Goal: Transaction & Acquisition: Purchase product/service

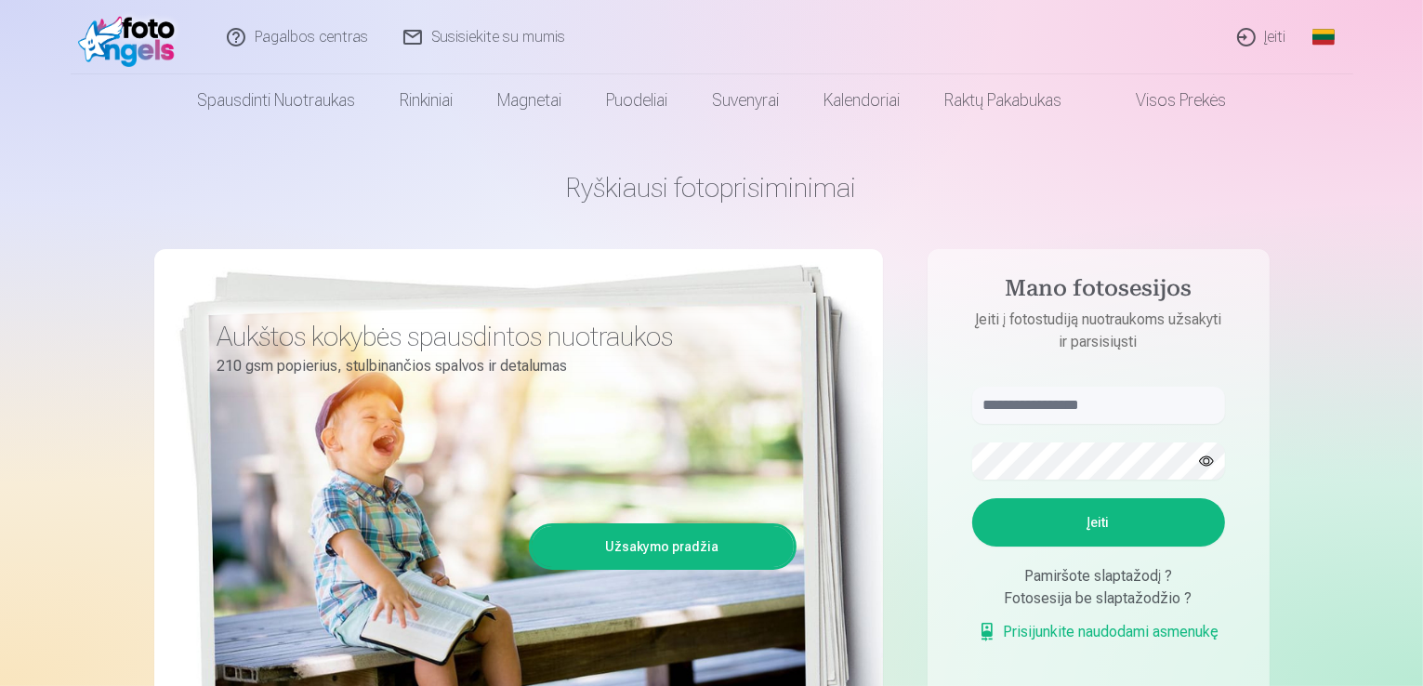
click at [1267, 37] on link "Įeiti" at bounding box center [1263, 37] width 85 height 74
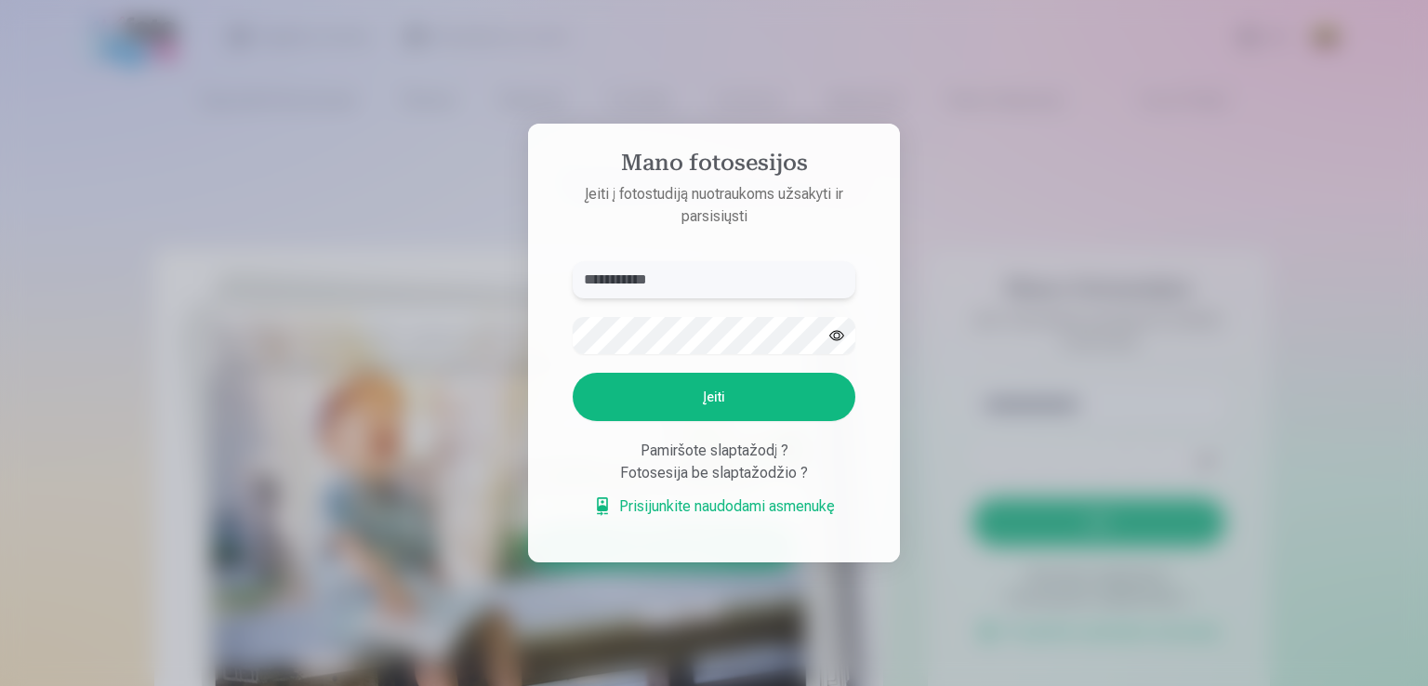
click at [635, 284] on input "**********" at bounding box center [714, 279] width 283 height 37
click at [632, 276] on input "**********" at bounding box center [714, 279] width 283 height 37
type input "**********"
click at [633, 403] on button "Įeiti" at bounding box center [714, 397] width 283 height 48
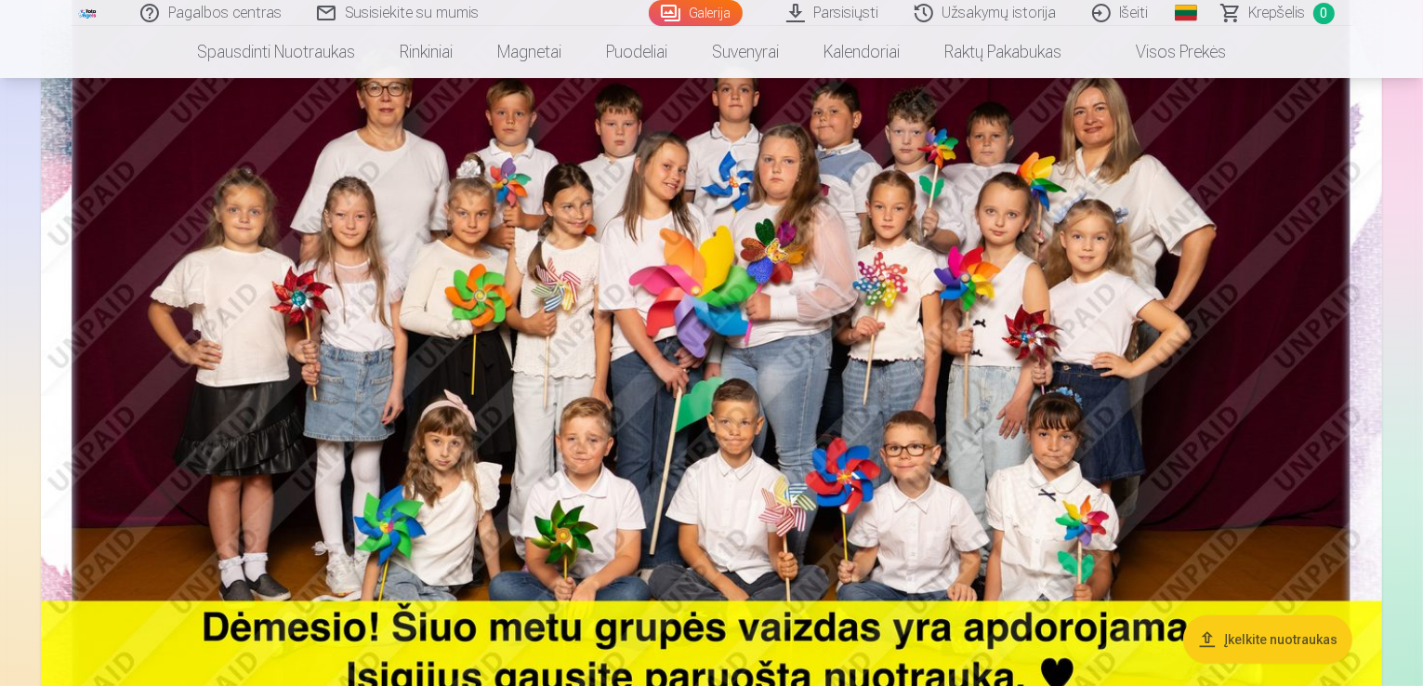
scroll to position [275, 0]
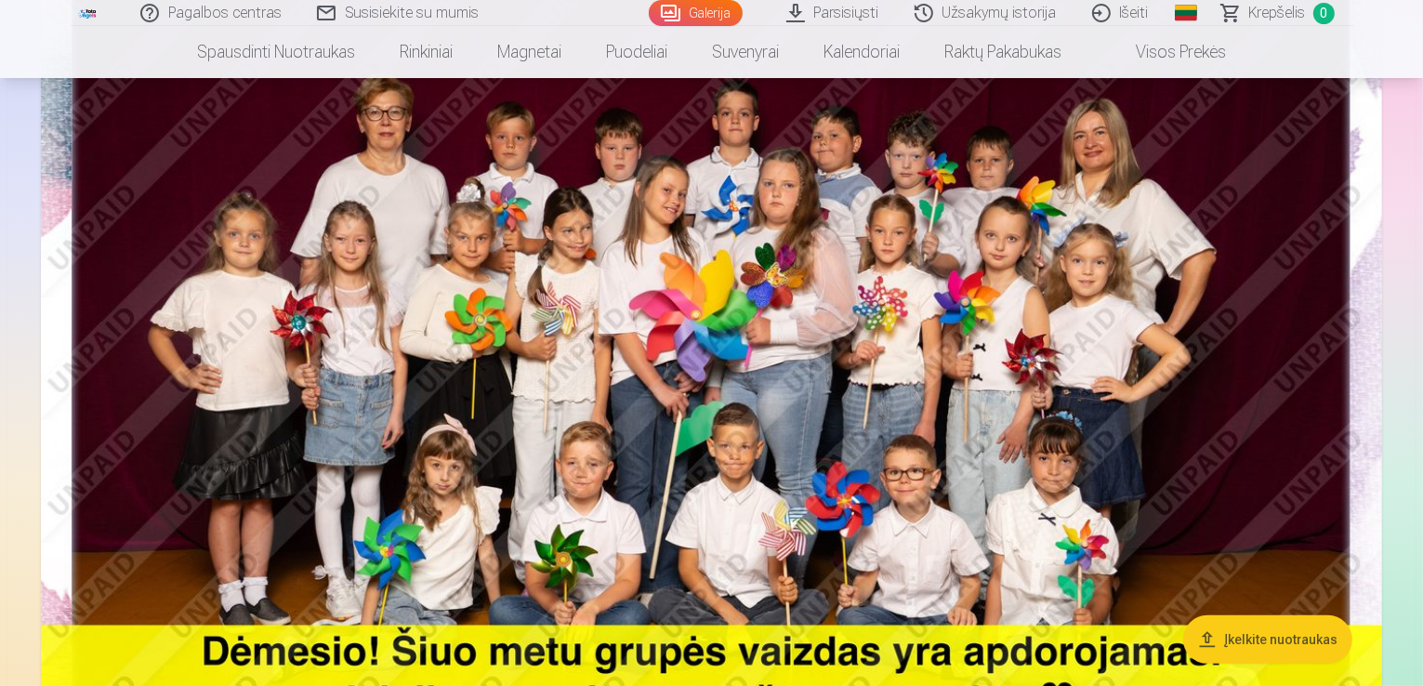
click at [1264, 629] on button "Įkelkite nuotraukas" at bounding box center [1267, 639] width 169 height 48
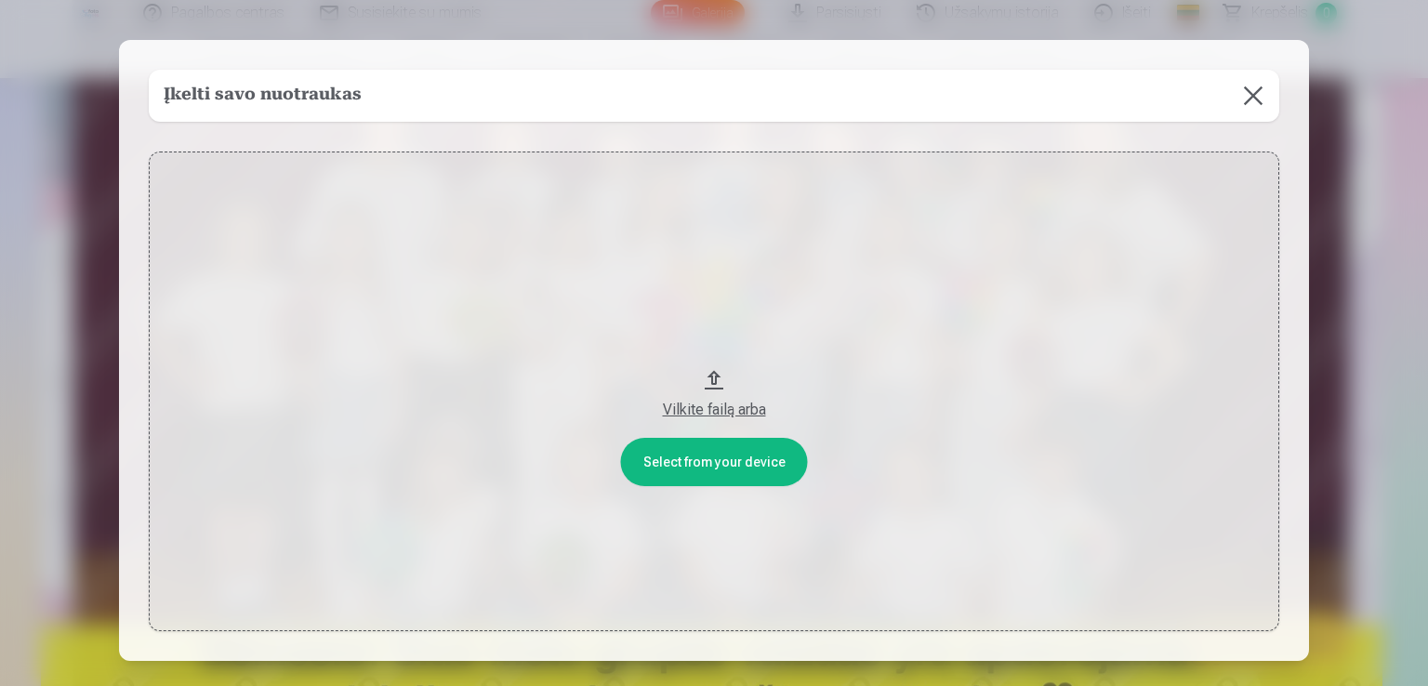
click at [1253, 90] on button at bounding box center [1253, 96] width 52 height 52
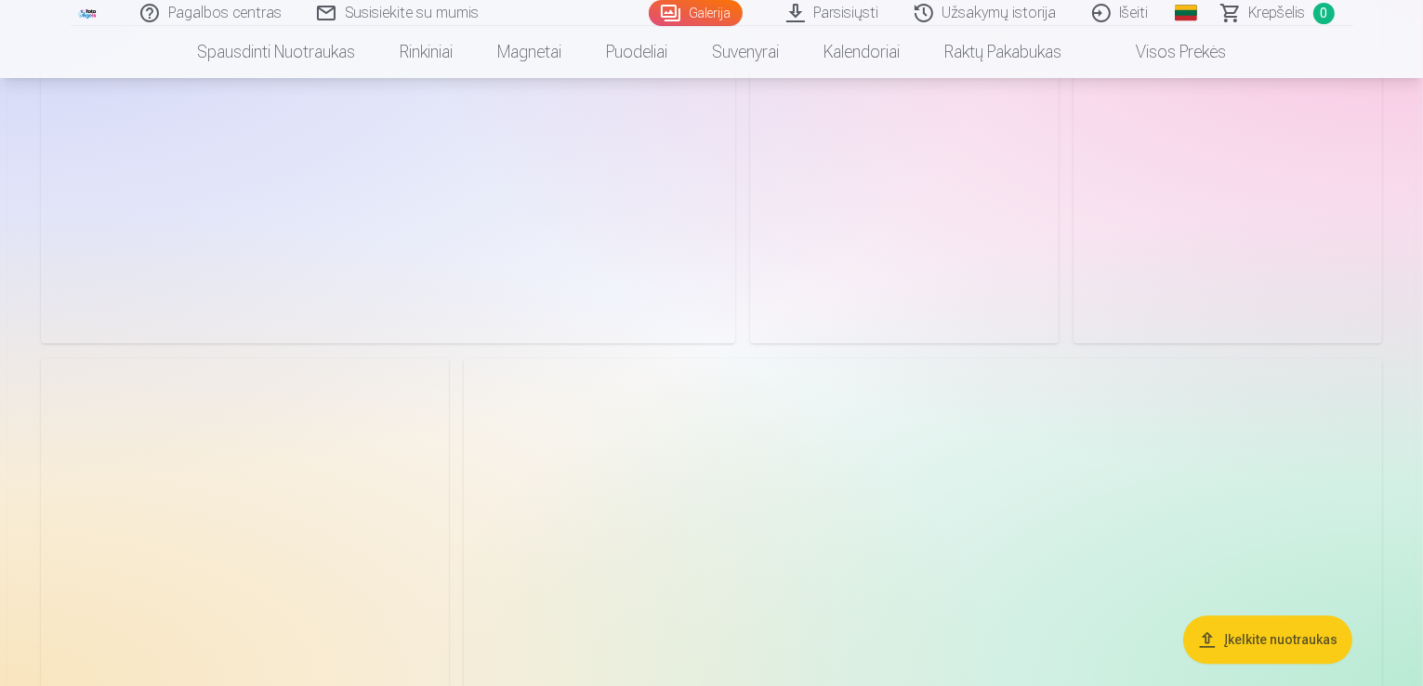
scroll to position [3662, 0]
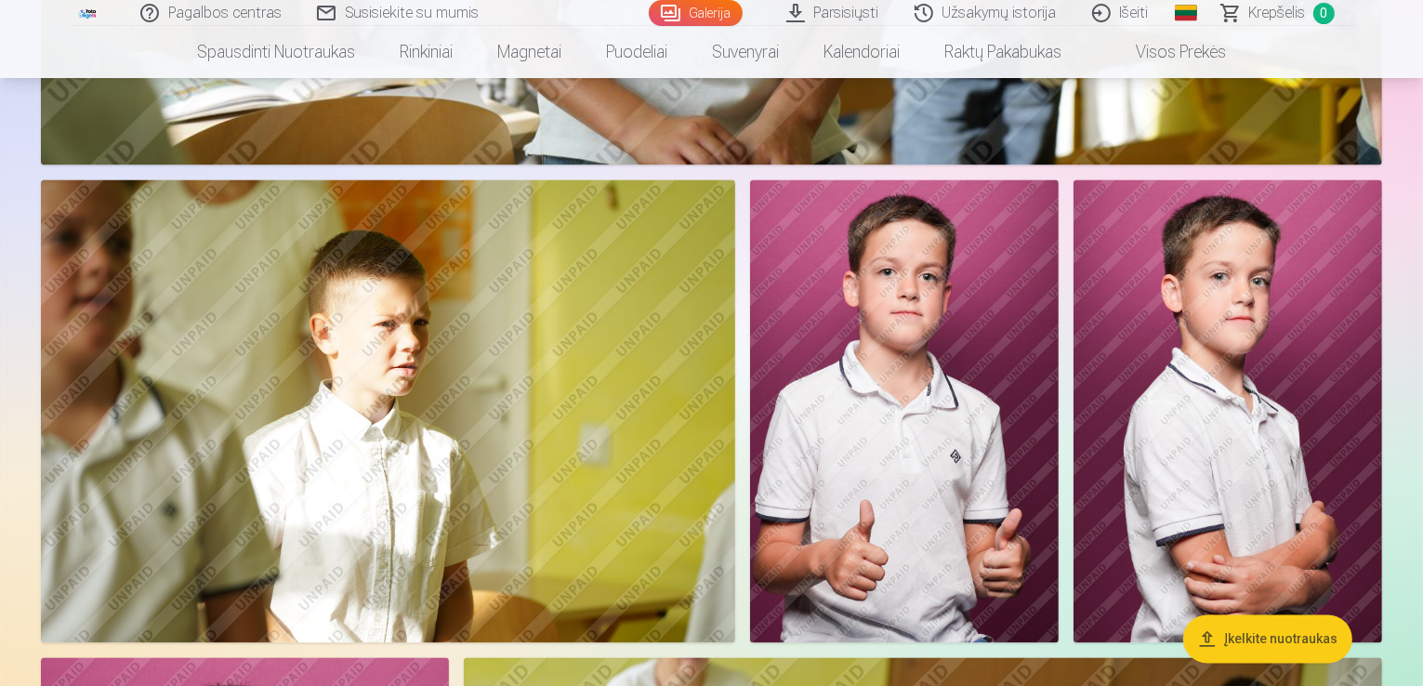
click at [1059, 335] on img at bounding box center [904, 410] width 309 height 463
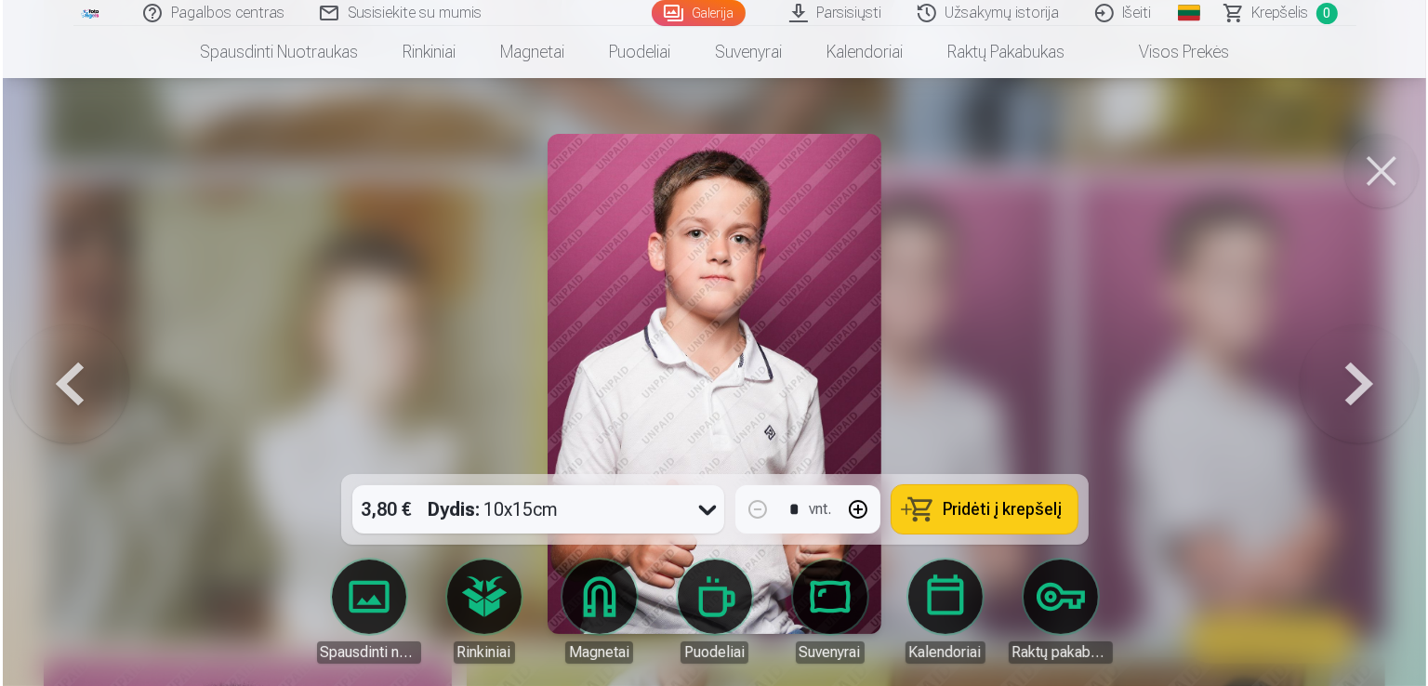
scroll to position [3670, 0]
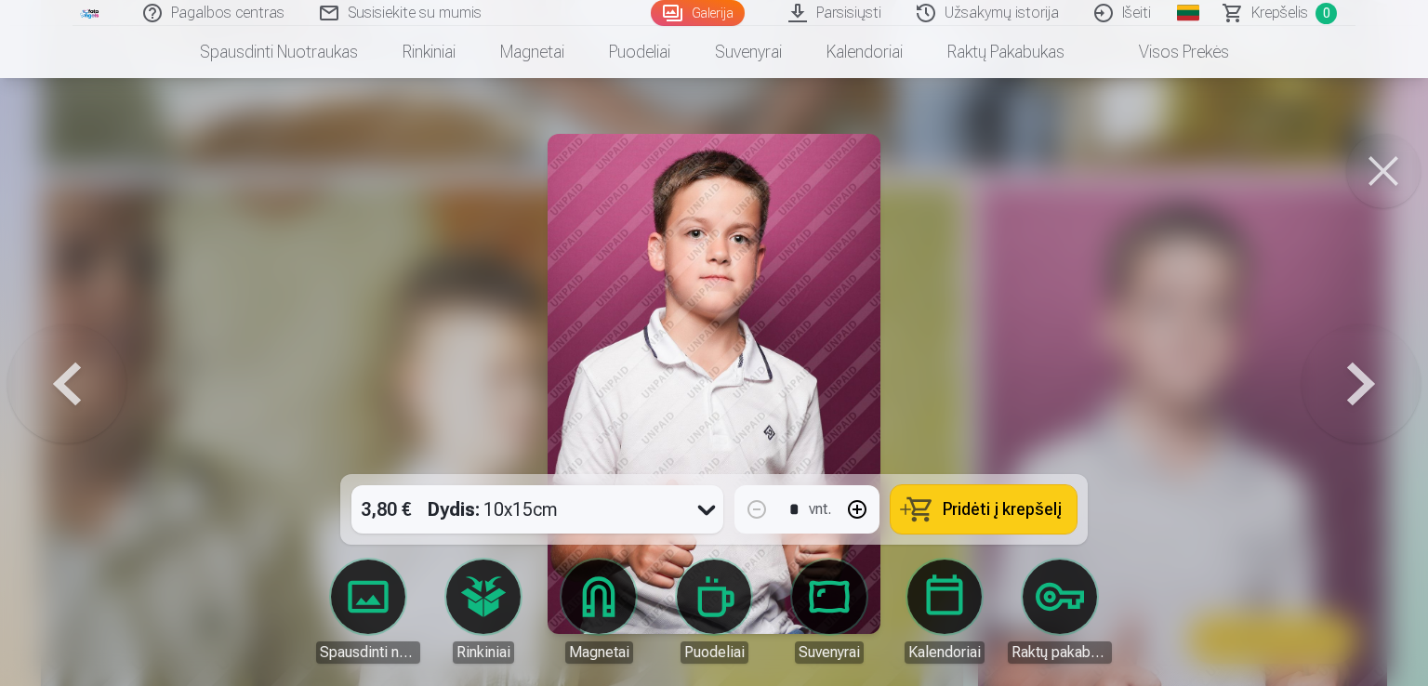
click at [1350, 400] on button at bounding box center [1360, 383] width 119 height 143
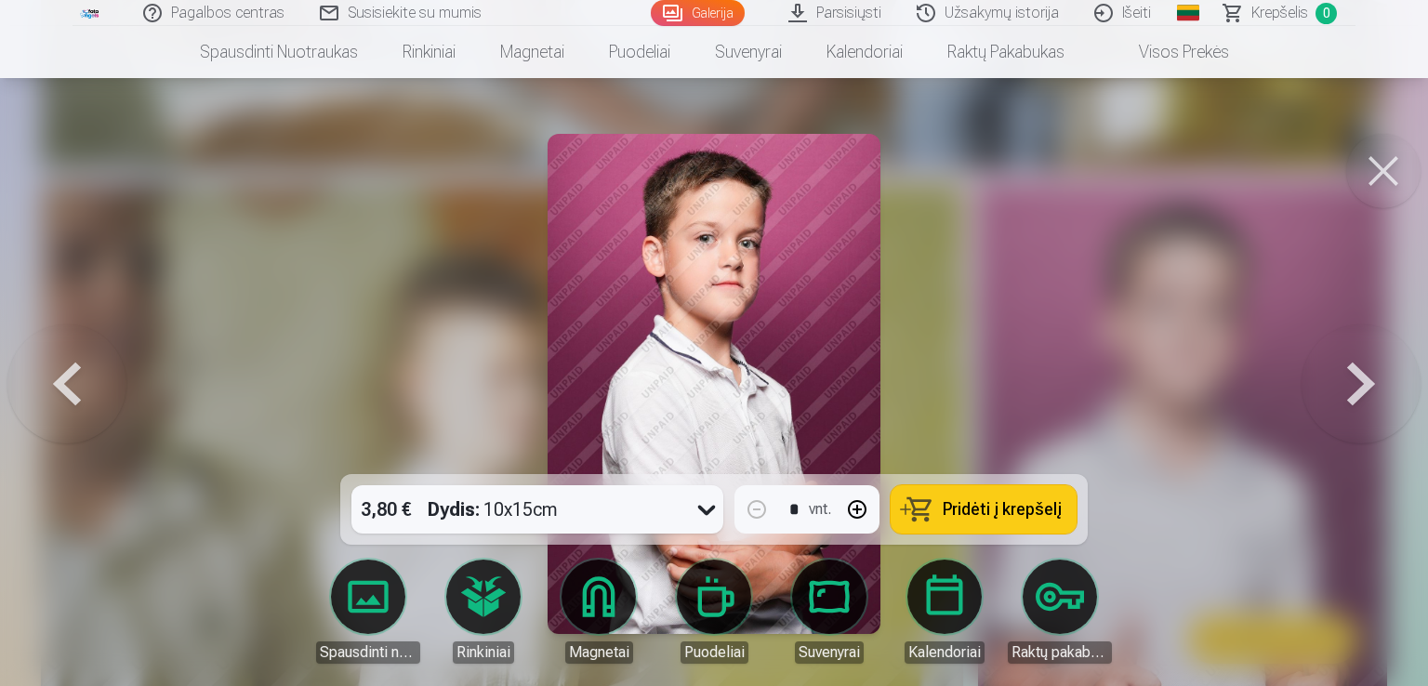
click at [1349, 399] on button at bounding box center [1360, 383] width 119 height 143
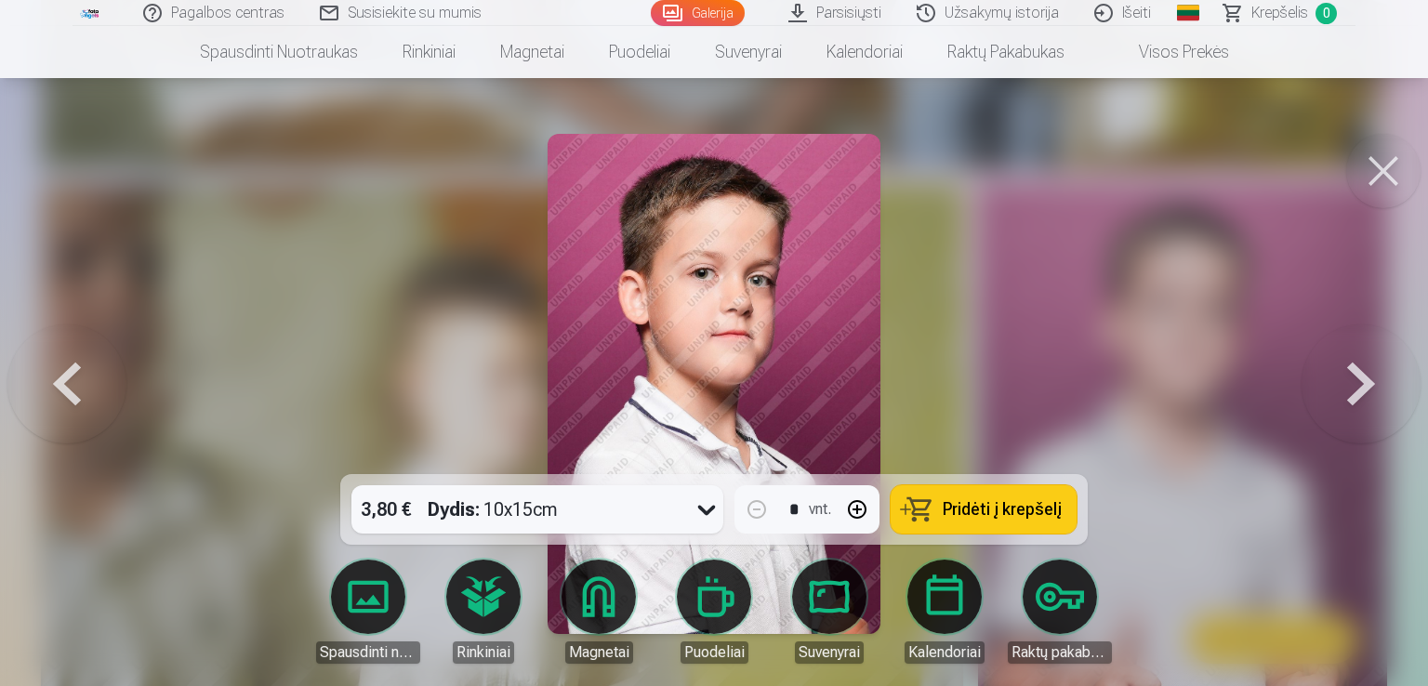
click at [1349, 399] on button at bounding box center [1360, 383] width 119 height 143
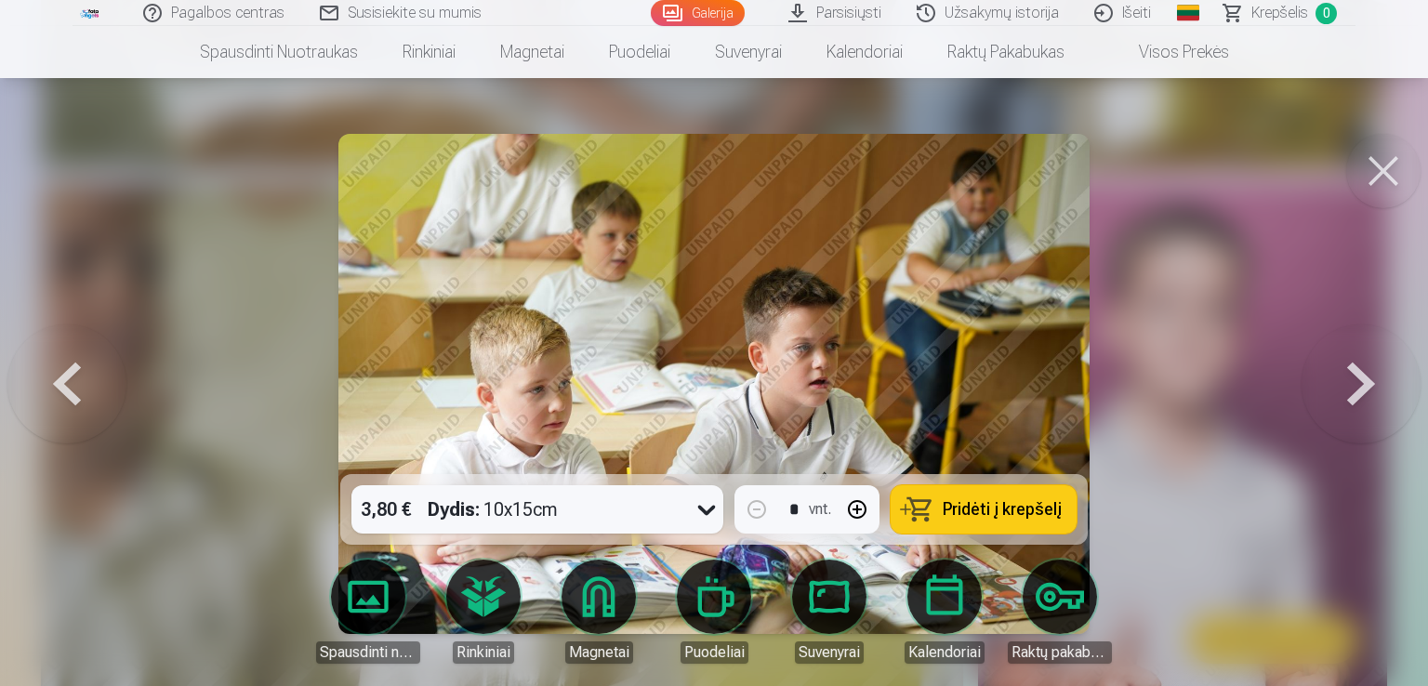
click at [1352, 384] on button at bounding box center [1360, 383] width 119 height 143
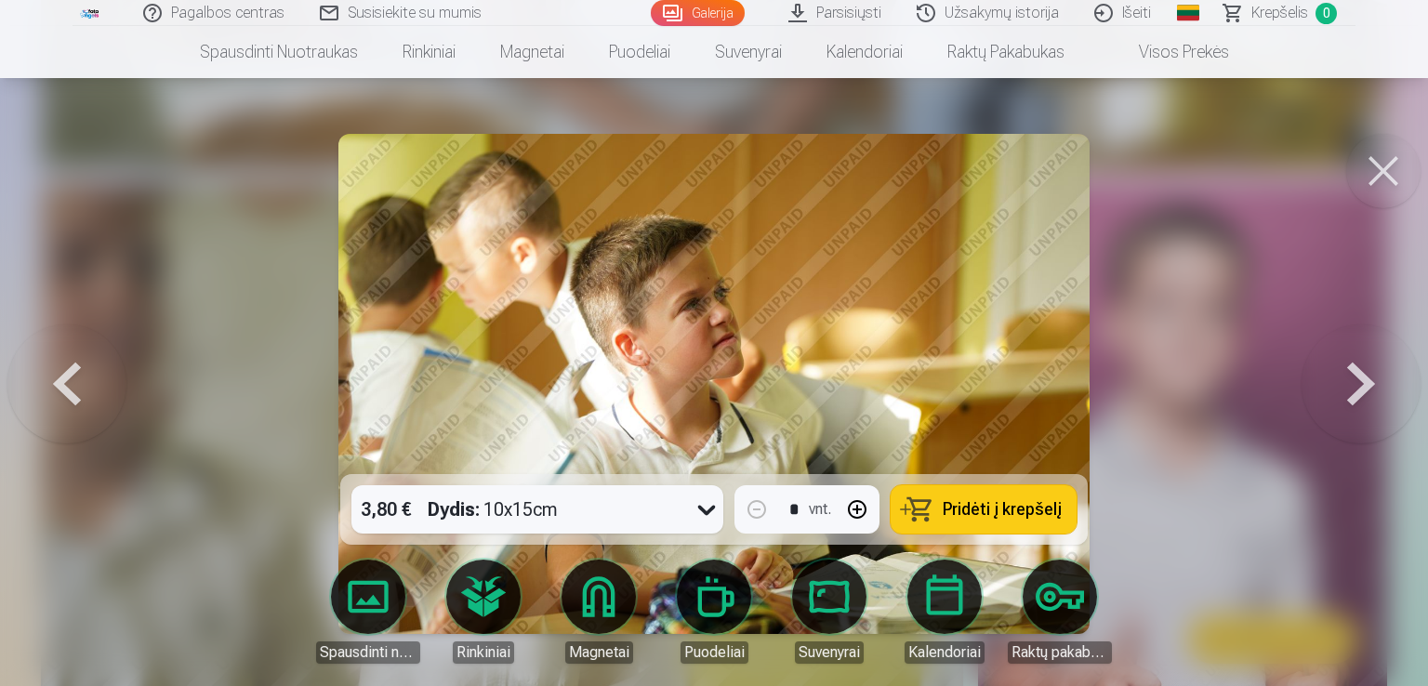
click at [1339, 380] on button at bounding box center [1360, 383] width 119 height 143
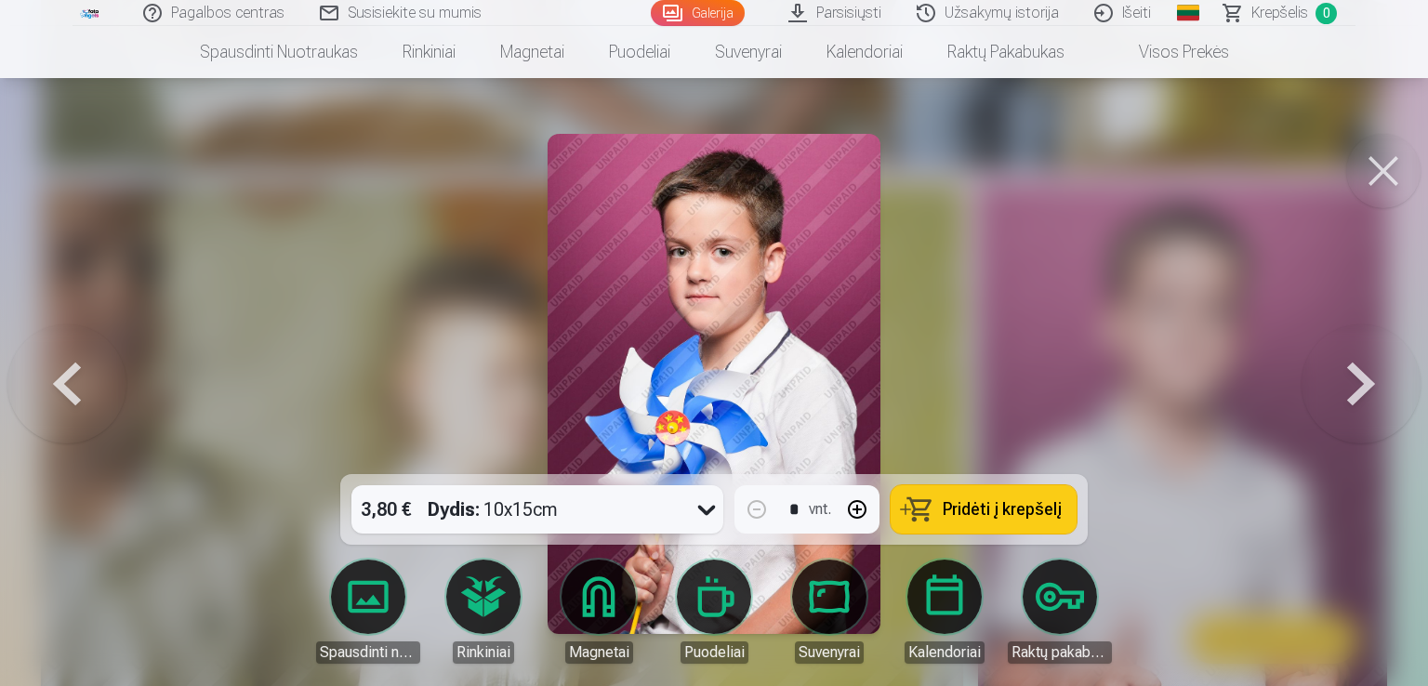
click at [1339, 380] on button at bounding box center [1360, 383] width 119 height 143
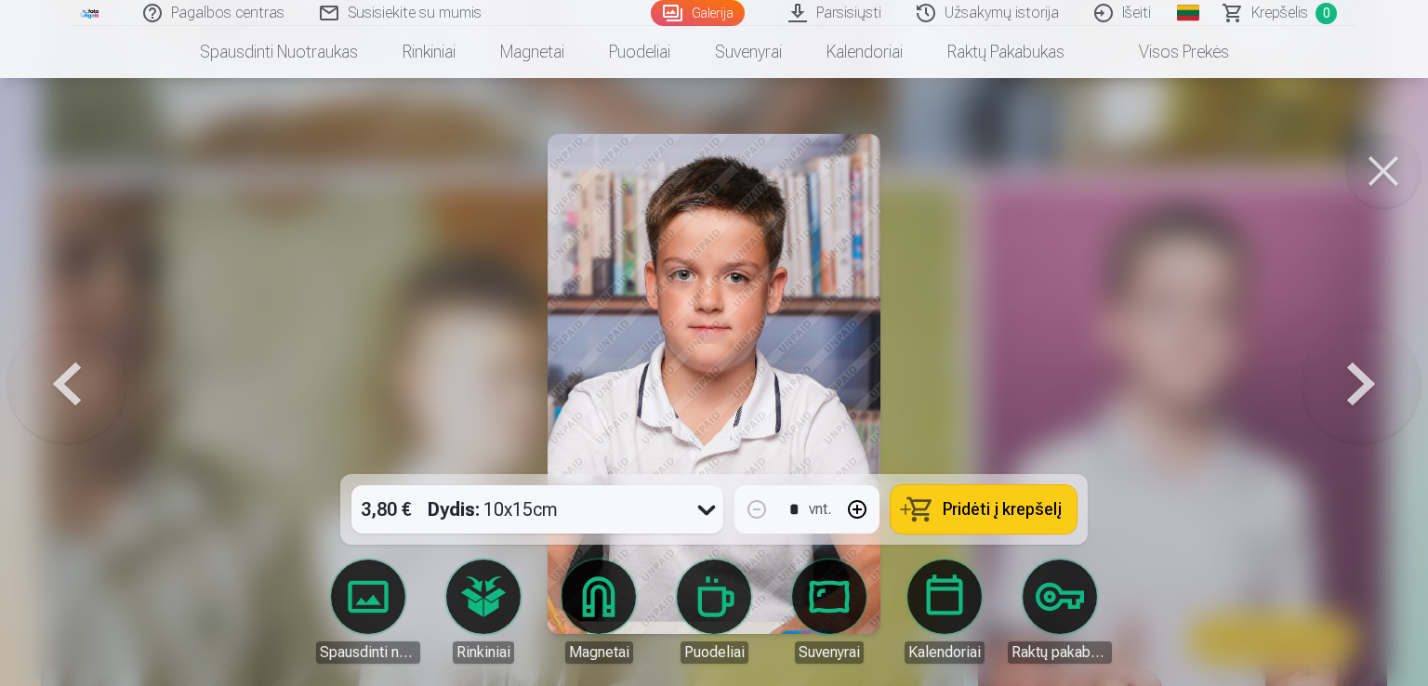
click at [1376, 393] on button at bounding box center [1360, 383] width 119 height 143
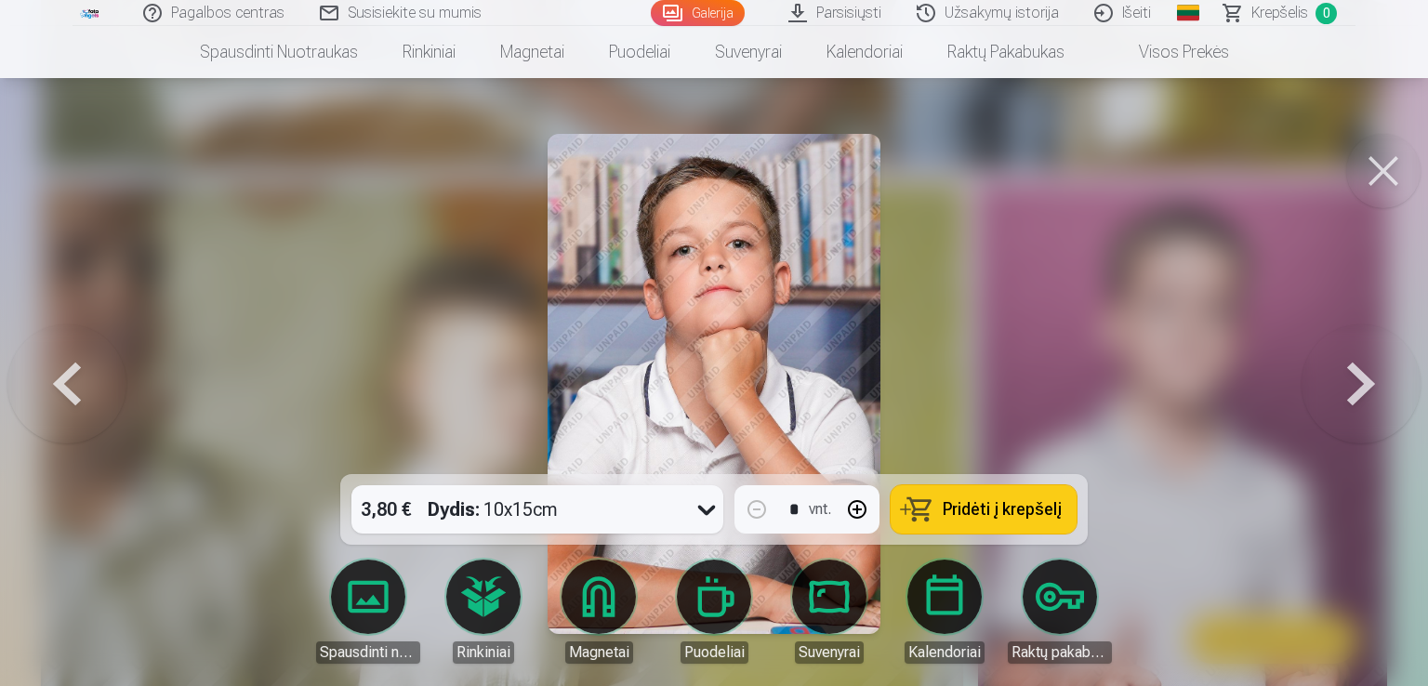
click at [1376, 393] on button at bounding box center [1360, 383] width 119 height 143
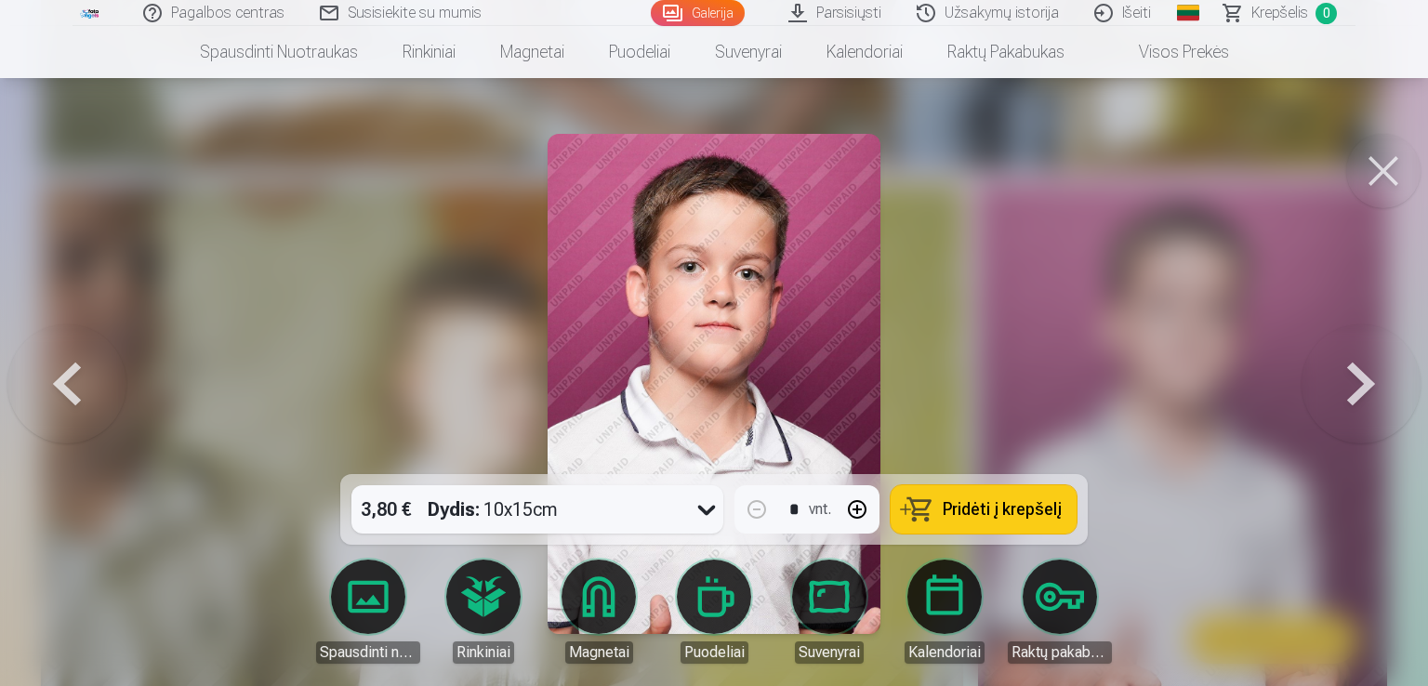
click at [1376, 393] on button at bounding box center [1360, 383] width 119 height 143
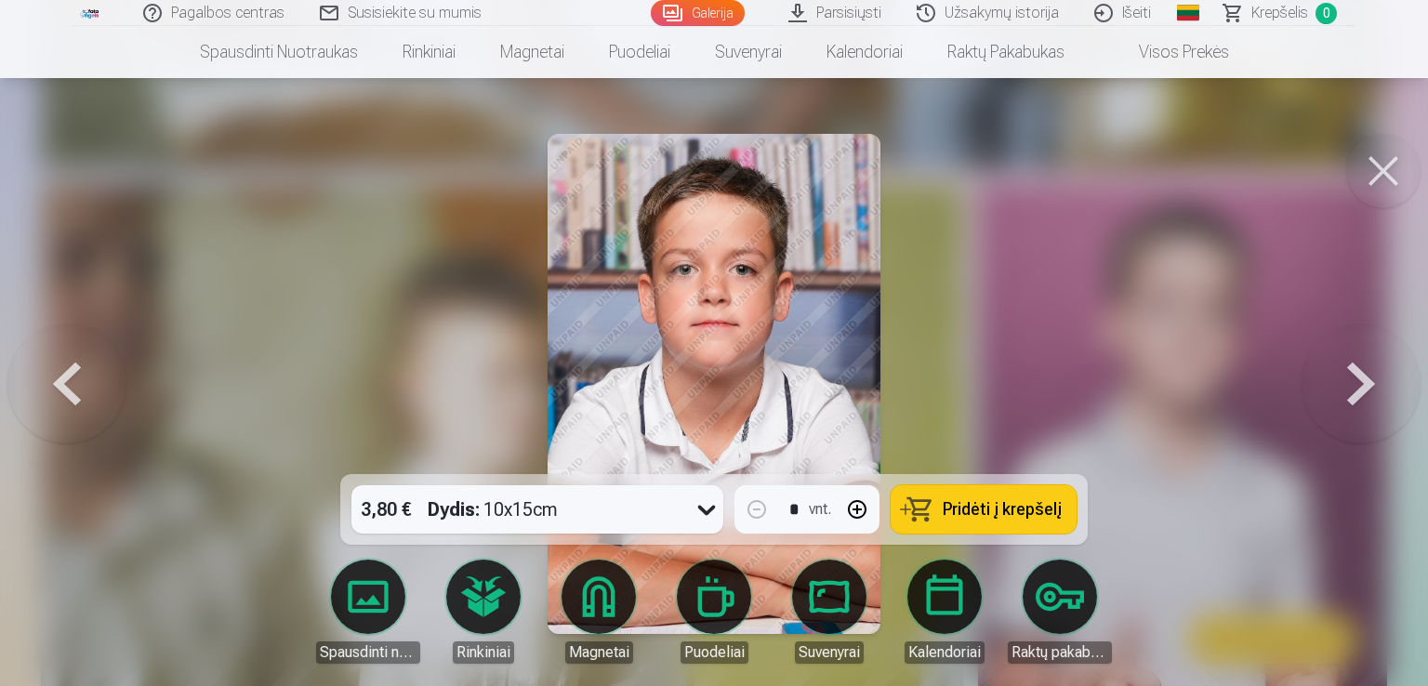
click at [974, 503] on span "Pridėti į krepšelį" at bounding box center [1002, 509] width 119 height 17
click at [1333, 395] on button at bounding box center [1360, 383] width 119 height 143
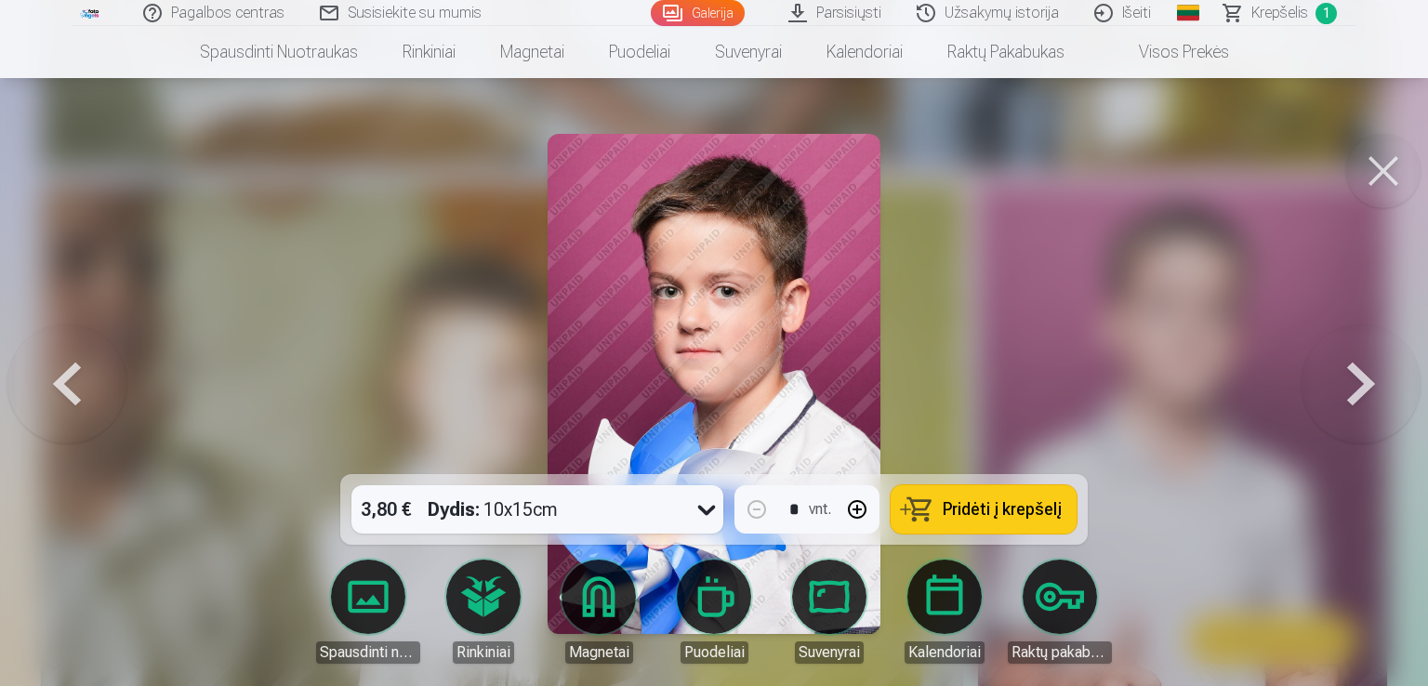
click at [1339, 388] on button at bounding box center [1360, 383] width 119 height 143
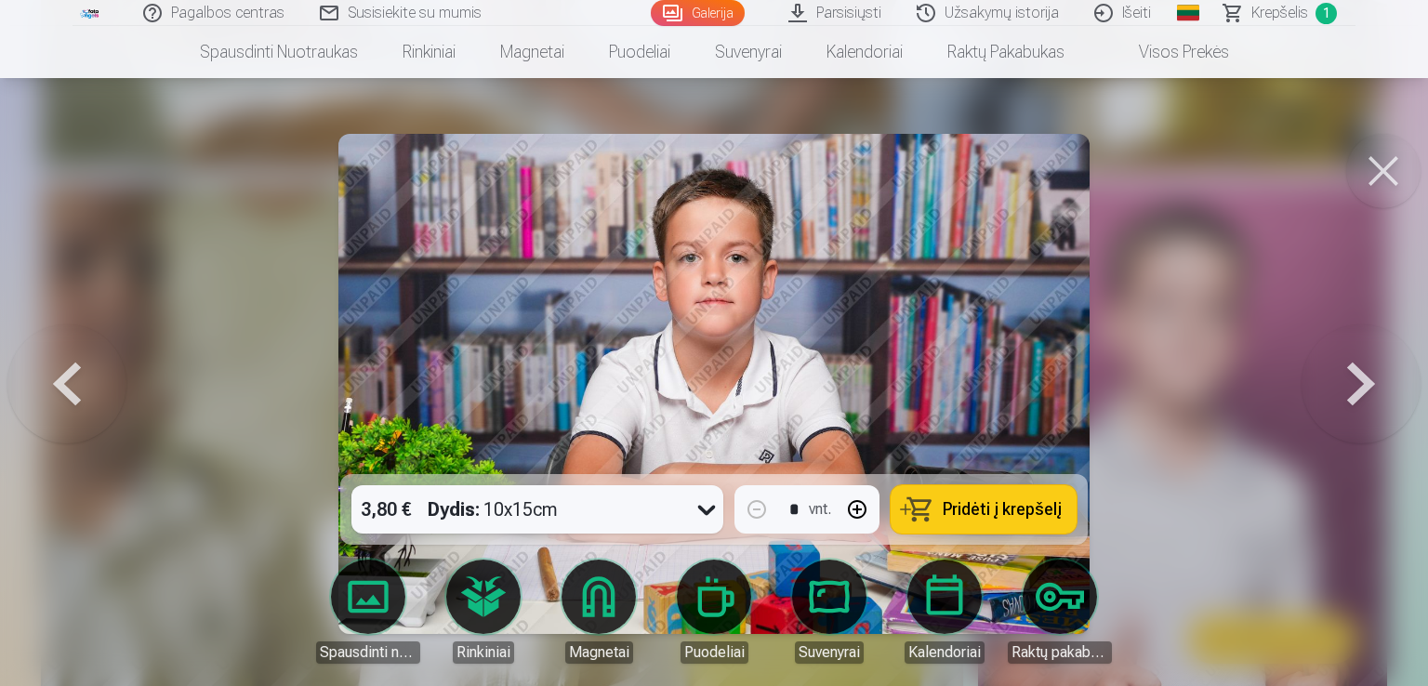
click at [995, 505] on span "Pridėti į krepšelį" at bounding box center [1002, 509] width 119 height 17
click at [1360, 386] on button at bounding box center [1360, 383] width 119 height 143
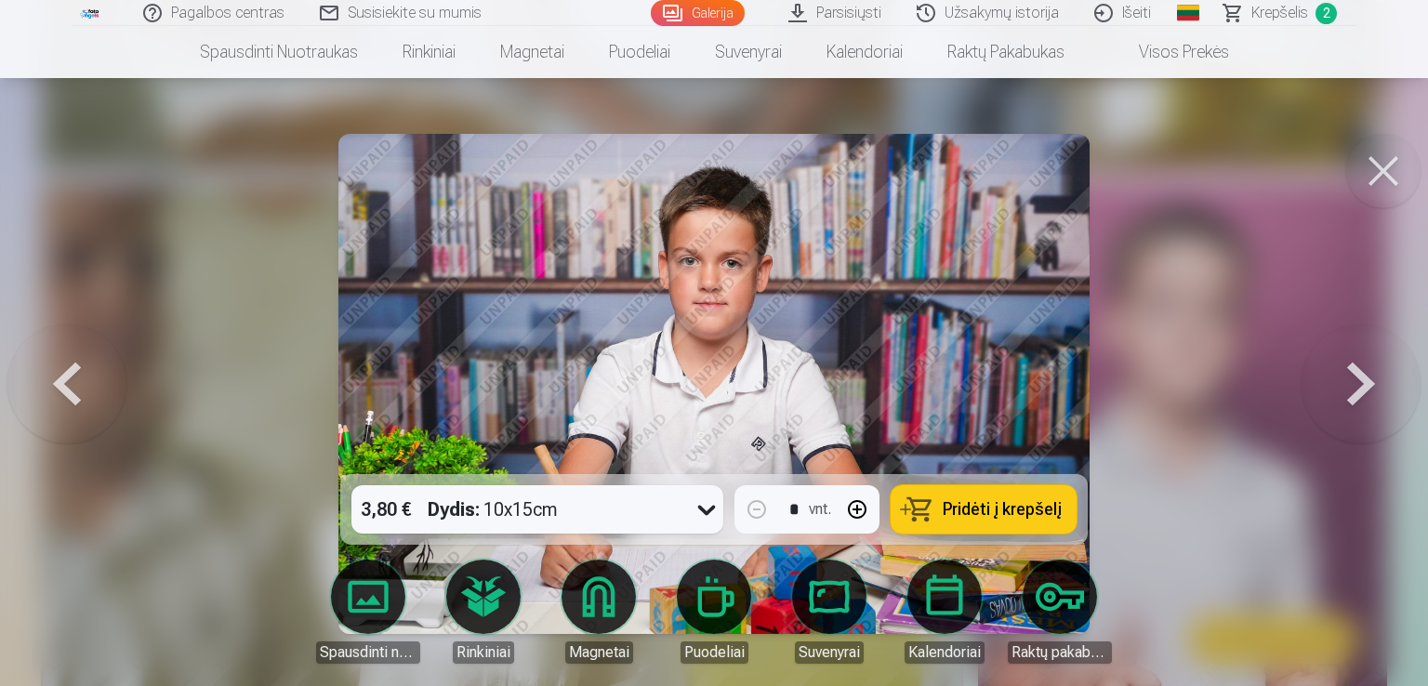
click at [1334, 499] on div at bounding box center [714, 343] width 1428 height 686
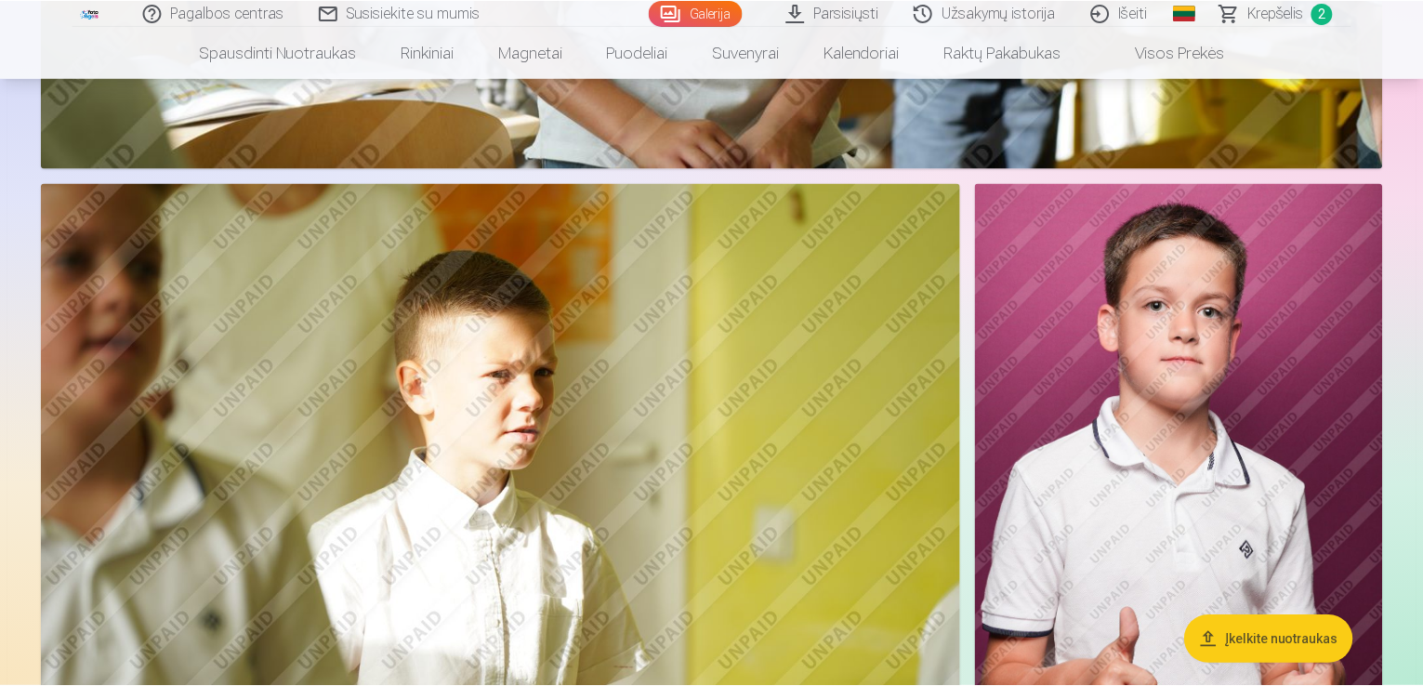
scroll to position [3662, 0]
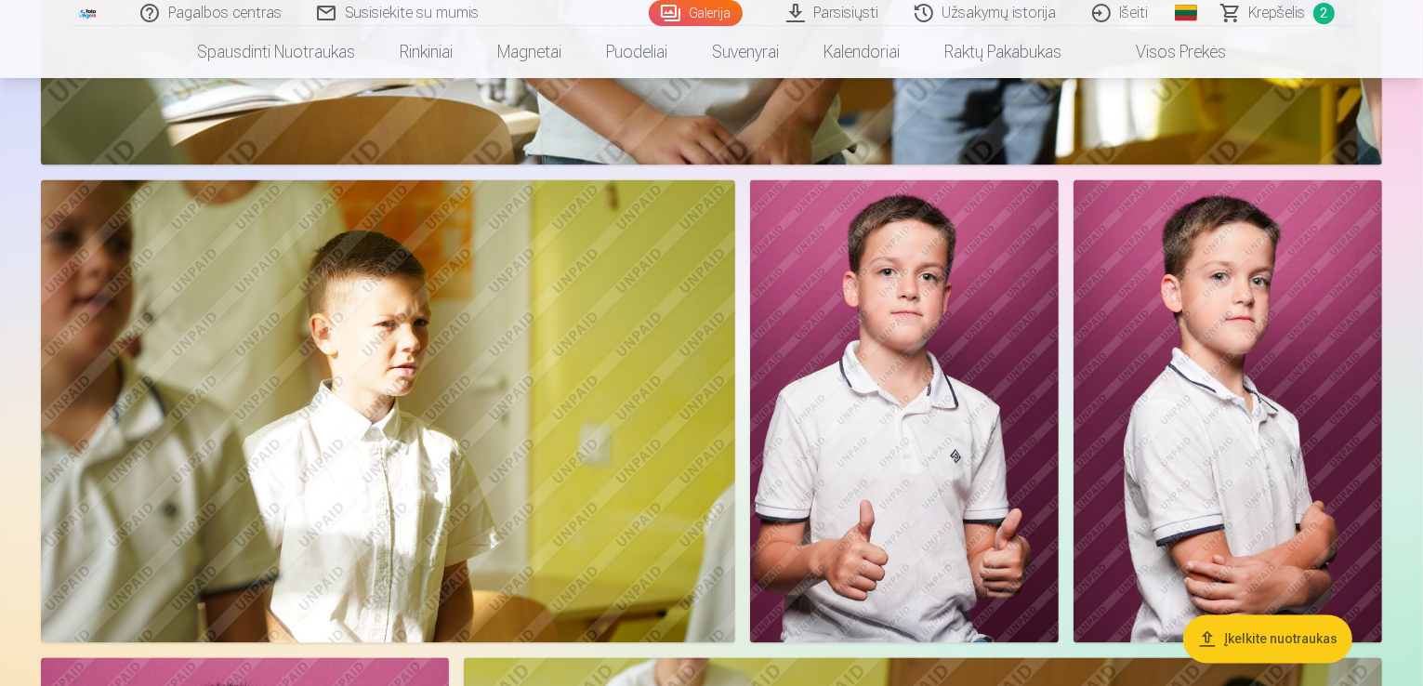
click at [735, 405] on img at bounding box center [388, 410] width 694 height 463
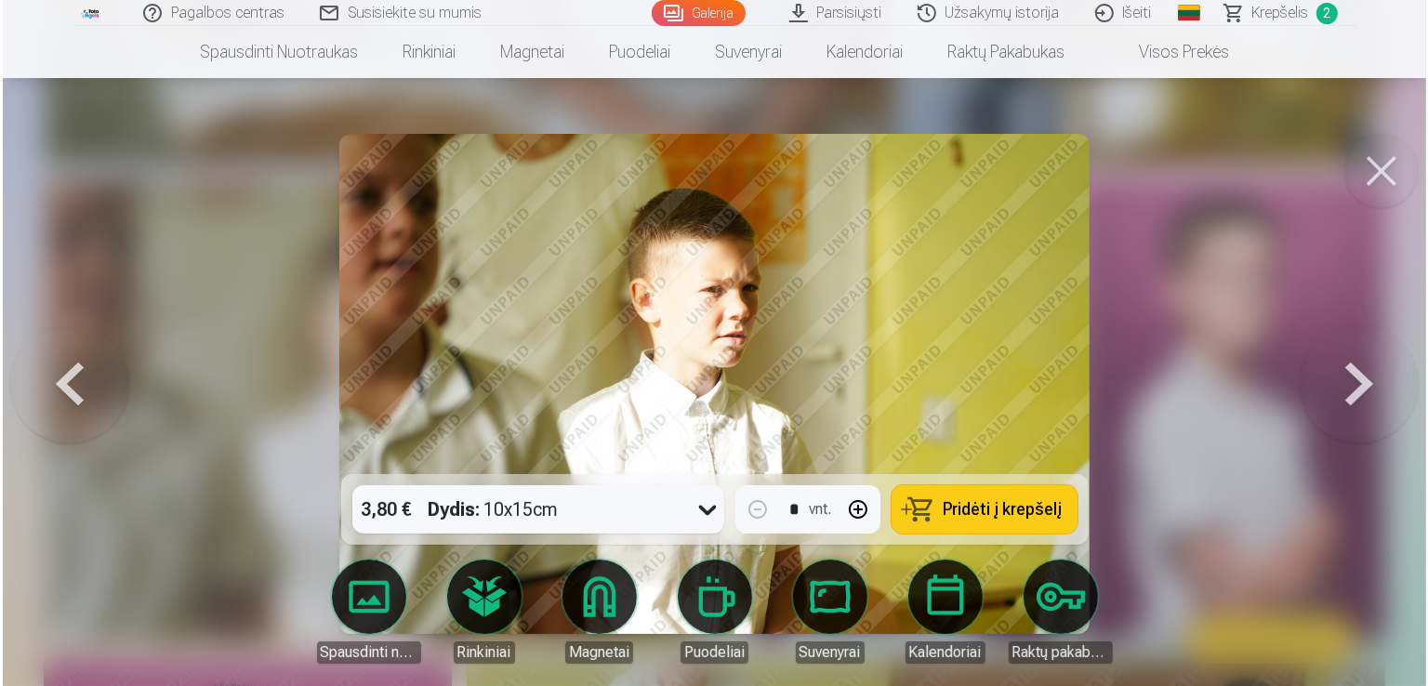
scroll to position [3670, 0]
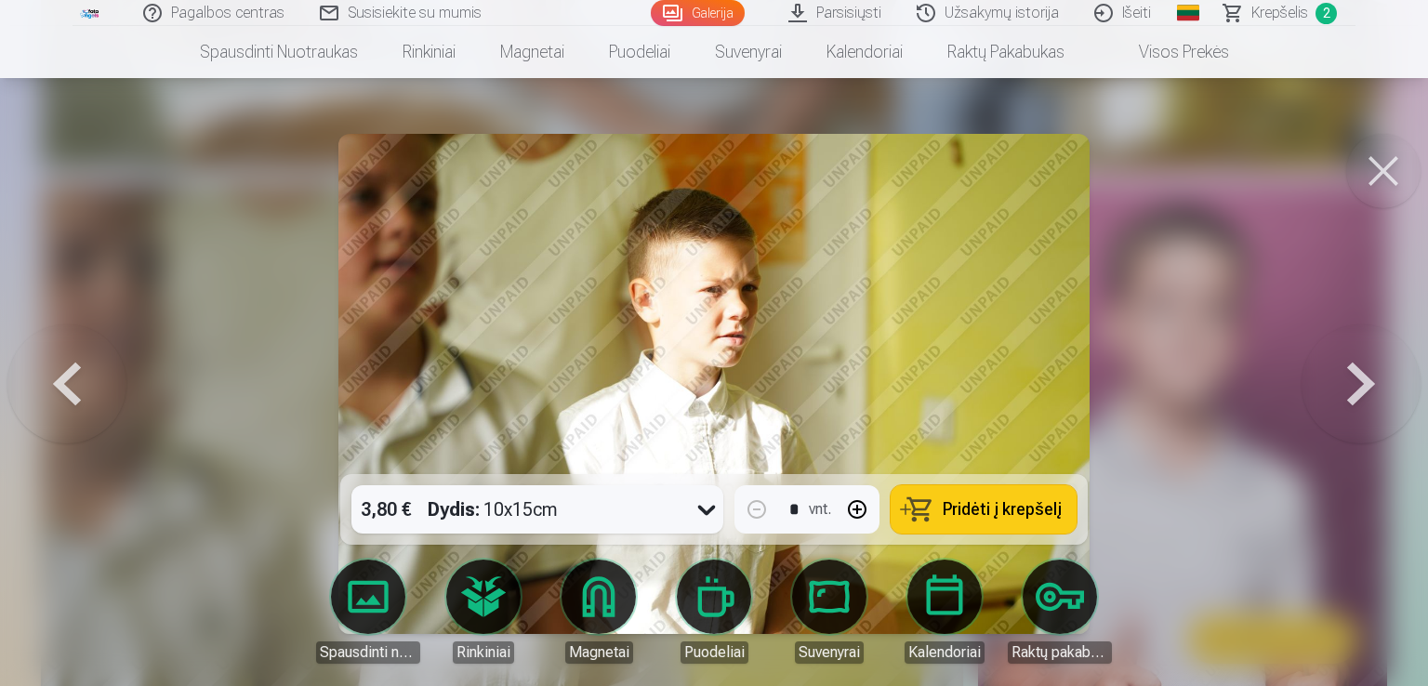
click at [1341, 409] on button at bounding box center [1360, 383] width 119 height 143
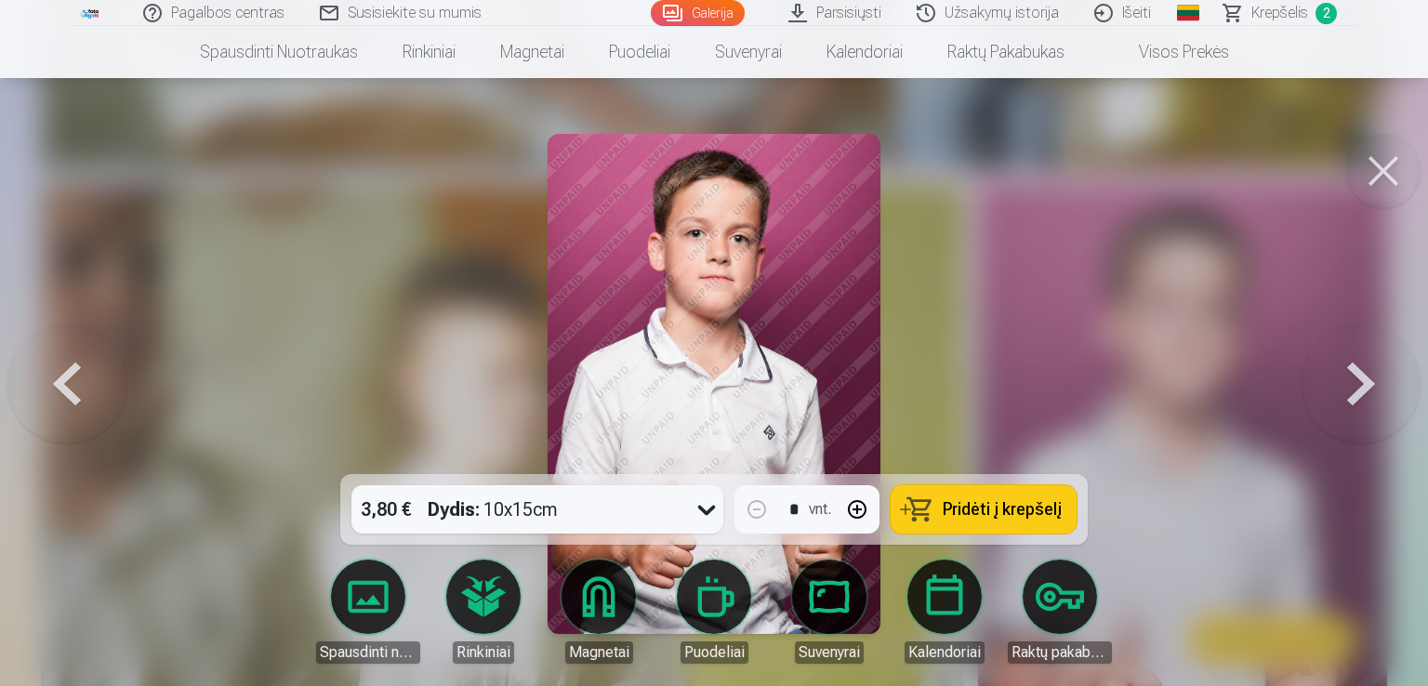
click at [1341, 407] on button at bounding box center [1360, 383] width 119 height 143
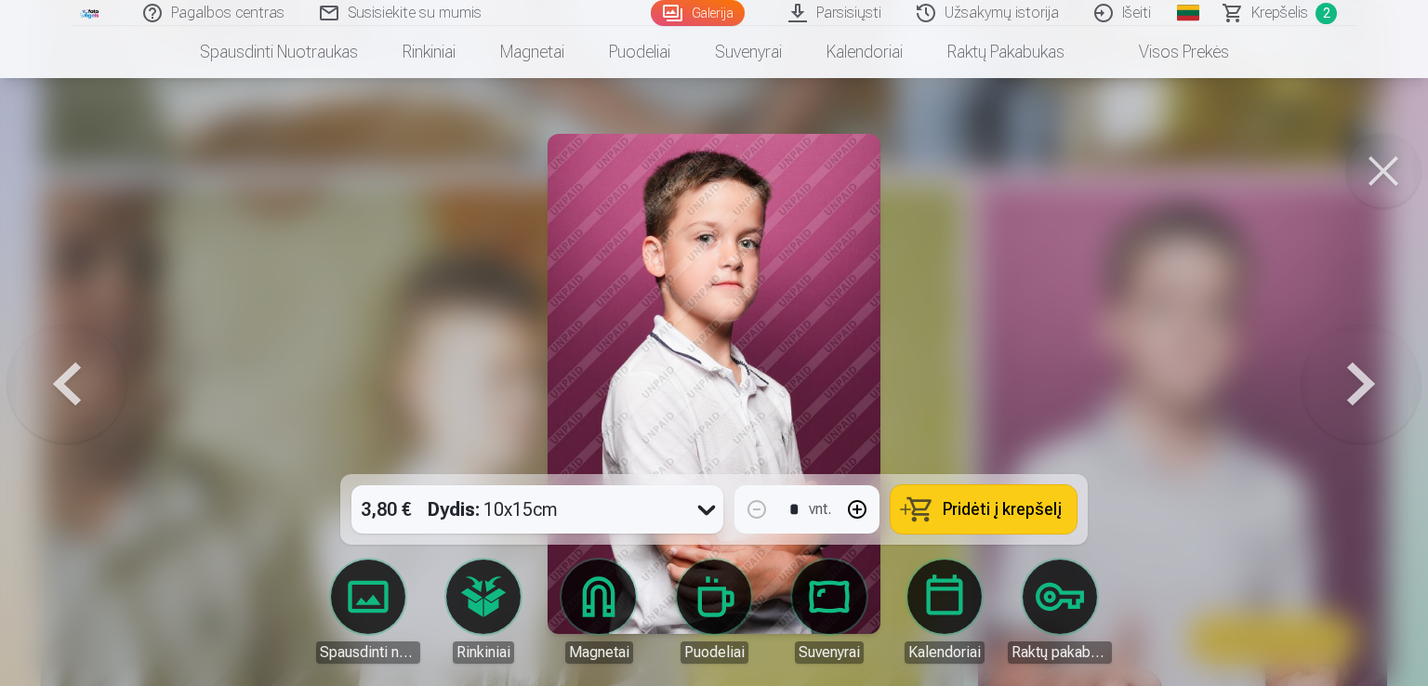
click at [1341, 407] on button at bounding box center [1360, 383] width 119 height 143
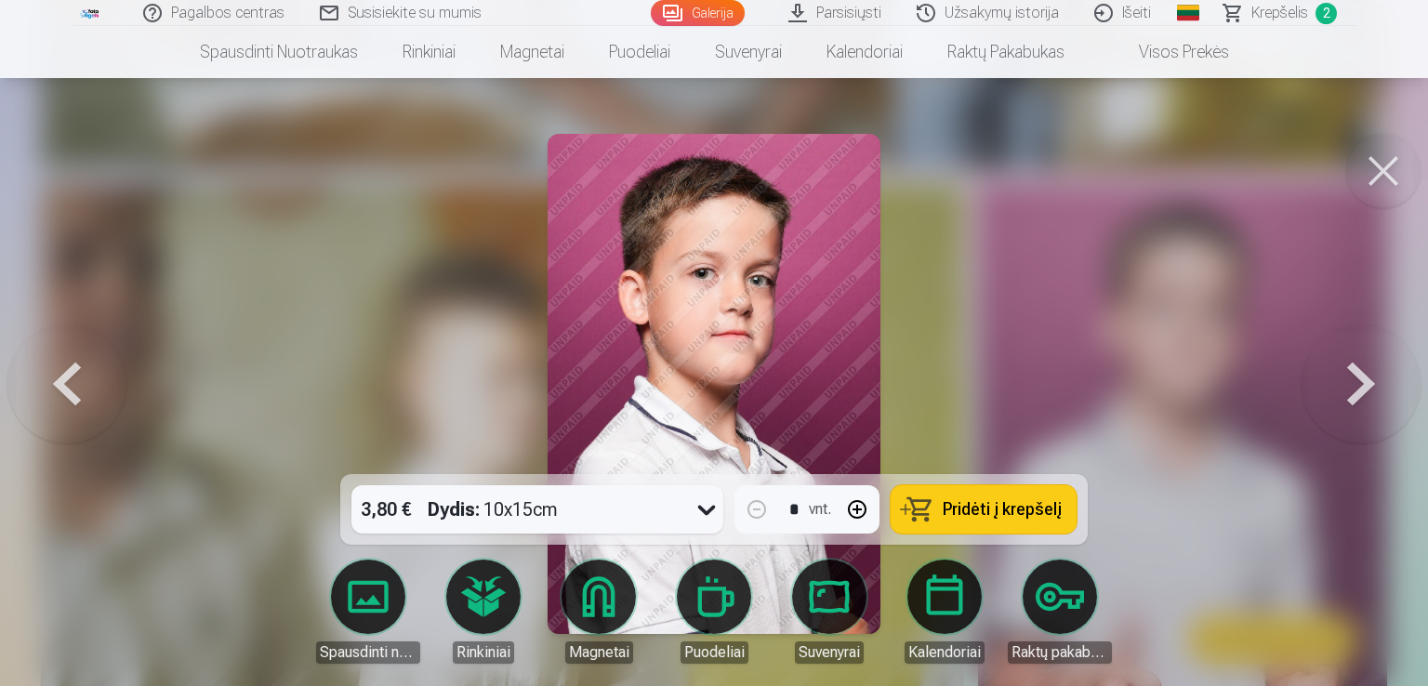
click at [1341, 407] on button at bounding box center [1360, 383] width 119 height 143
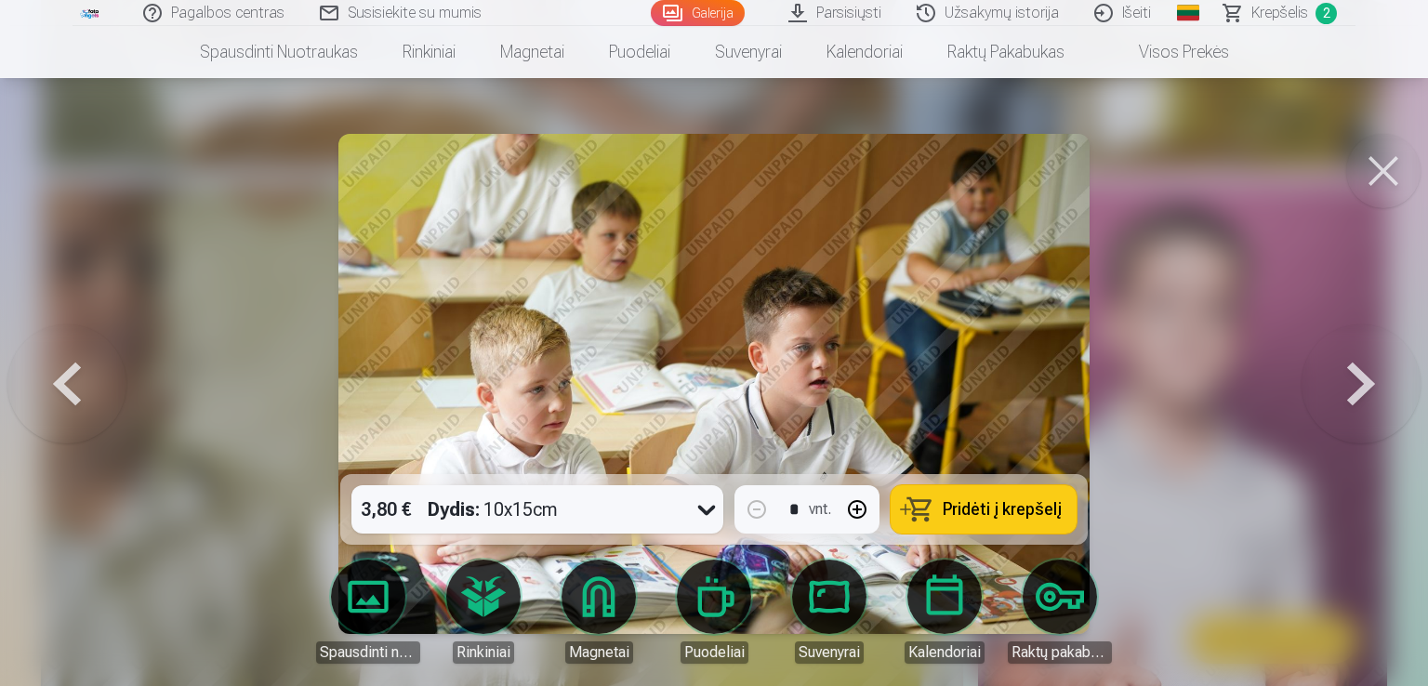
click at [1341, 407] on button at bounding box center [1360, 383] width 119 height 143
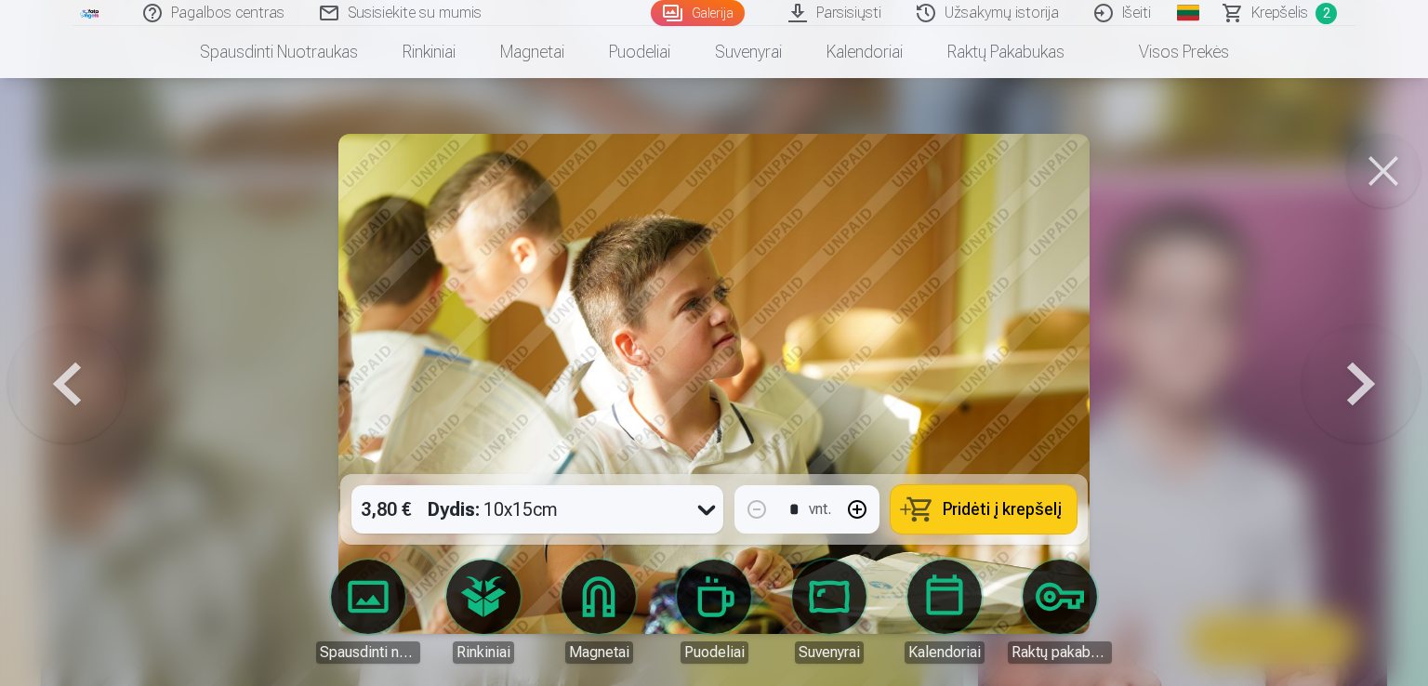
click at [1341, 407] on button at bounding box center [1360, 383] width 119 height 143
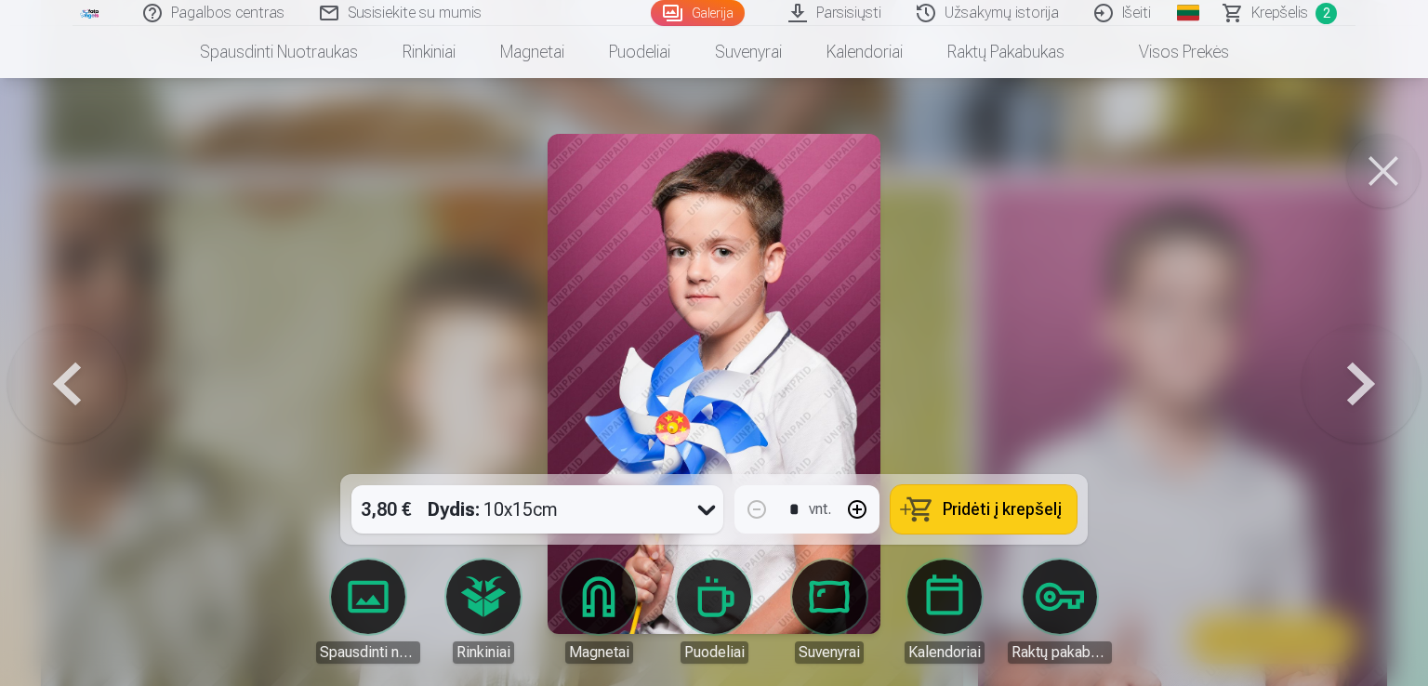
click at [1341, 407] on button at bounding box center [1360, 383] width 119 height 143
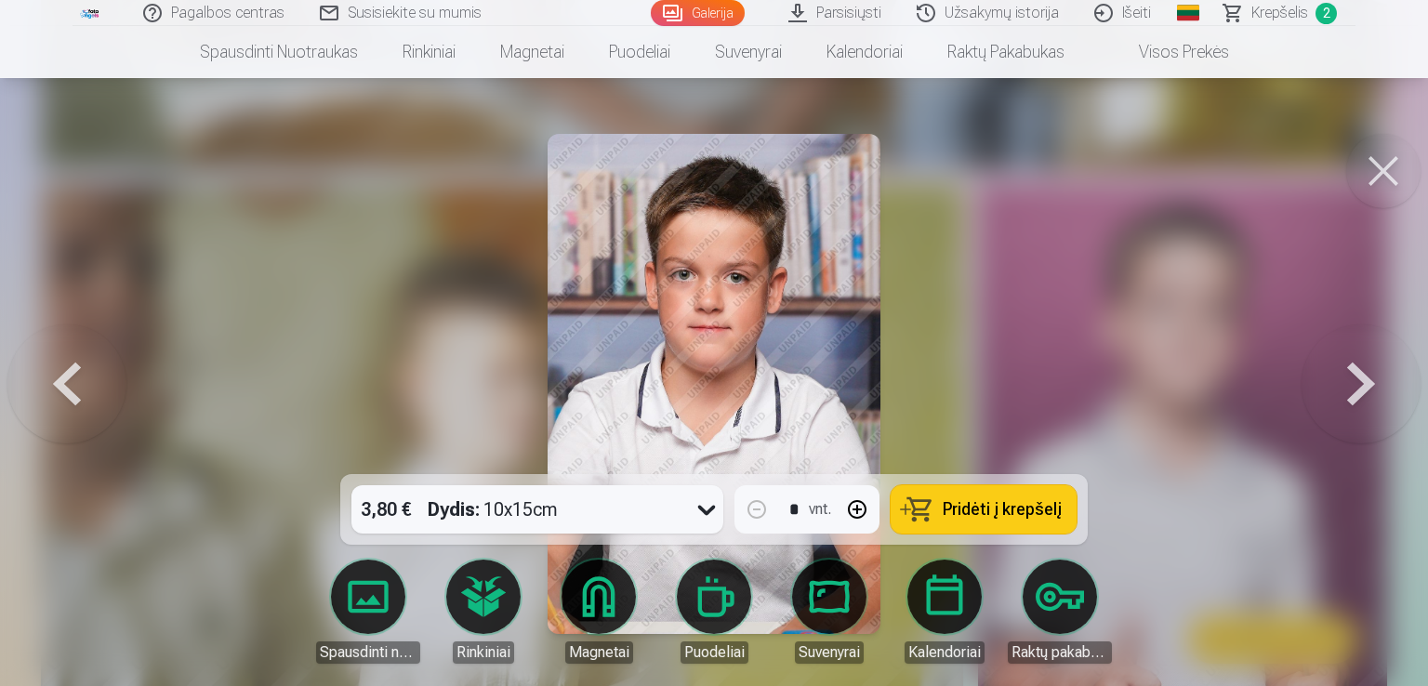
click at [1341, 406] on button at bounding box center [1360, 383] width 119 height 143
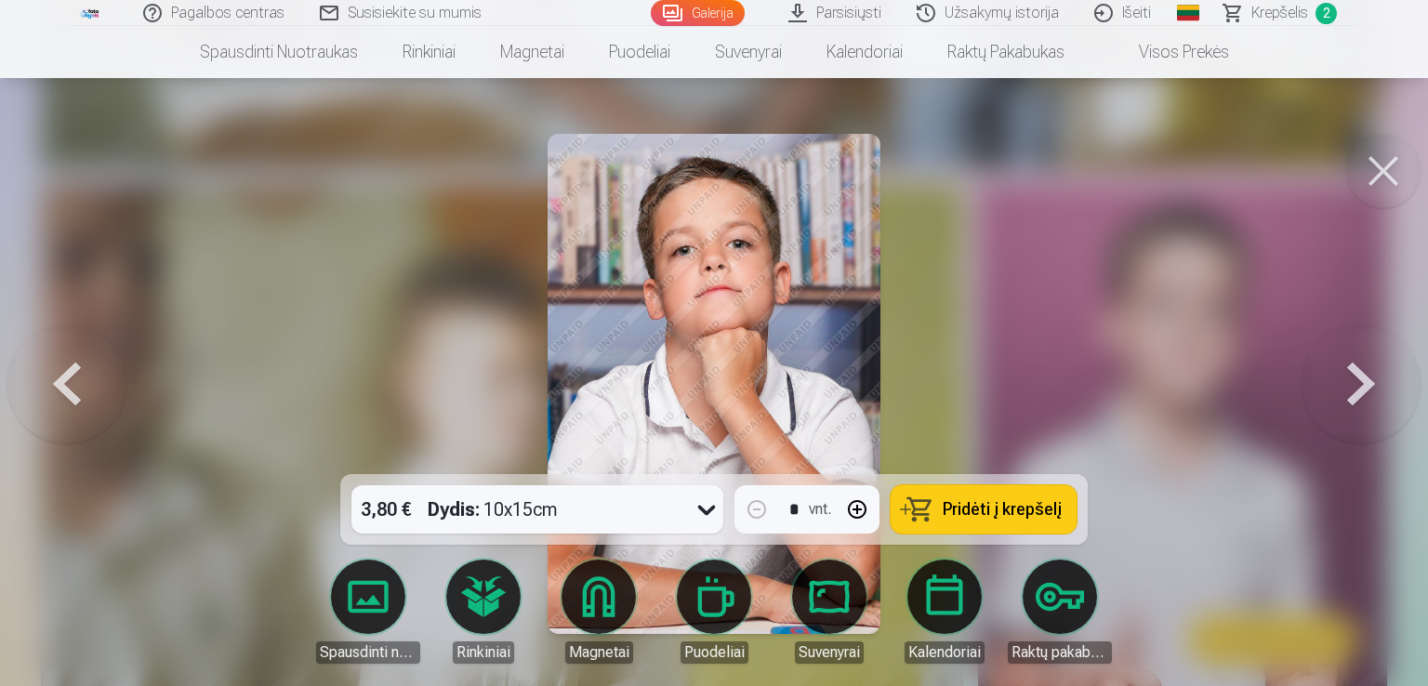
click at [1341, 406] on button at bounding box center [1360, 383] width 119 height 143
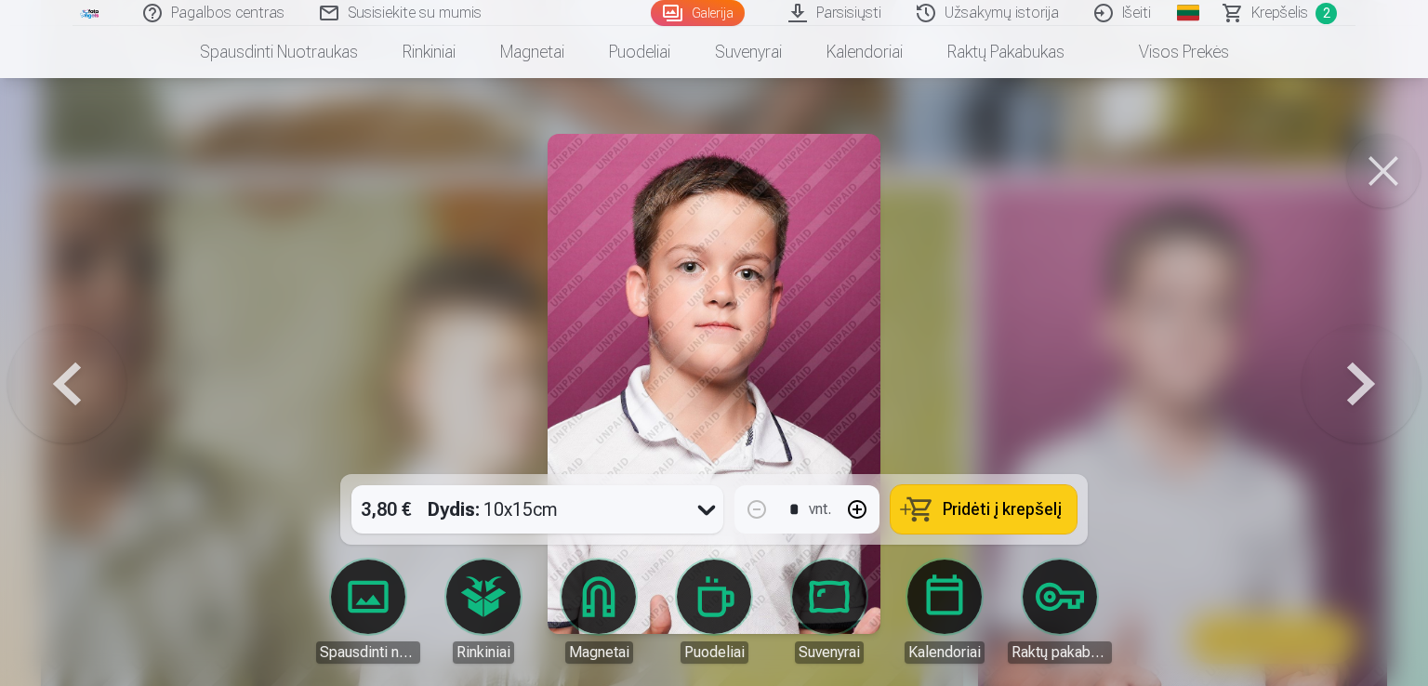
click at [1341, 406] on button at bounding box center [1360, 383] width 119 height 143
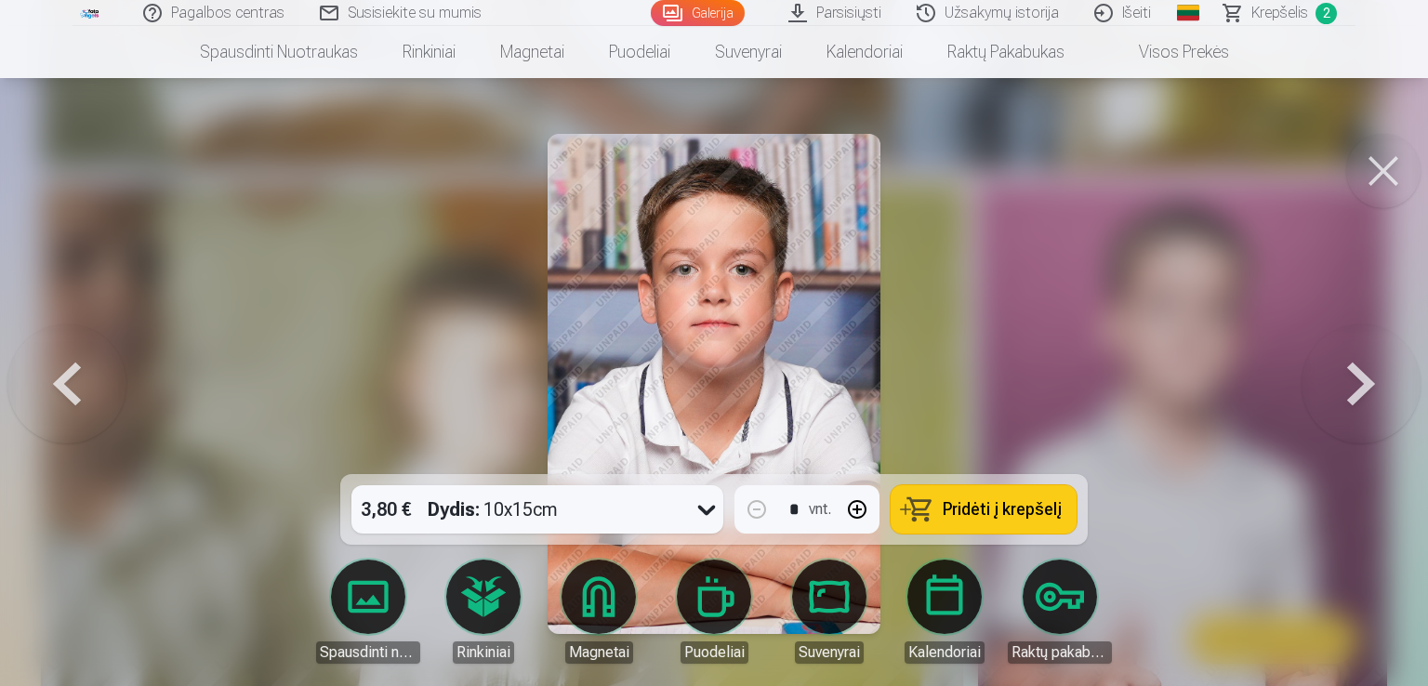
click at [1342, 406] on button at bounding box center [1360, 383] width 119 height 143
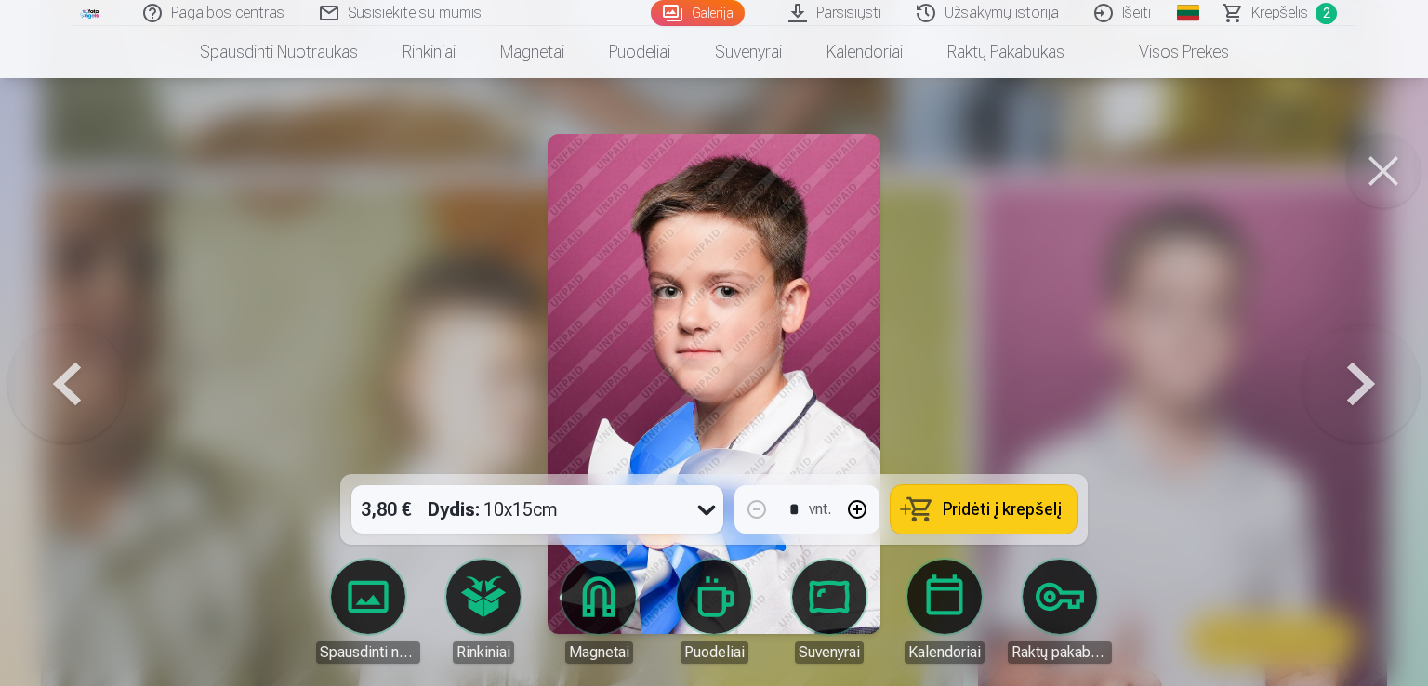
click at [1342, 406] on button at bounding box center [1360, 383] width 119 height 143
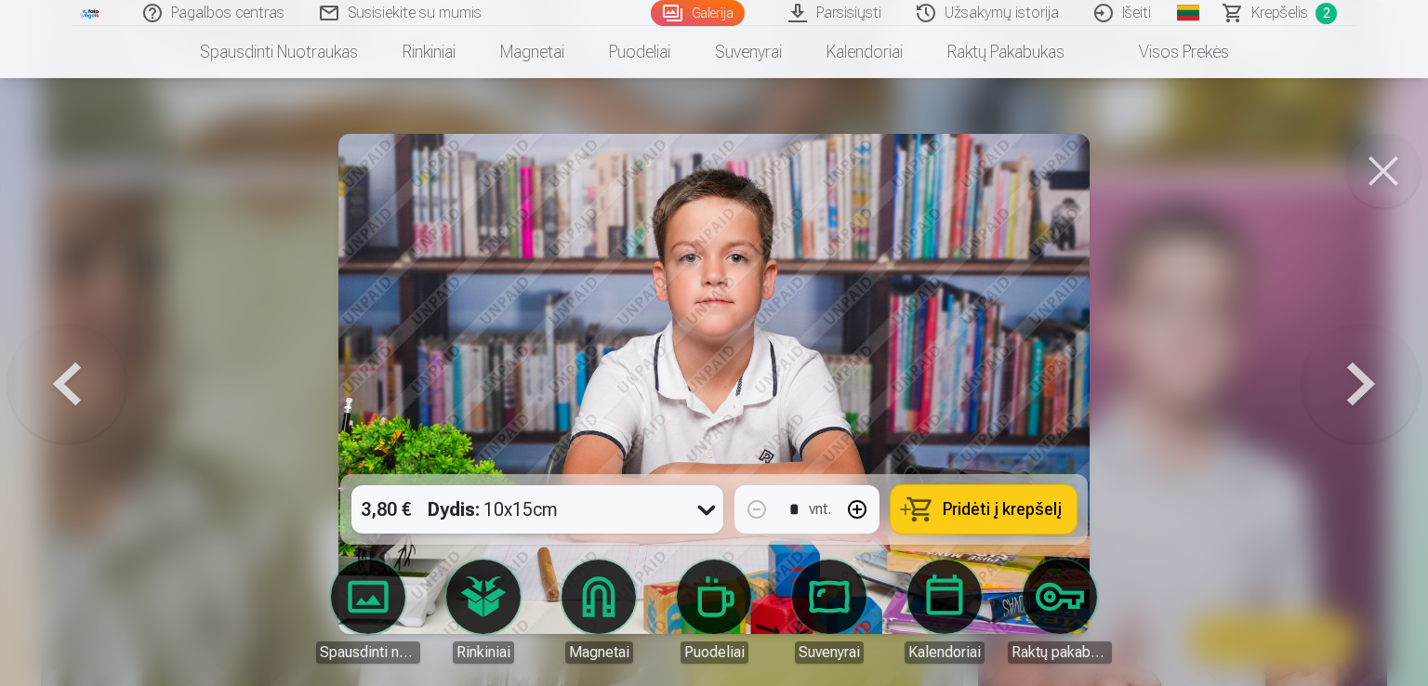
click at [1342, 406] on button at bounding box center [1360, 383] width 119 height 143
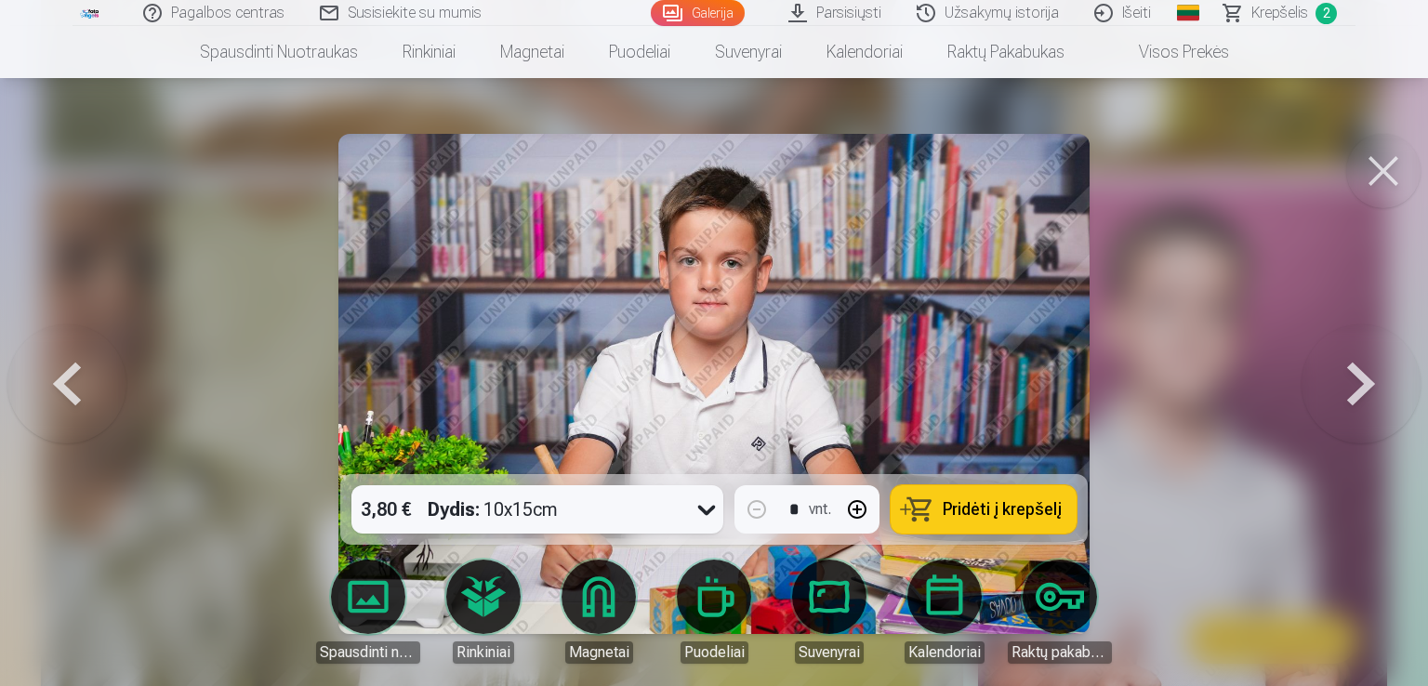
click at [1342, 406] on button at bounding box center [1360, 383] width 119 height 143
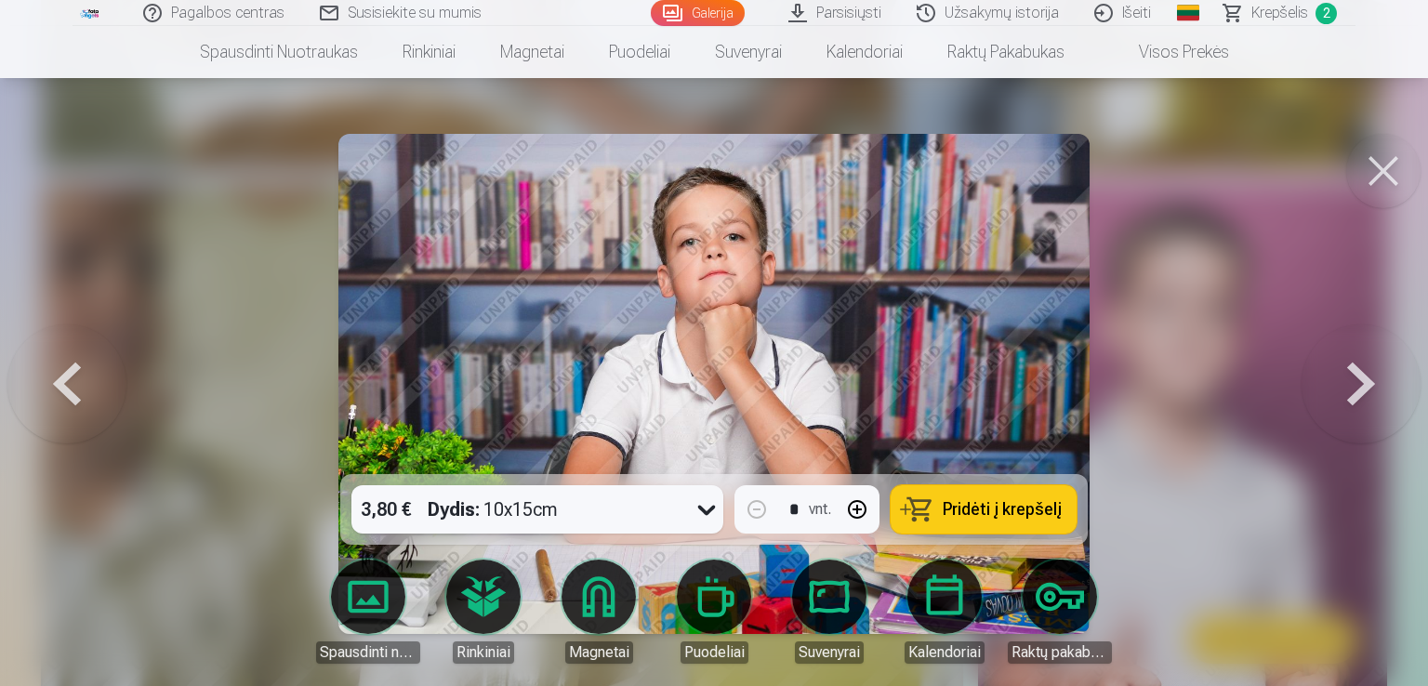
click at [1342, 407] on button at bounding box center [1360, 383] width 119 height 143
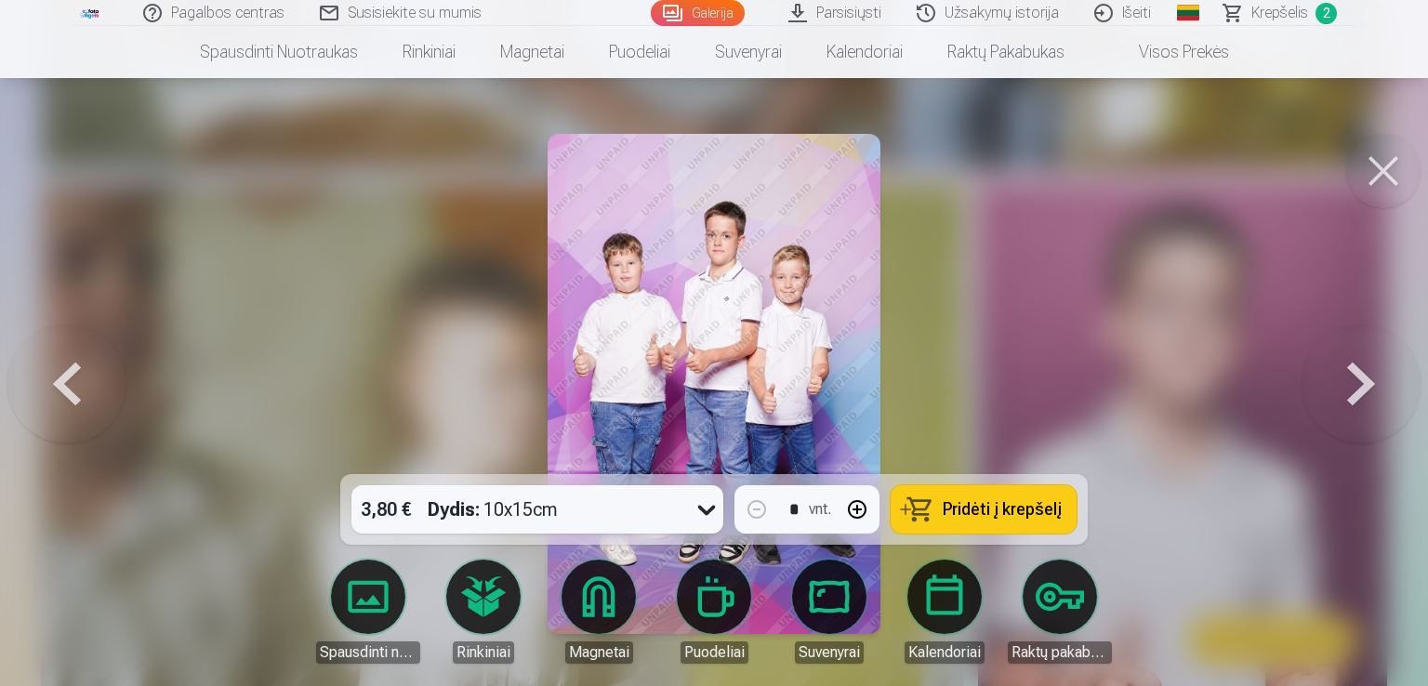
click at [1338, 381] on button at bounding box center [1360, 383] width 119 height 143
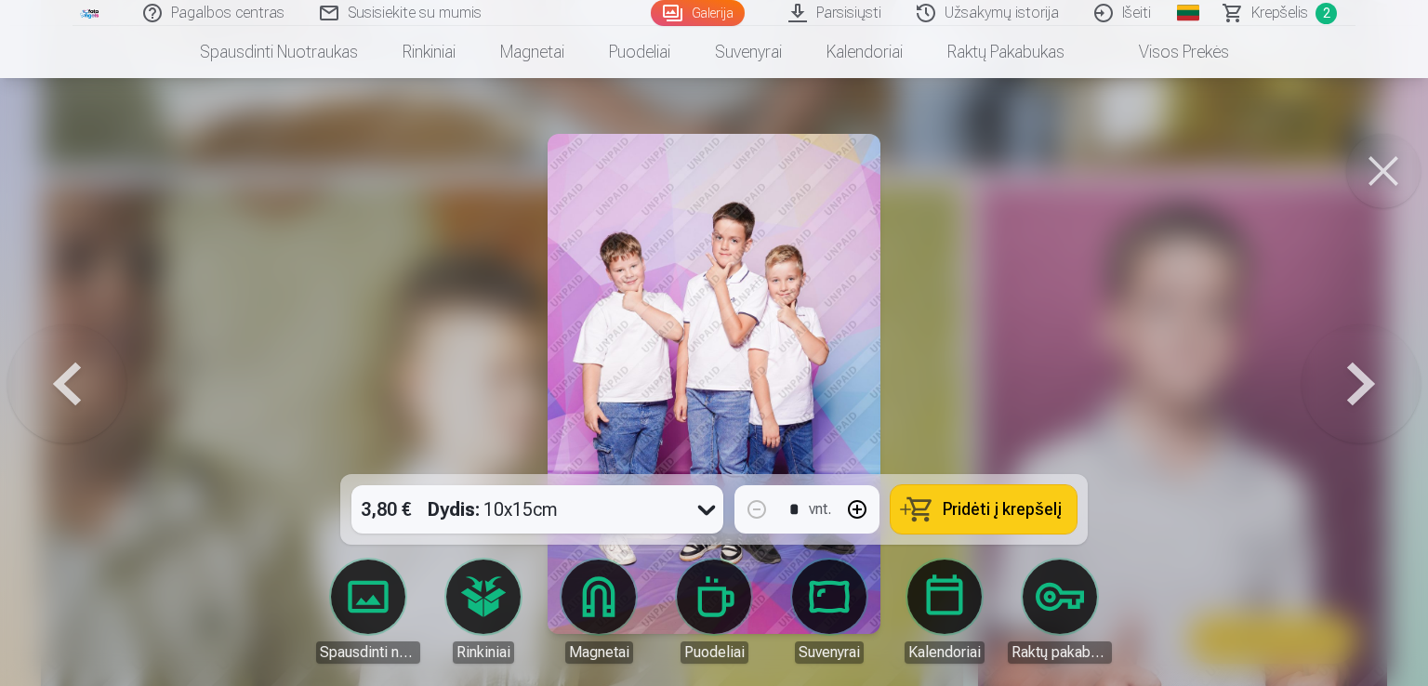
click at [1348, 389] on button at bounding box center [1360, 383] width 119 height 143
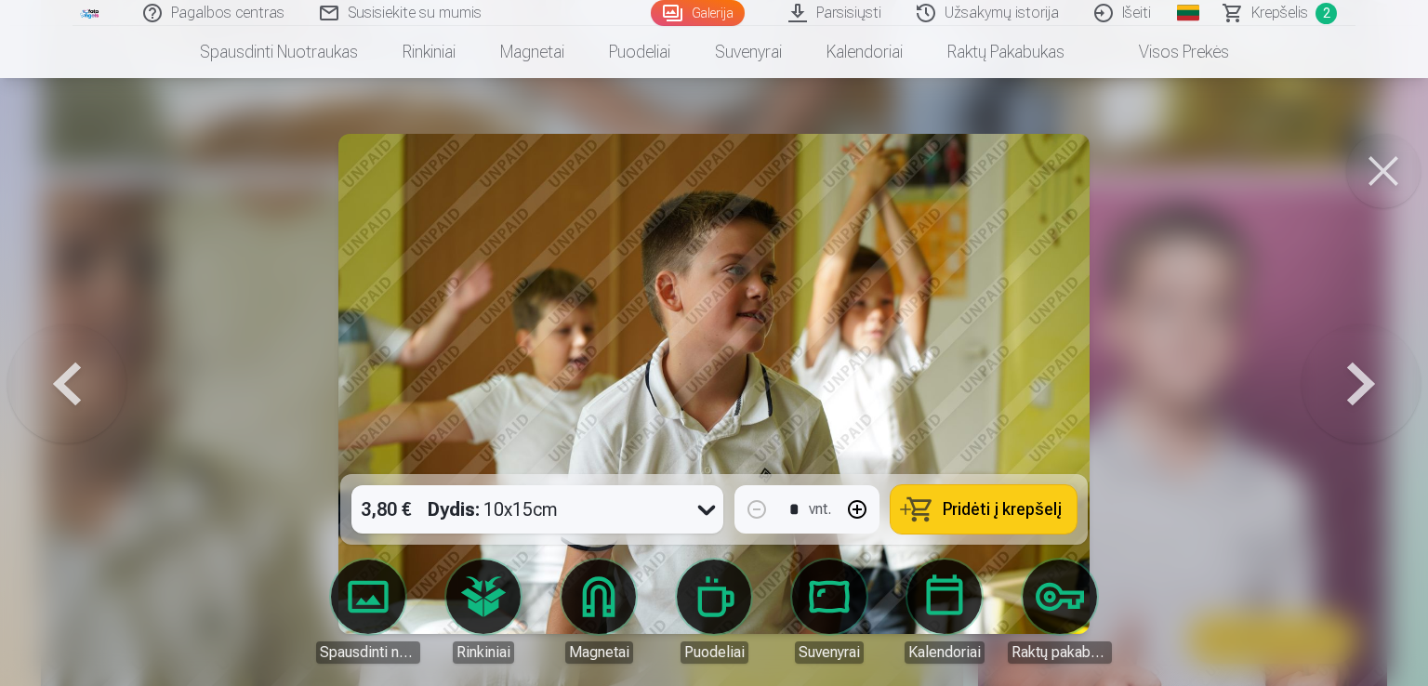
click at [1348, 389] on button at bounding box center [1360, 383] width 119 height 143
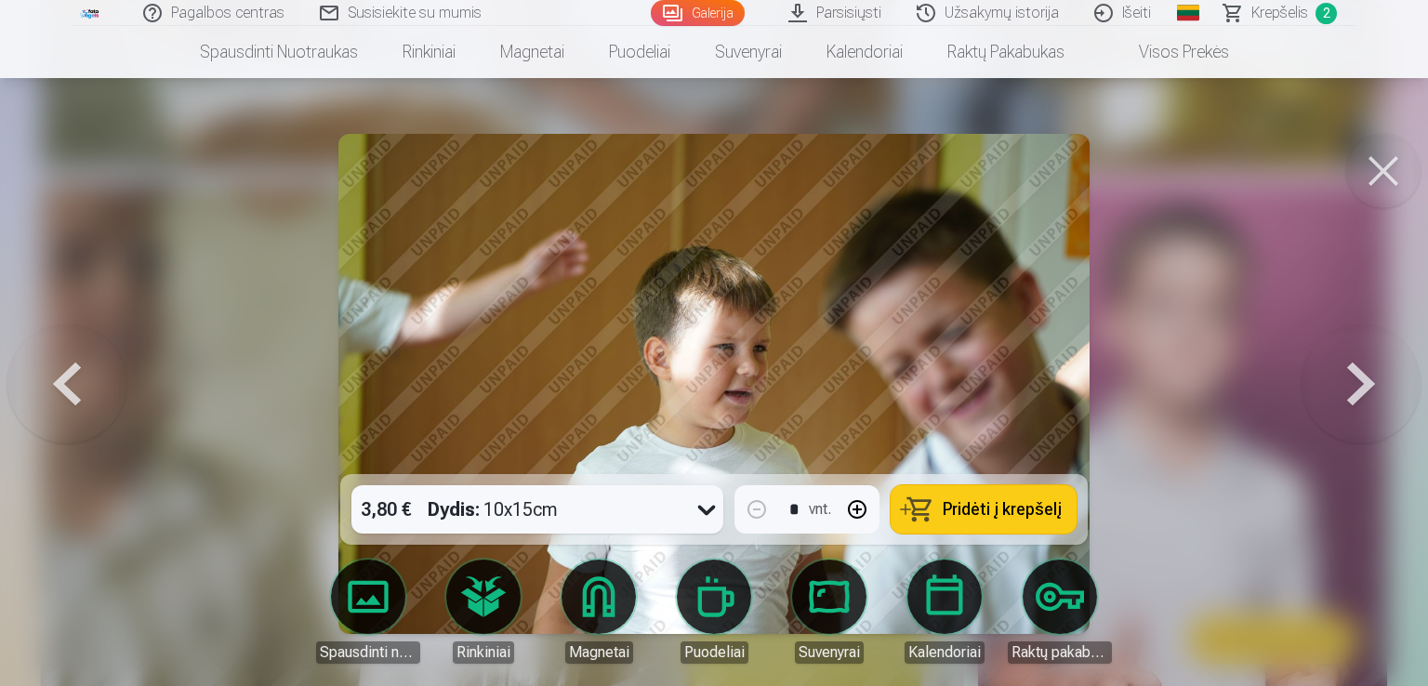
click at [1348, 389] on button at bounding box center [1360, 383] width 119 height 143
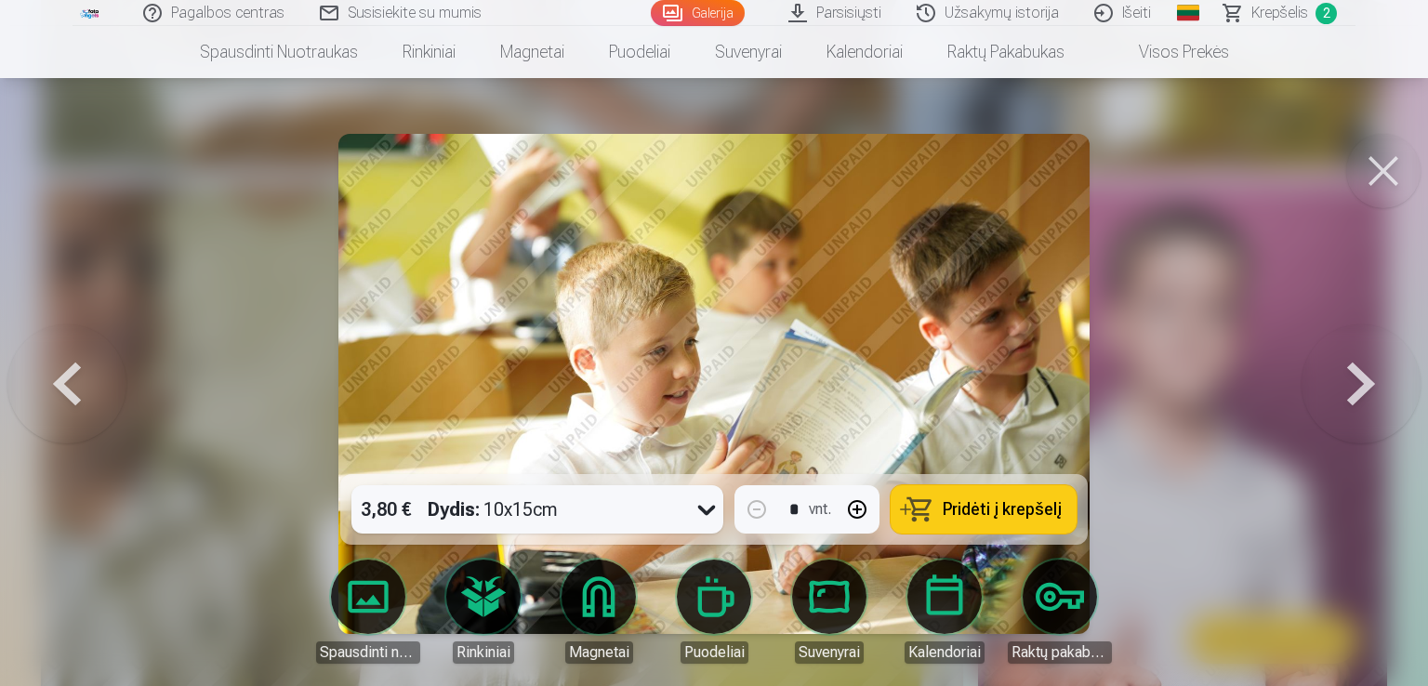
click at [1364, 359] on button at bounding box center [1360, 383] width 119 height 143
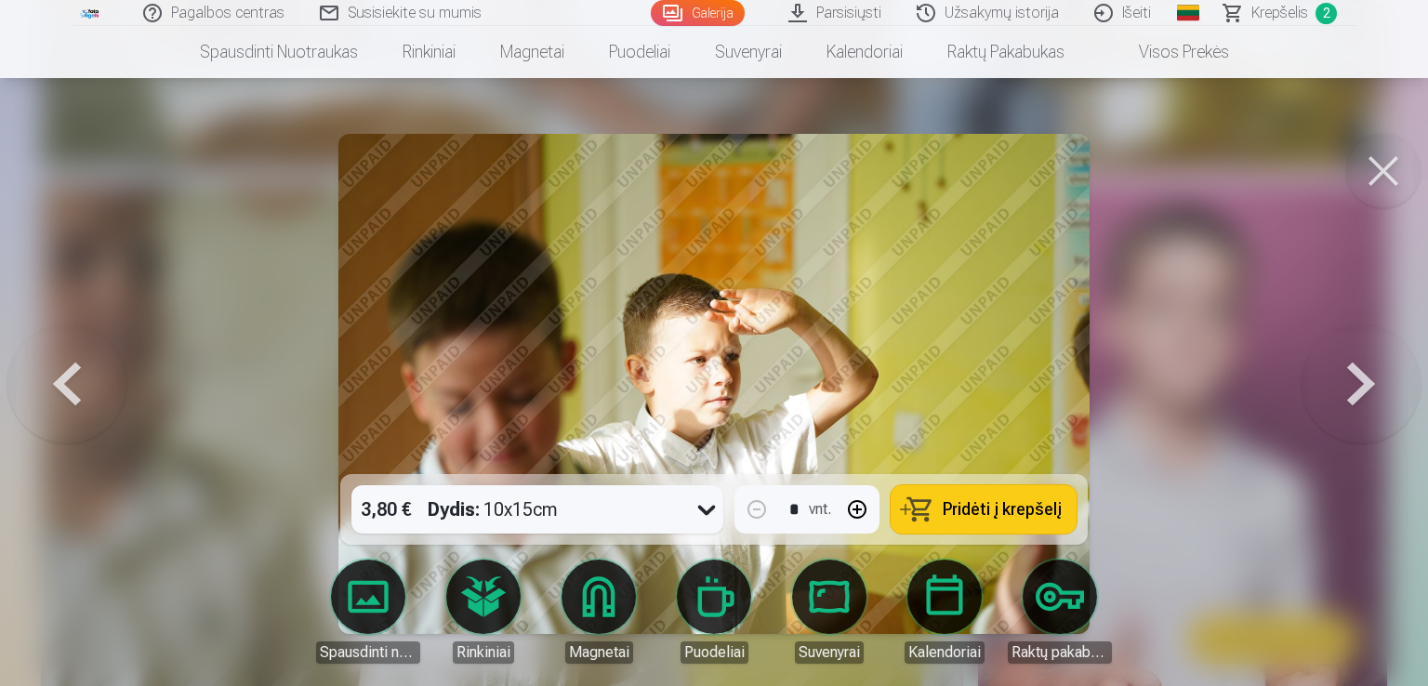
click at [1364, 359] on button at bounding box center [1360, 383] width 119 height 143
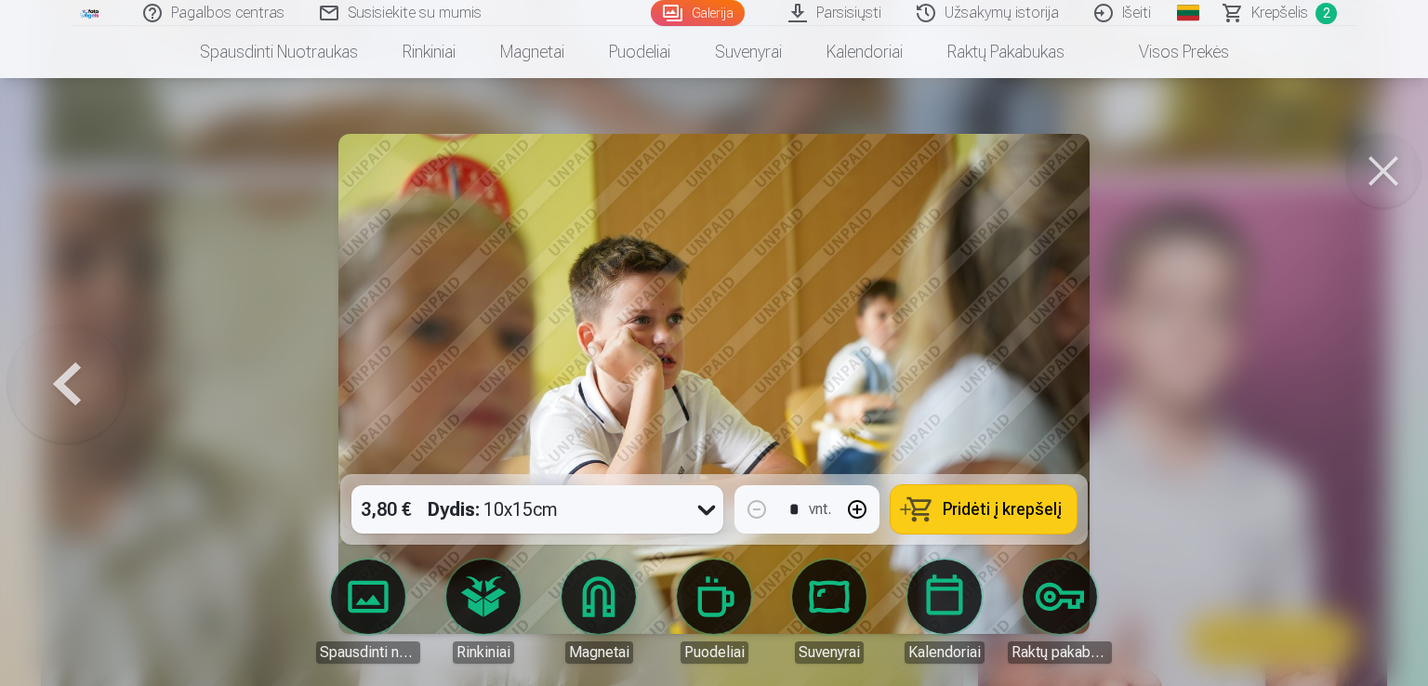
click at [1365, 362] on div at bounding box center [714, 343] width 1428 height 686
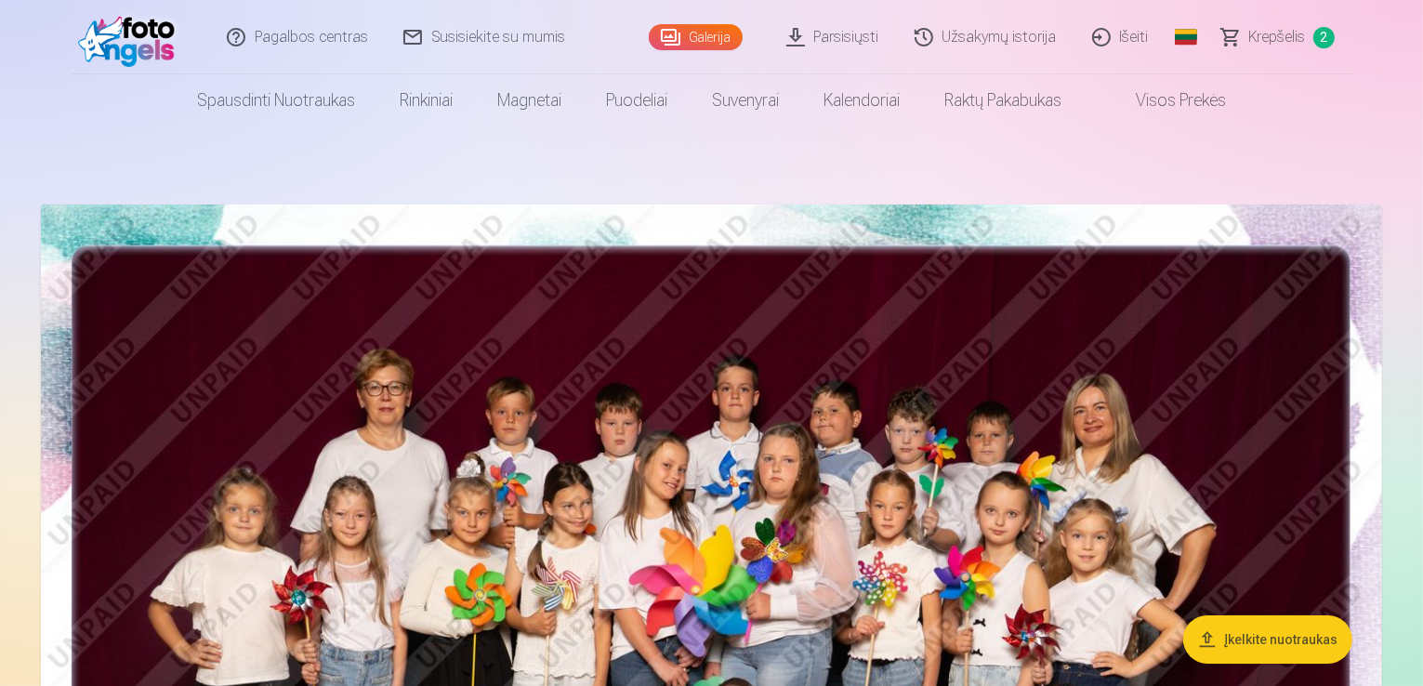
click at [795, 417] on img at bounding box center [711, 652] width 1341 height 895
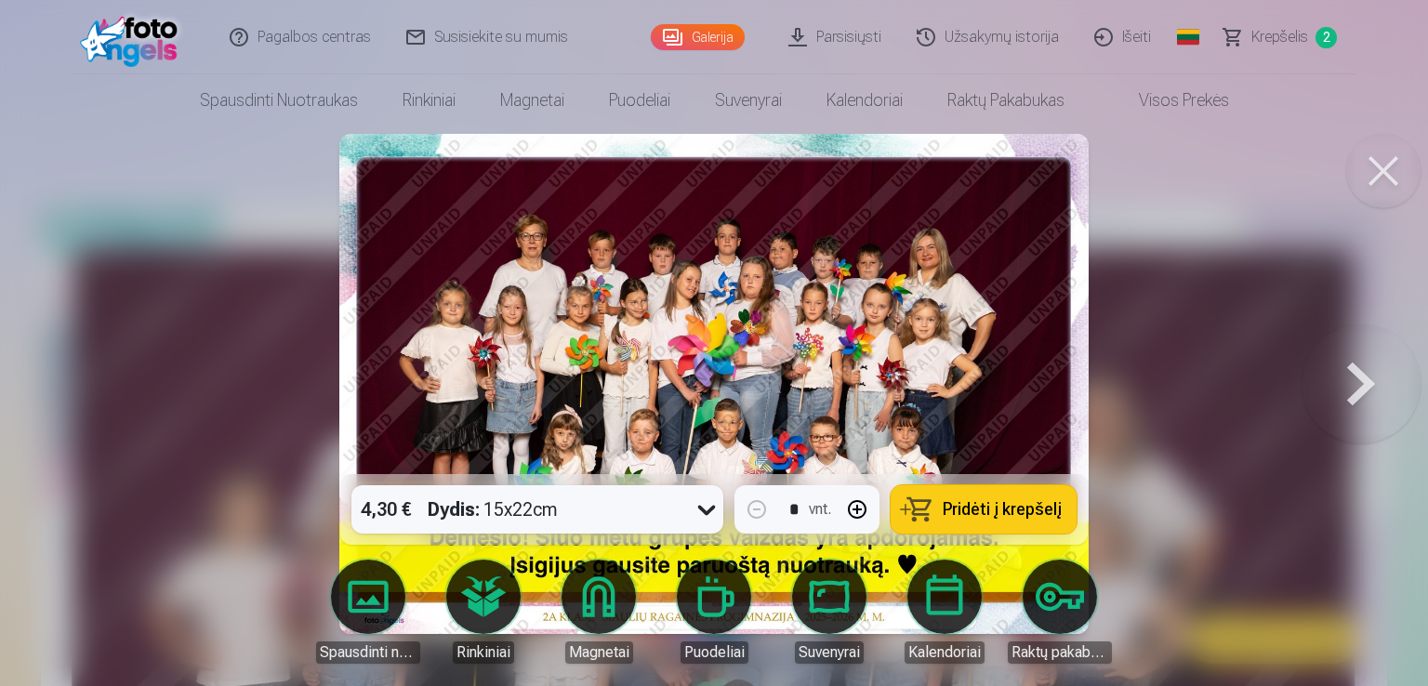
click at [962, 501] on span "Pridėti į krepšelį" at bounding box center [1002, 509] width 119 height 17
click at [1359, 391] on button at bounding box center [1360, 383] width 119 height 143
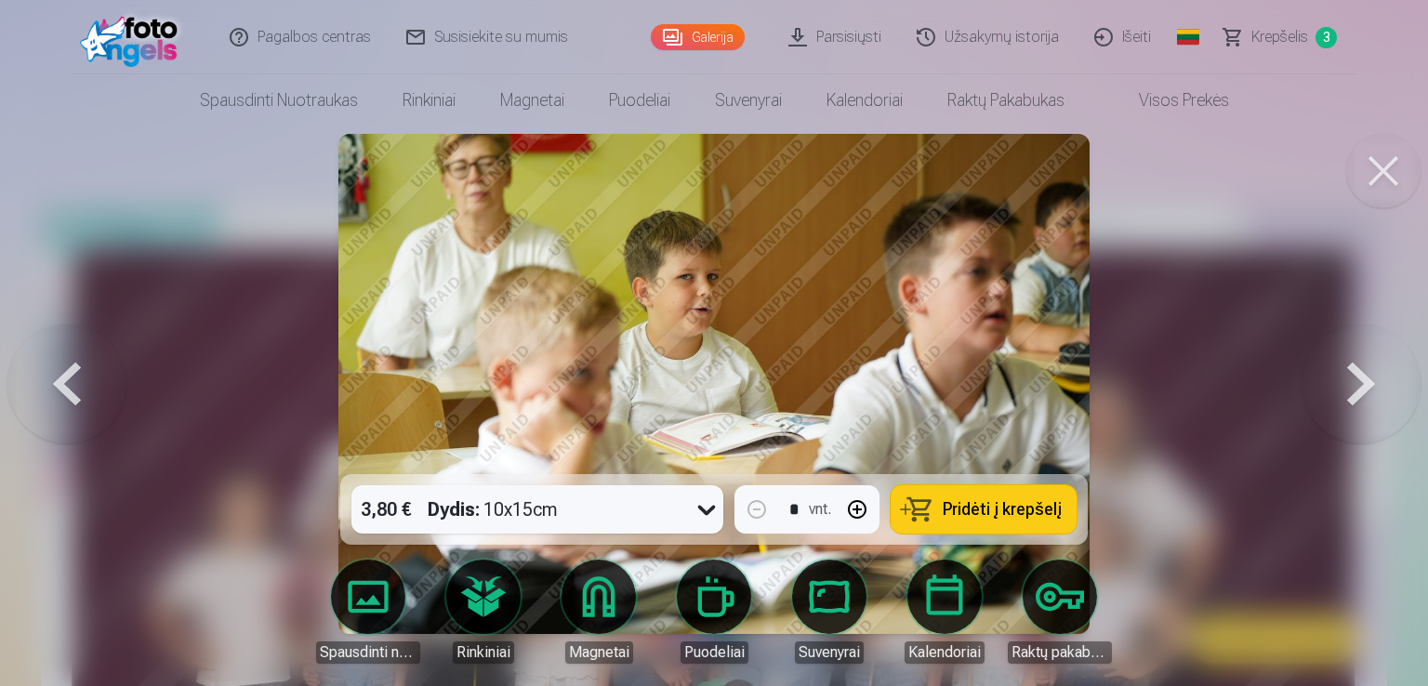
click at [1359, 391] on button at bounding box center [1360, 383] width 119 height 143
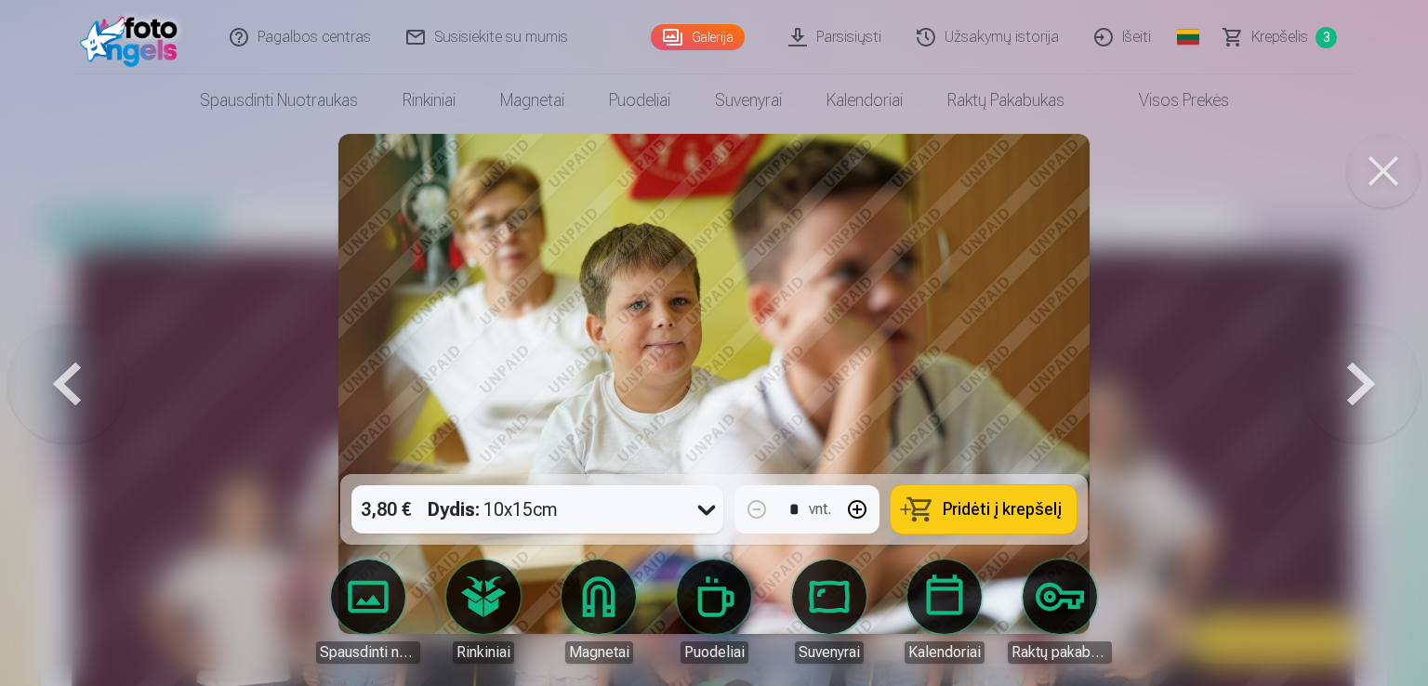
click at [1358, 391] on button at bounding box center [1360, 383] width 119 height 143
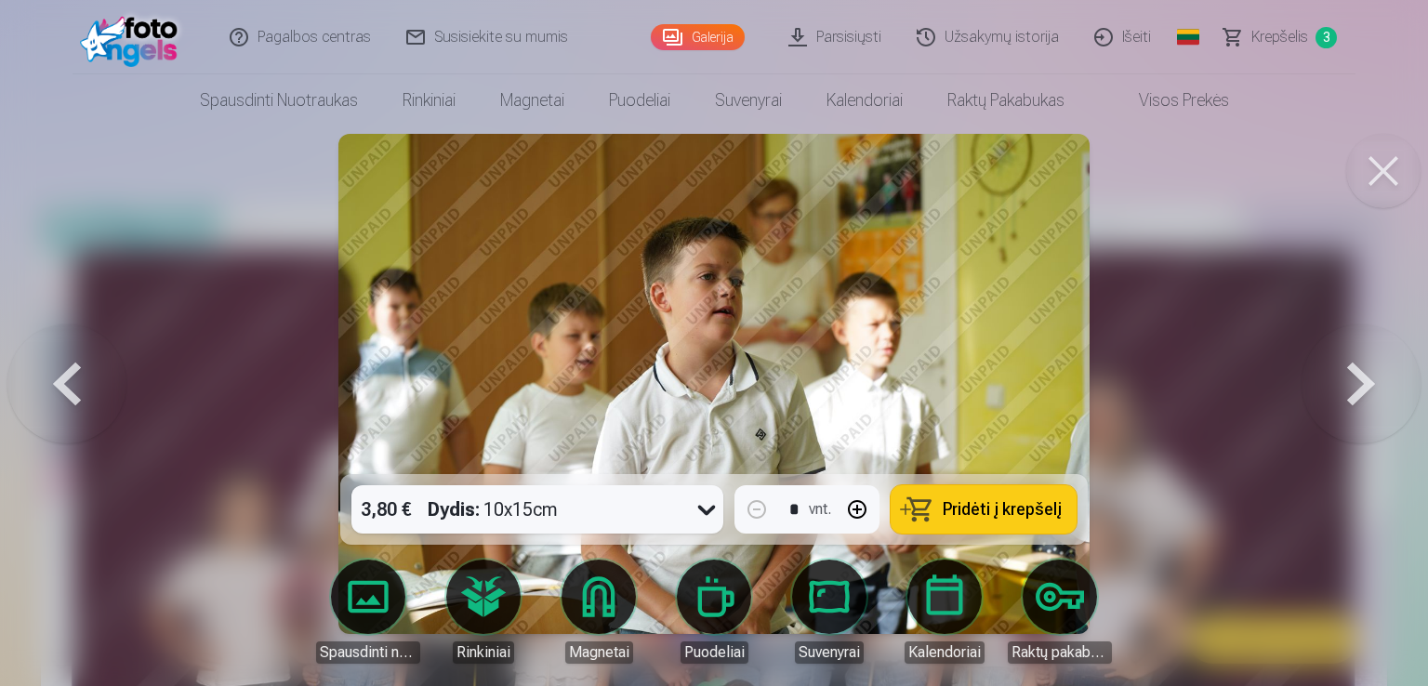
click at [1358, 391] on button at bounding box center [1360, 383] width 119 height 143
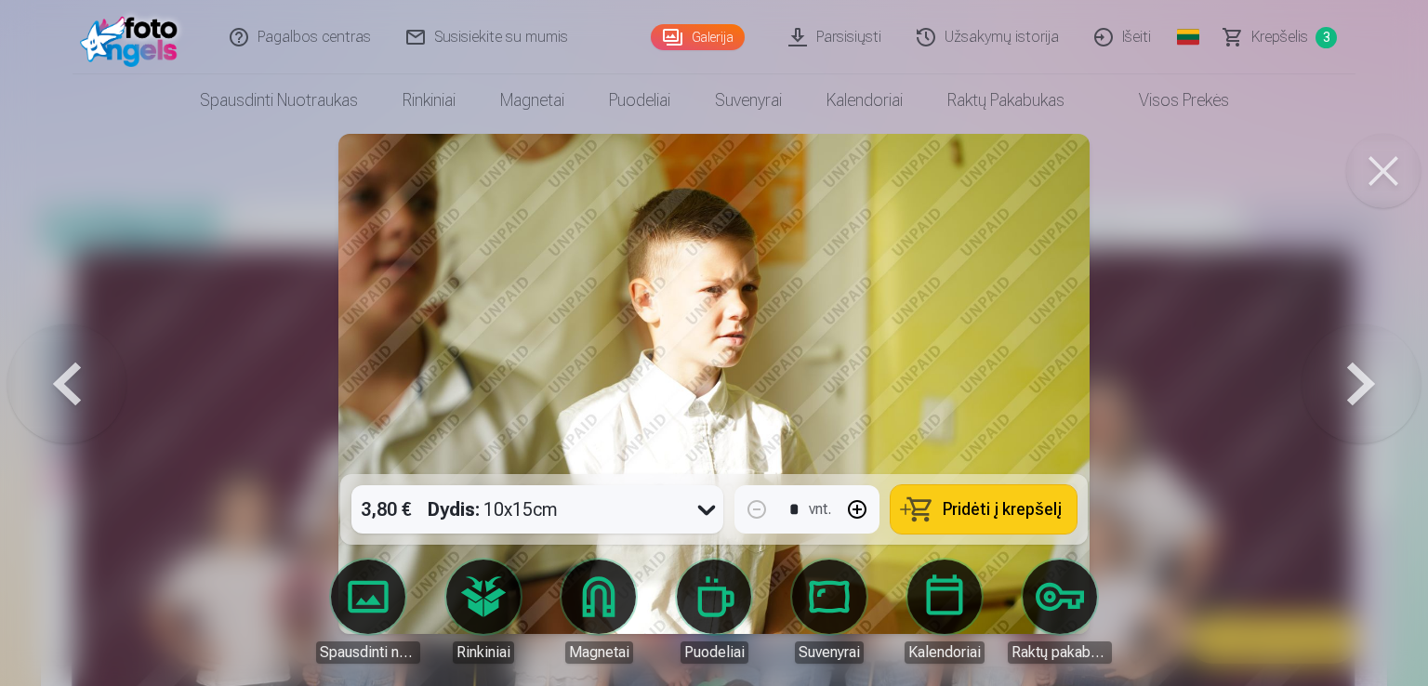
click at [1356, 393] on button at bounding box center [1360, 383] width 119 height 143
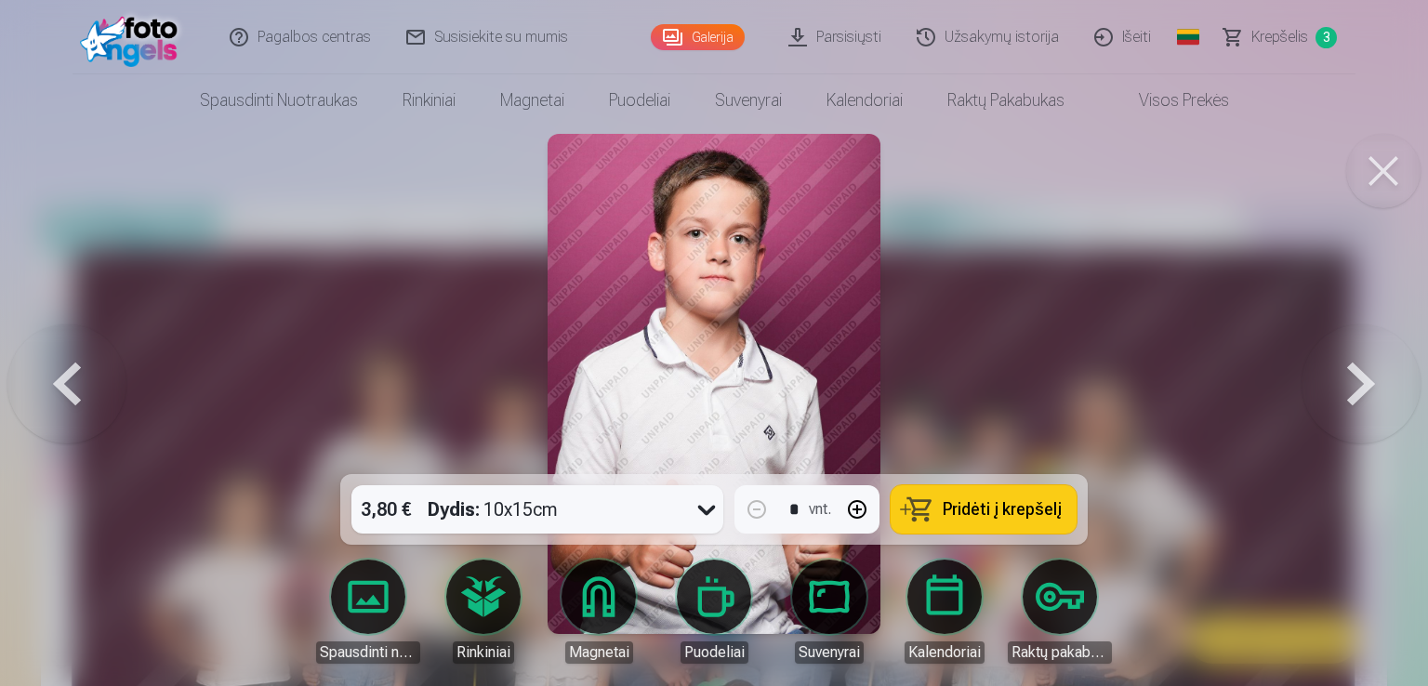
click at [1356, 393] on button at bounding box center [1360, 383] width 119 height 143
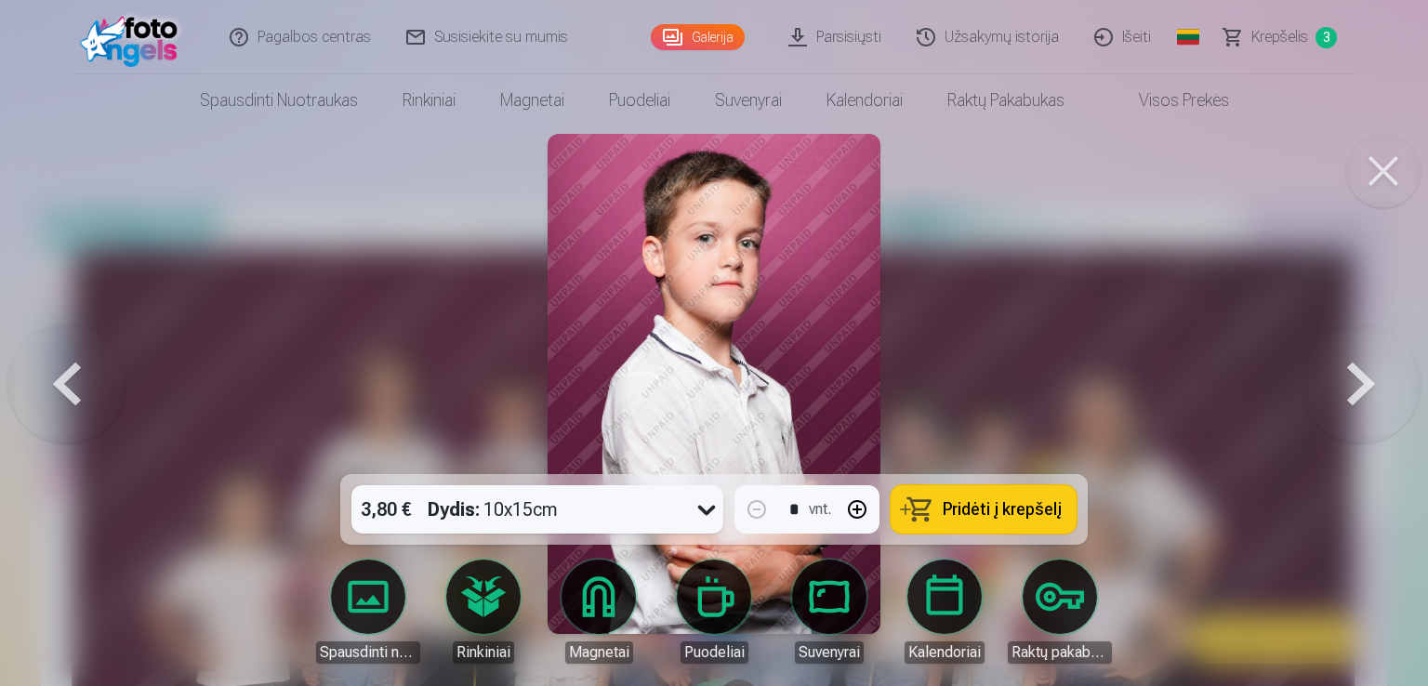
click at [1356, 393] on button at bounding box center [1360, 383] width 119 height 143
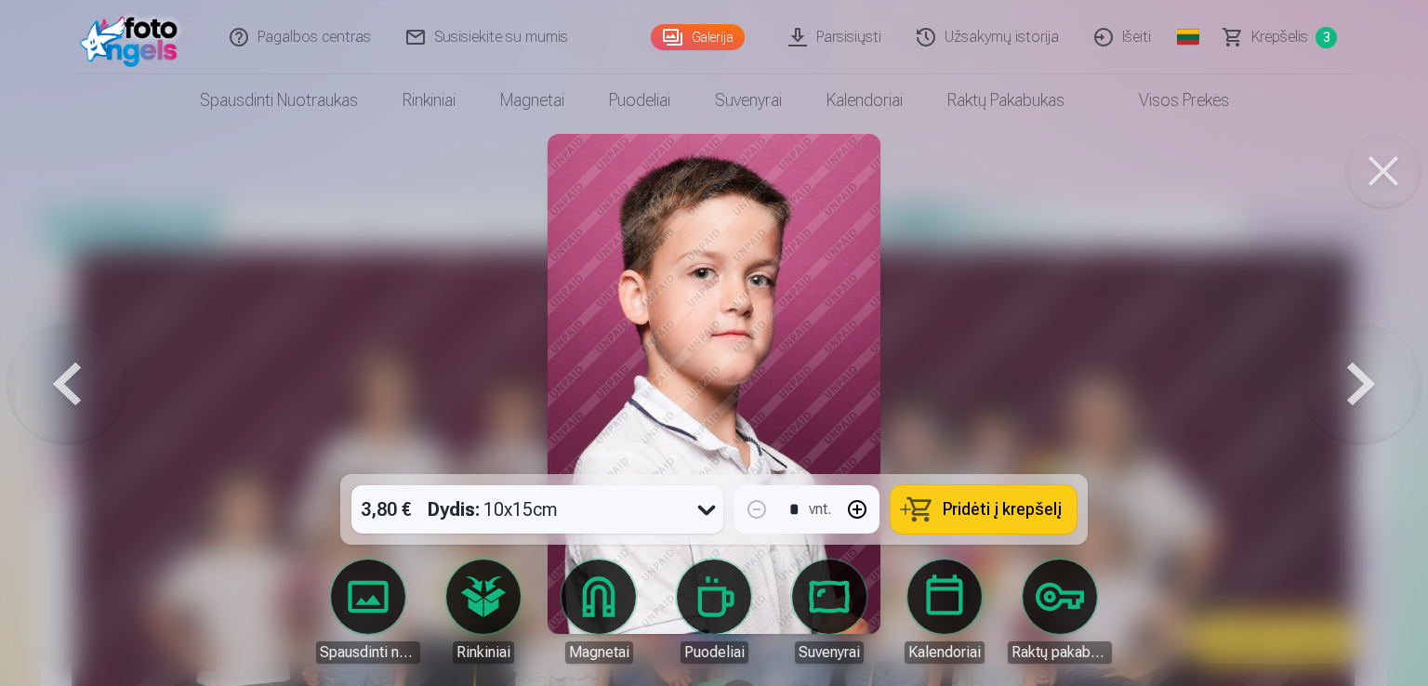
click at [1356, 393] on button at bounding box center [1360, 383] width 119 height 143
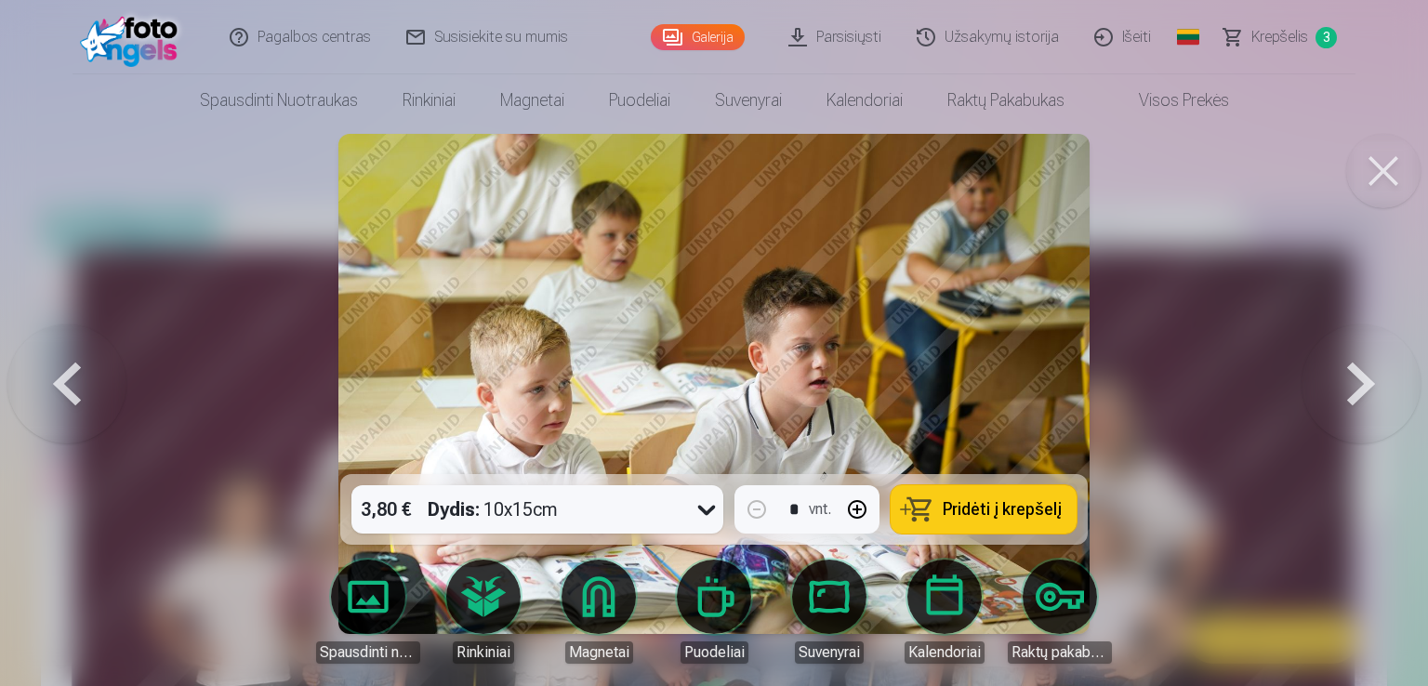
click at [1356, 393] on button at bounding box center [1360, 383] width 119 height 143
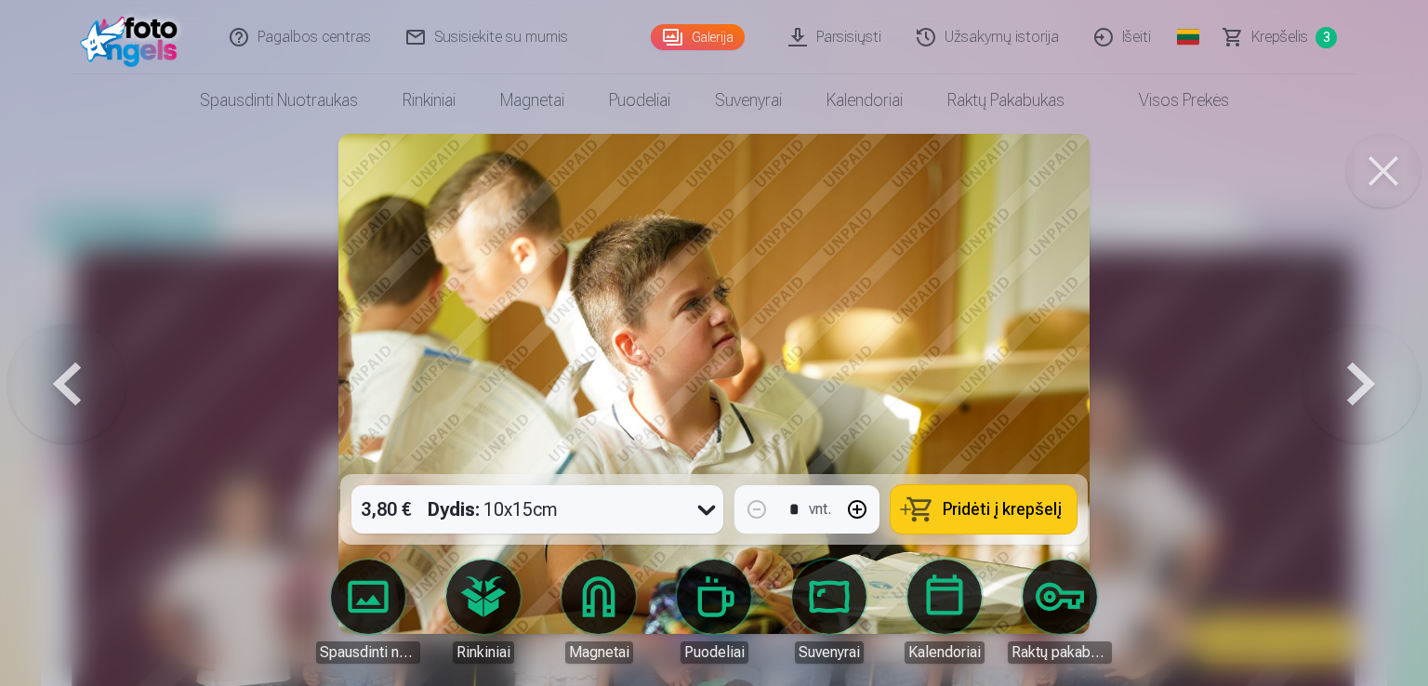
click at [1356, 393] on button at bounding box center [1360, 383] width 119 height 143
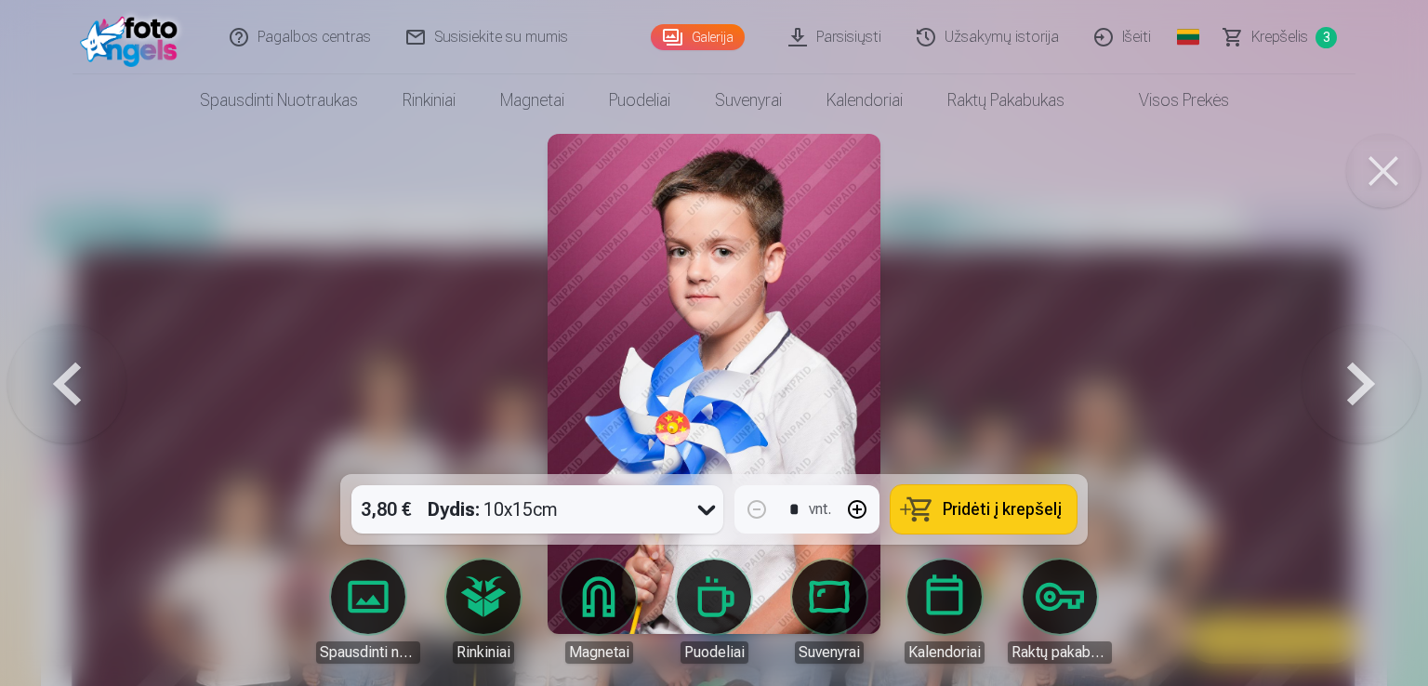
click at [1356, 393] on button at bounding box center [1360, 383] width 119 height 143
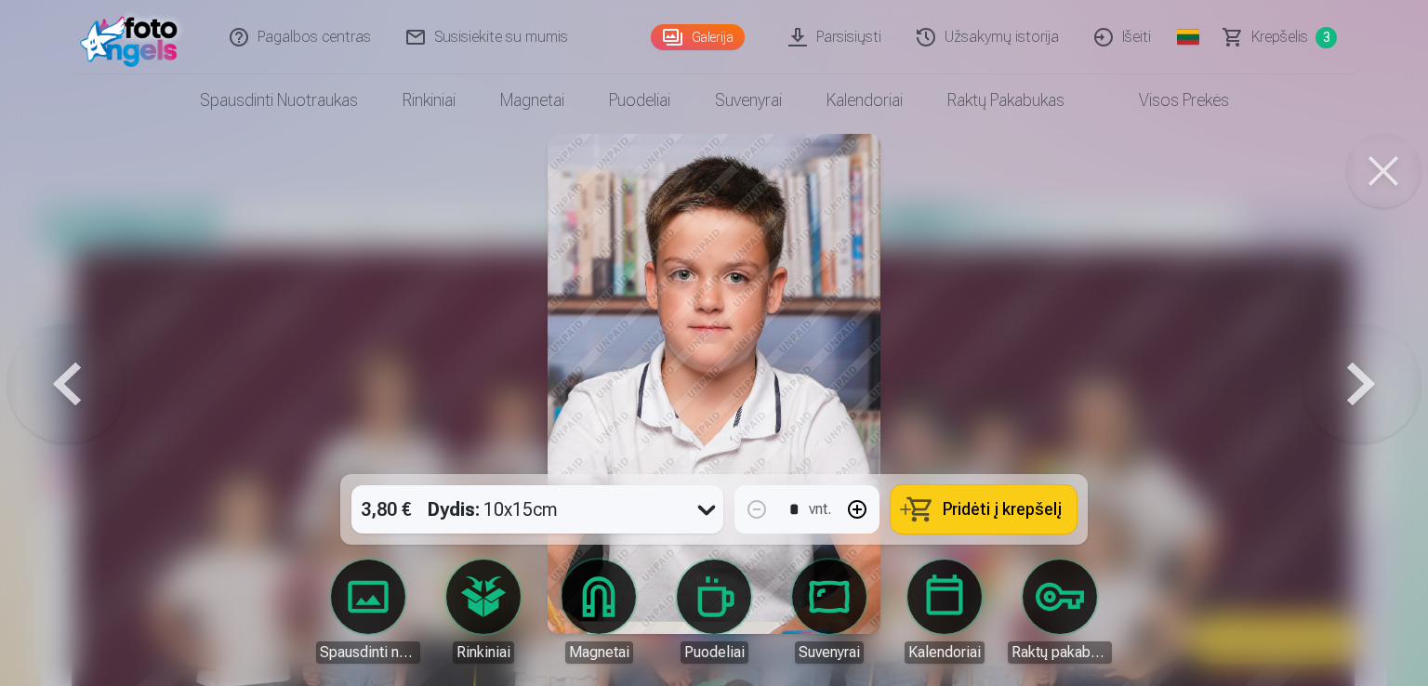
click at [1354, 397] on button at bounding box center [1360, 383] width 119 height 143
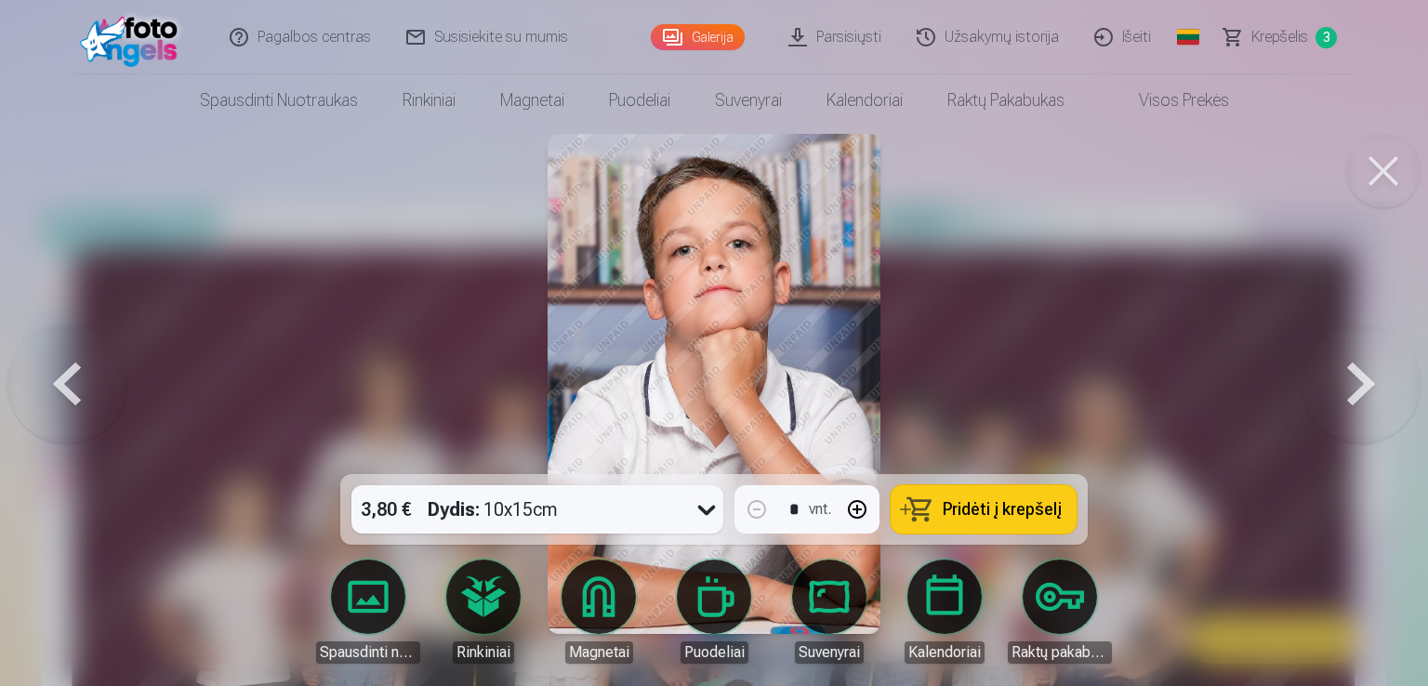
click at [1030, 515] on span "Pridėti į krepšelį" at bounding box center [1002, 509] width 119 height 17
click at [1340, 391] on button at bounding box center [1360, 383] width 119 height 143
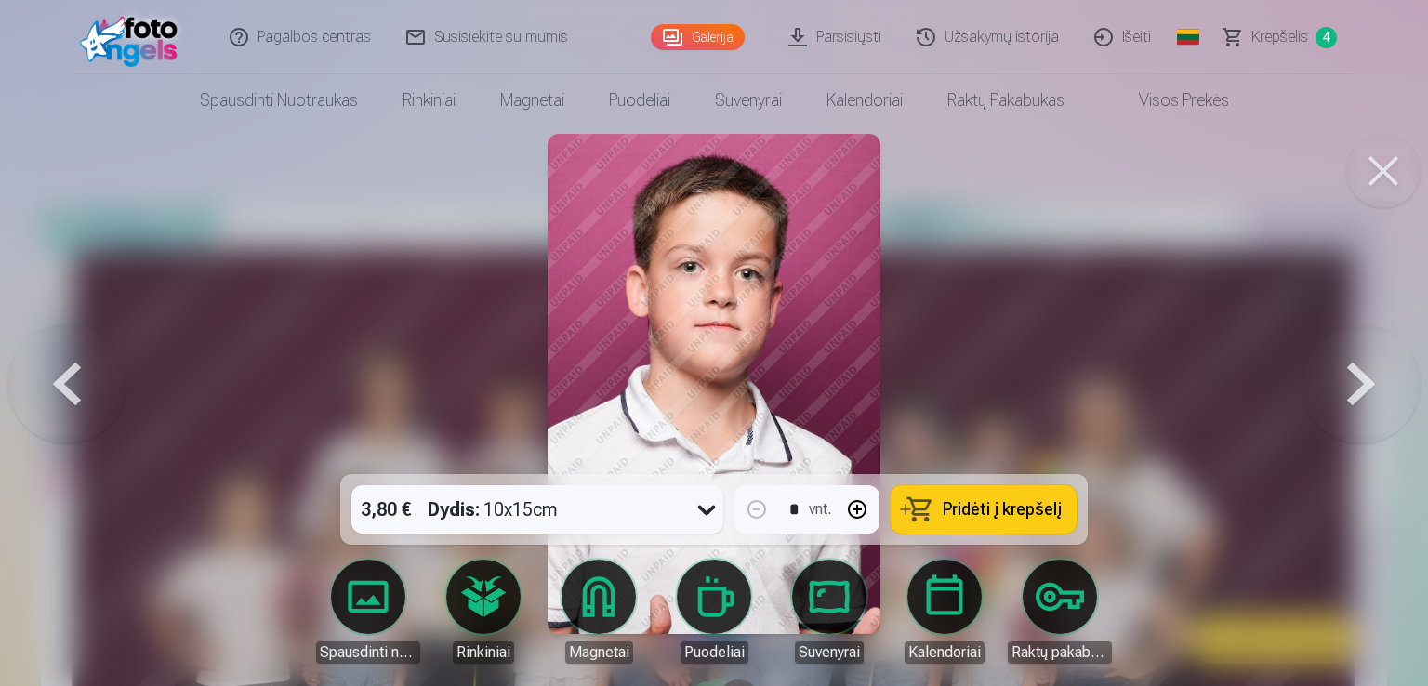
click at [1340, 391] on button at bounding box center [1360, 383] width 119 height 143
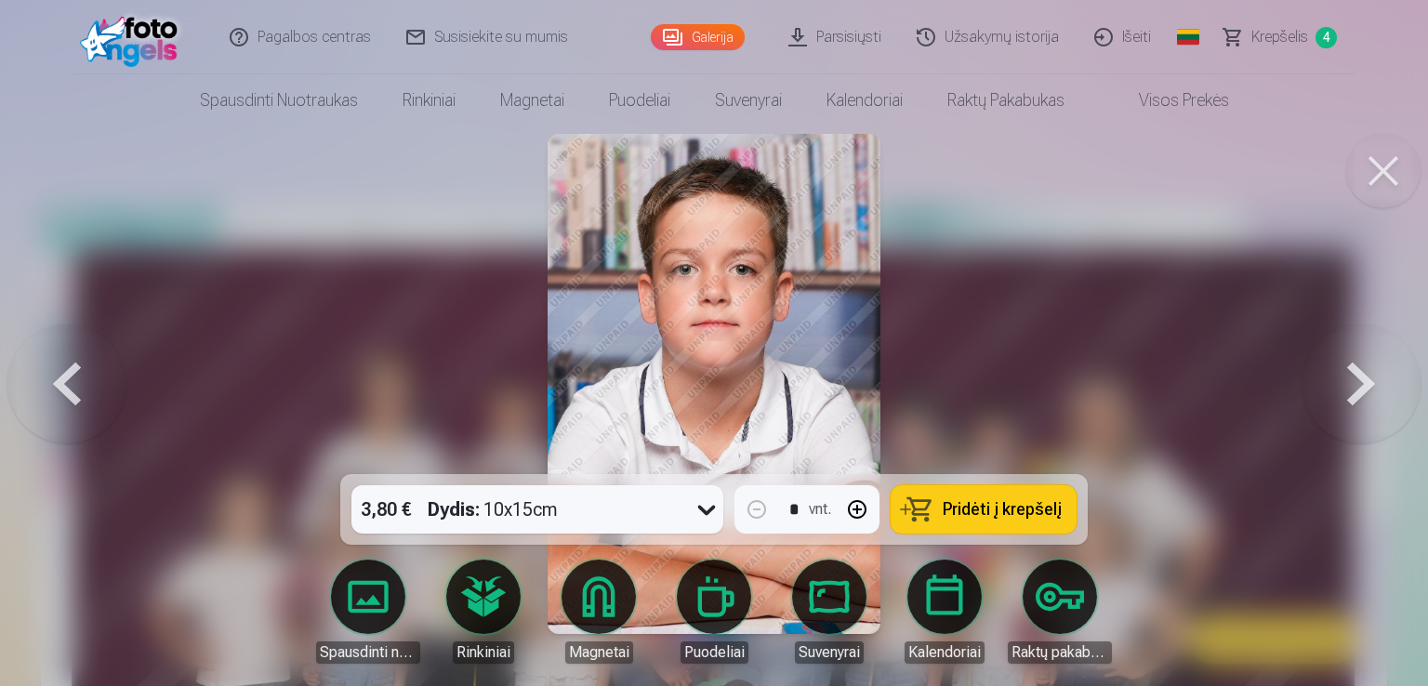
click at [1340, 391] on button at bounding box center [1360, 383] width 119 height 143
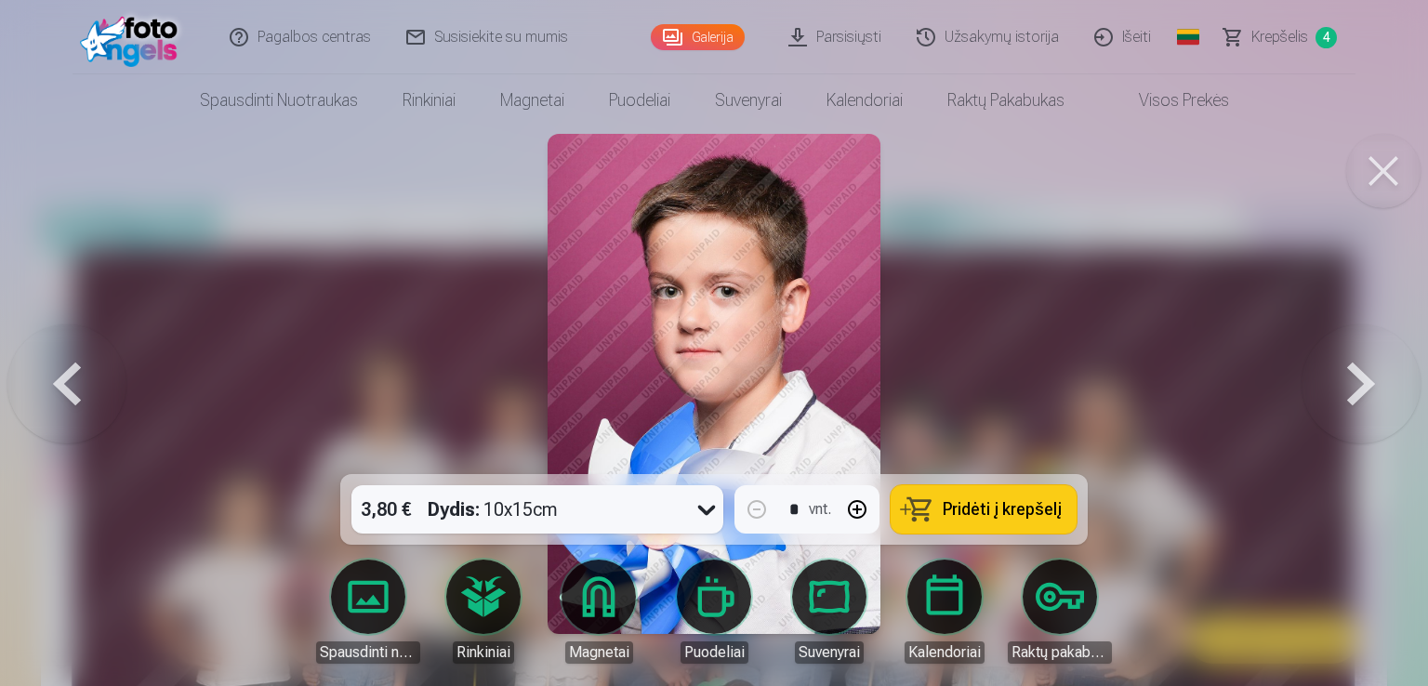
click at [1340, 391] on button at bounding box center [1360, 383] width 119 height 143
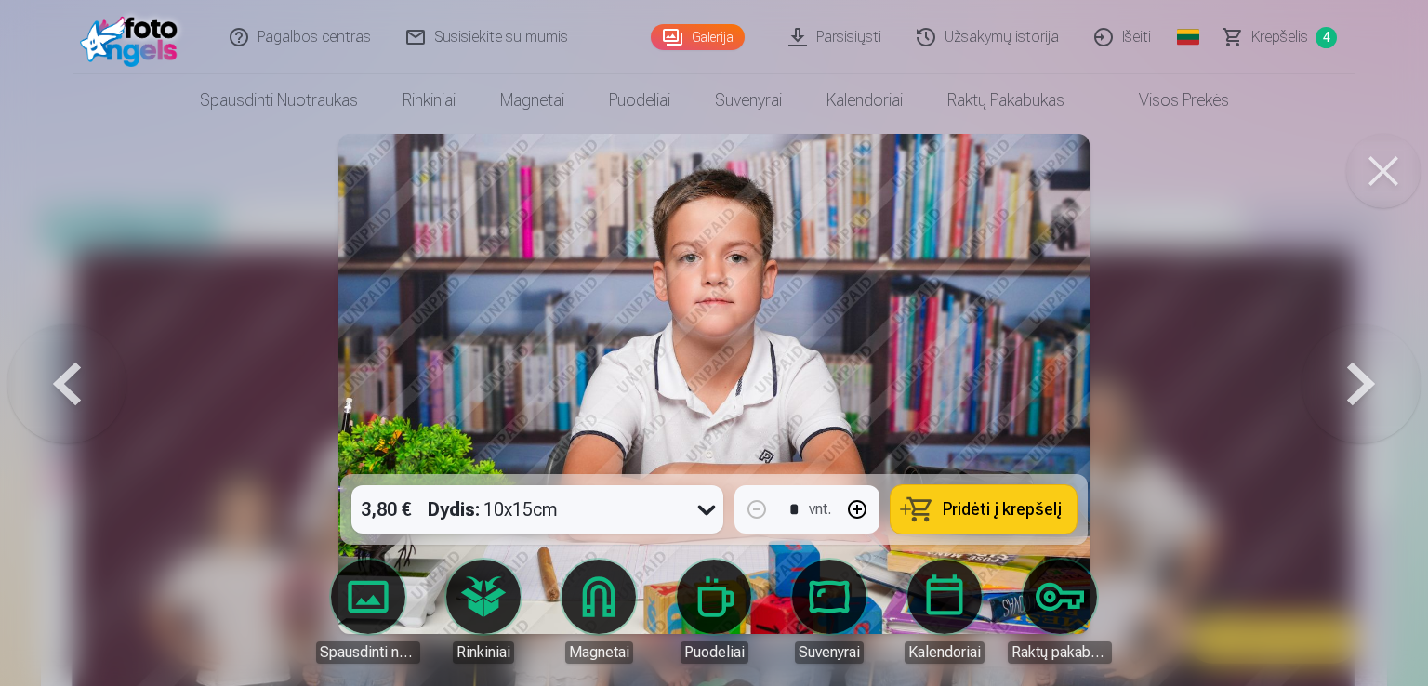
click at [1340, 391] on button at bounding box center [1360, 383] width 119 height 143
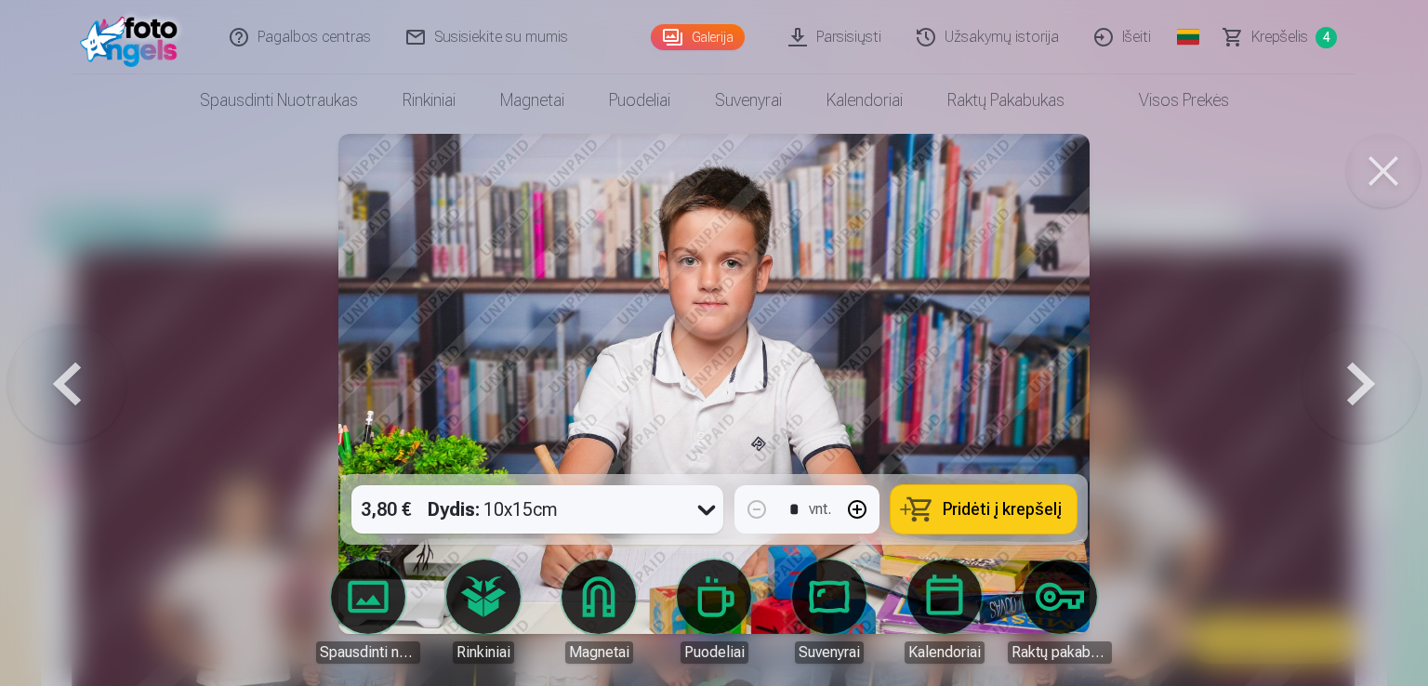
click at [100, 374] on button at bounding box center [66, 383] width 119 height 143
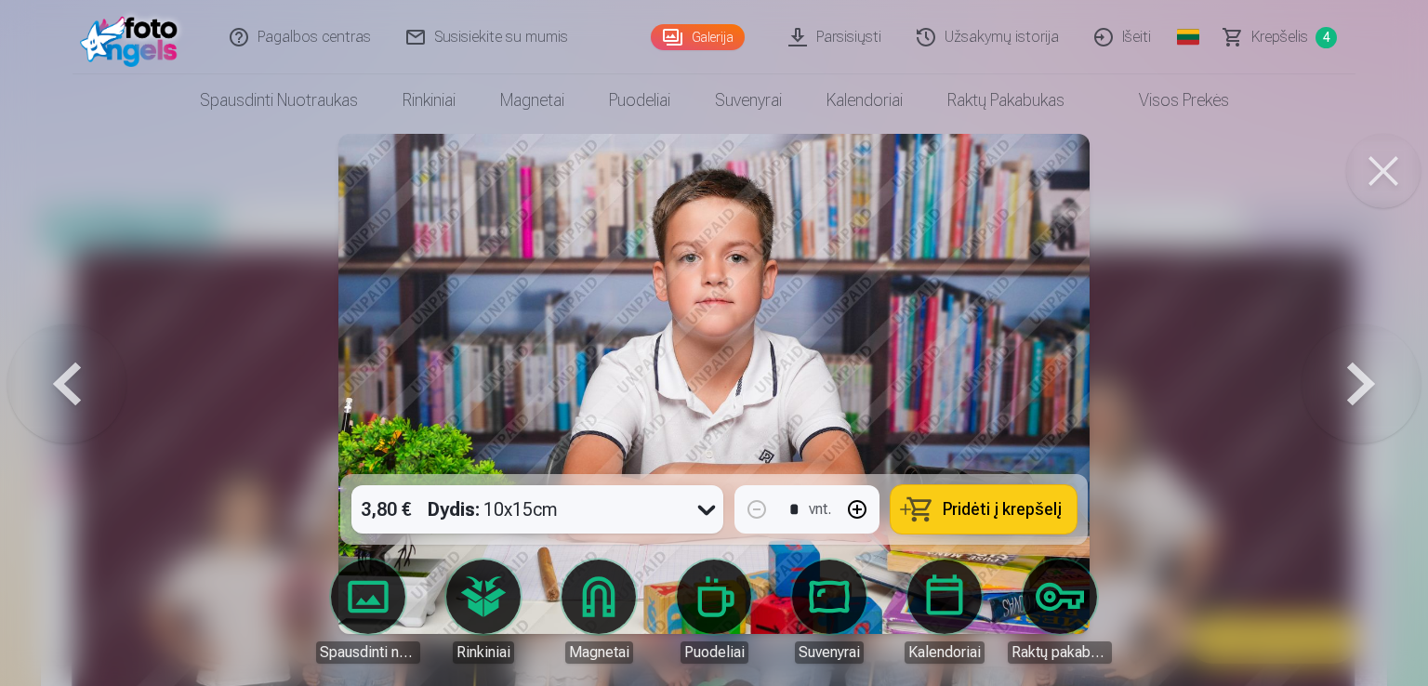
click at [1334, 369] on button at bounding box center [1360, 383] width 119 height 143
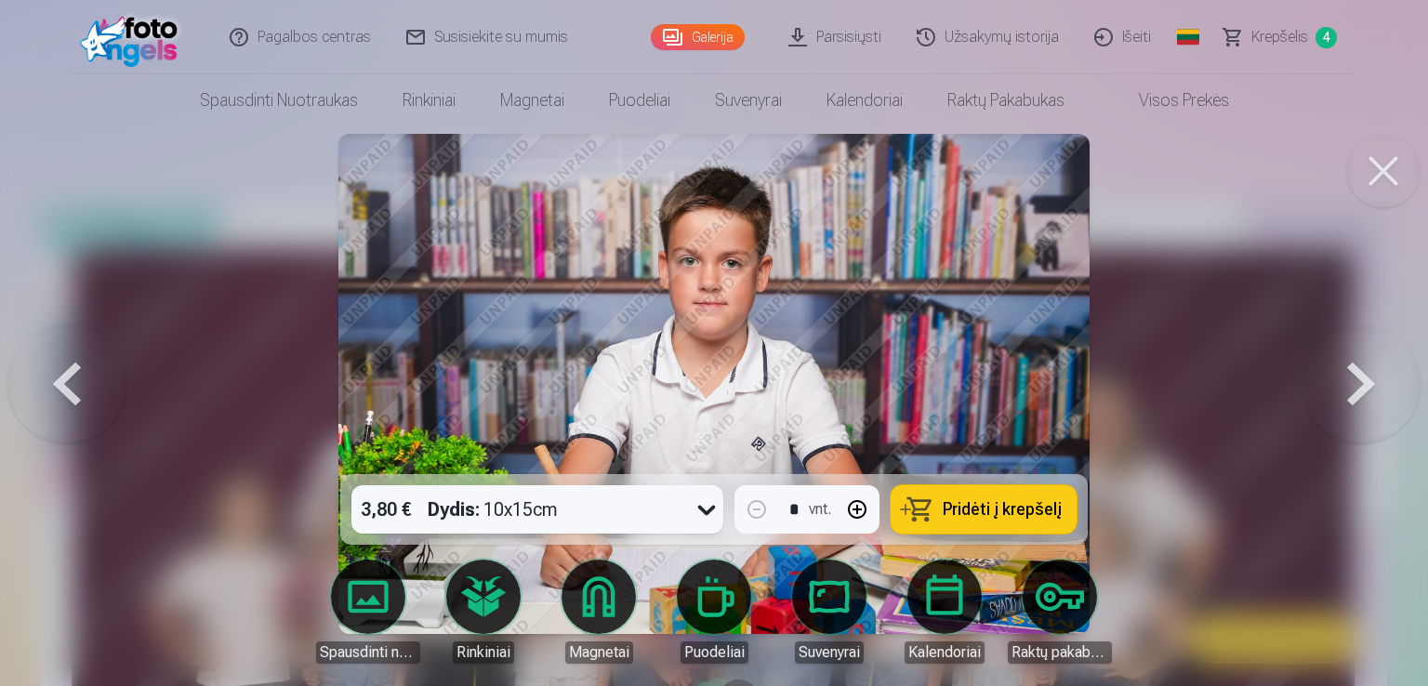
click at [958, 507] on span "Pridėti į krepšelį" at bounding box center [1002, 509] width 119 height 17
click at [1357, 362] on button at bounding box center [1360, 383] width 119 height 143
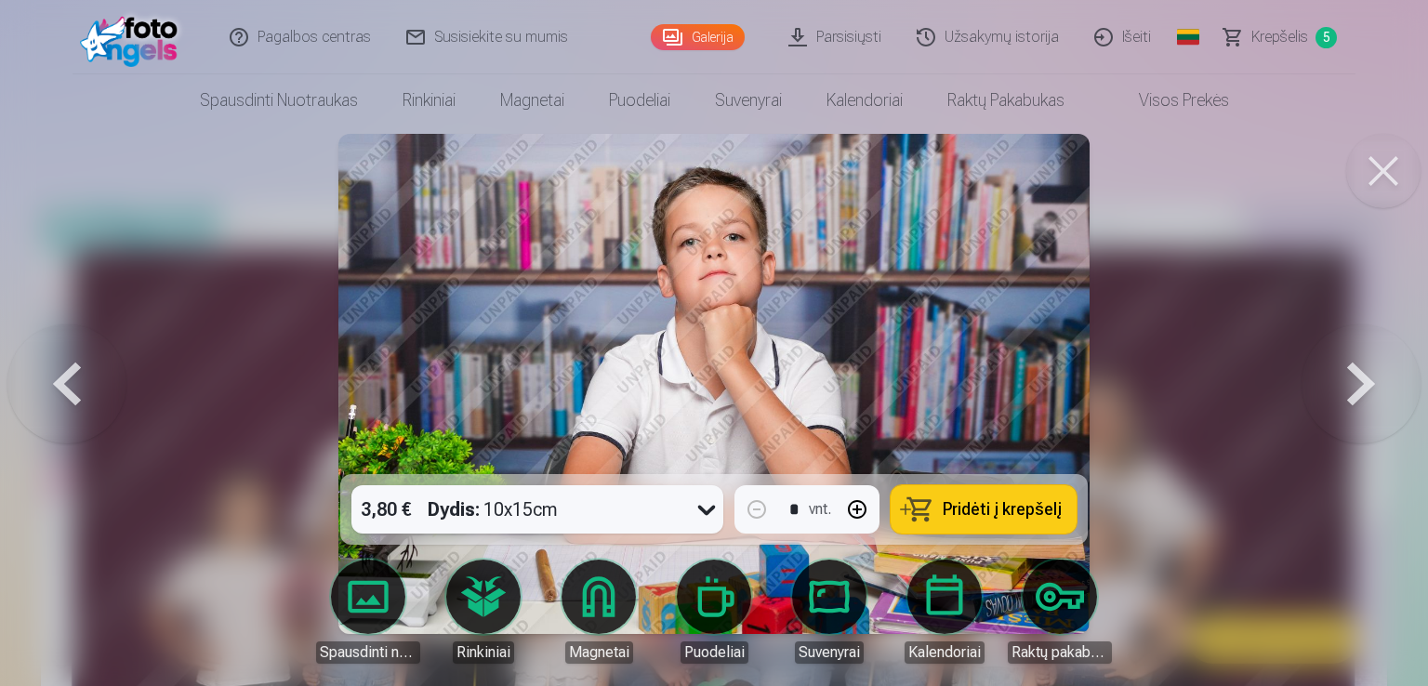
click at [1361, 362] on button at bounding box center [1360, 383] width 119 height 143
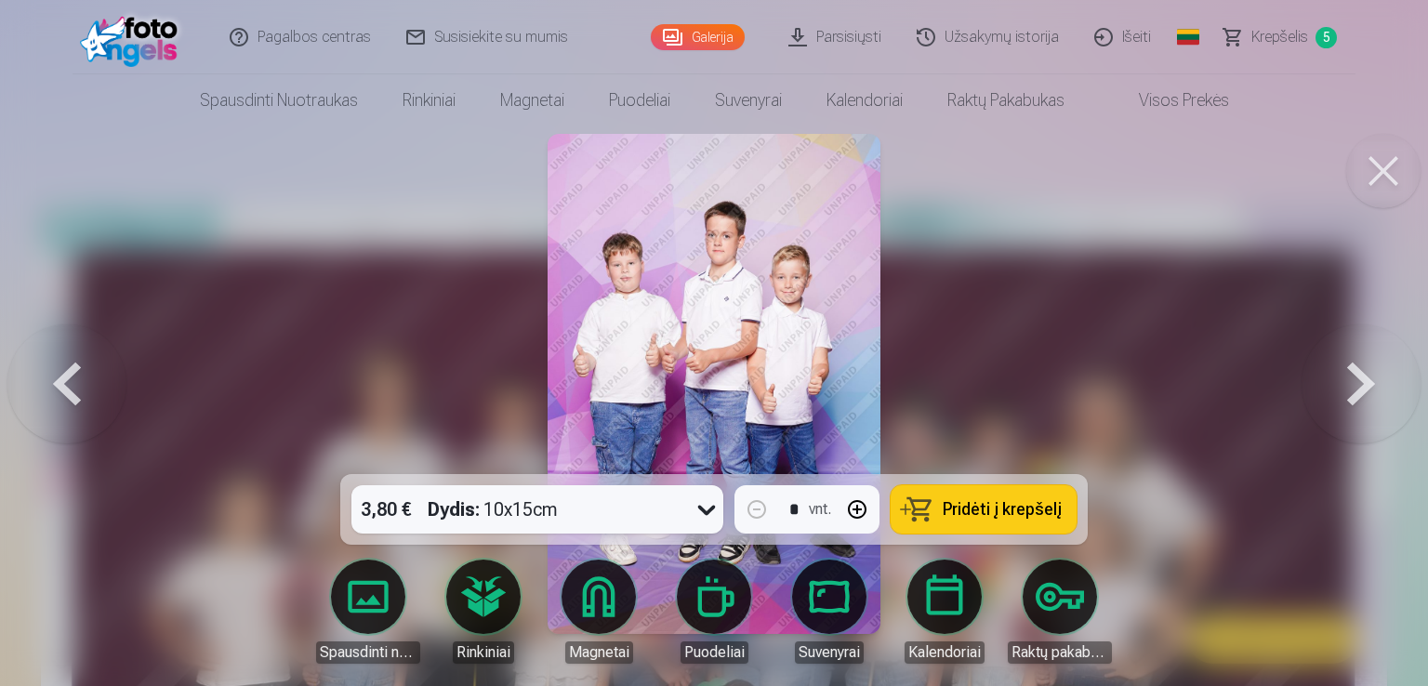
click at [1361, 361] on button at bounding box center [1360, 383] width 119 height 143
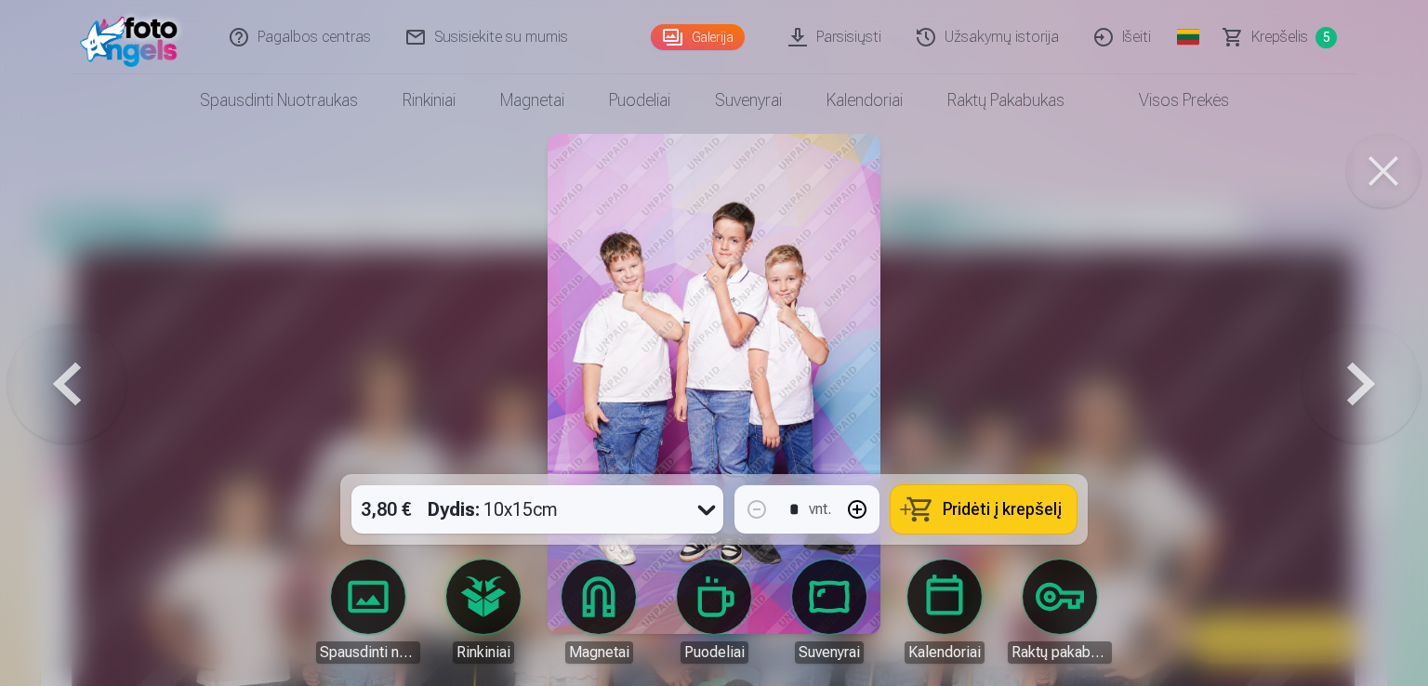
click at [1361, 361] on button at bounding box center [1360, 383] width 119 height 143
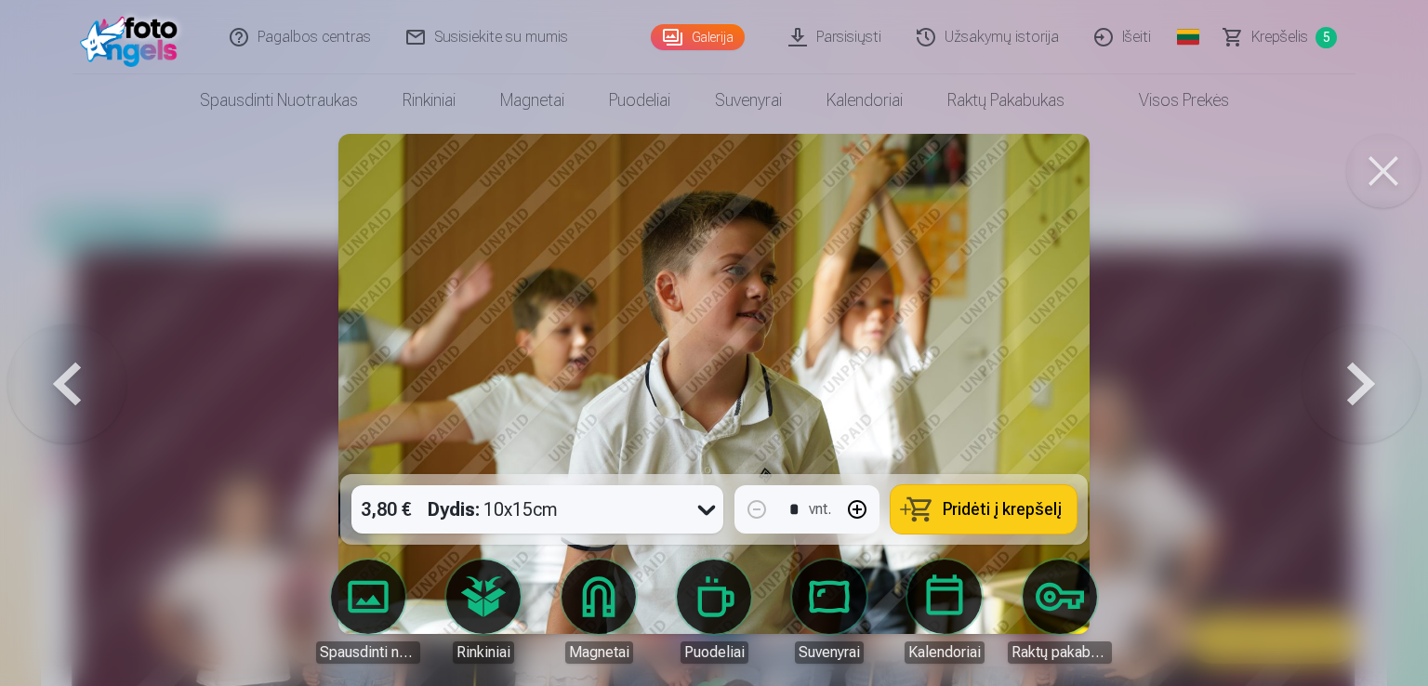
click at [52, 408] on button at bounding box center [66, 383] width 119 height 143
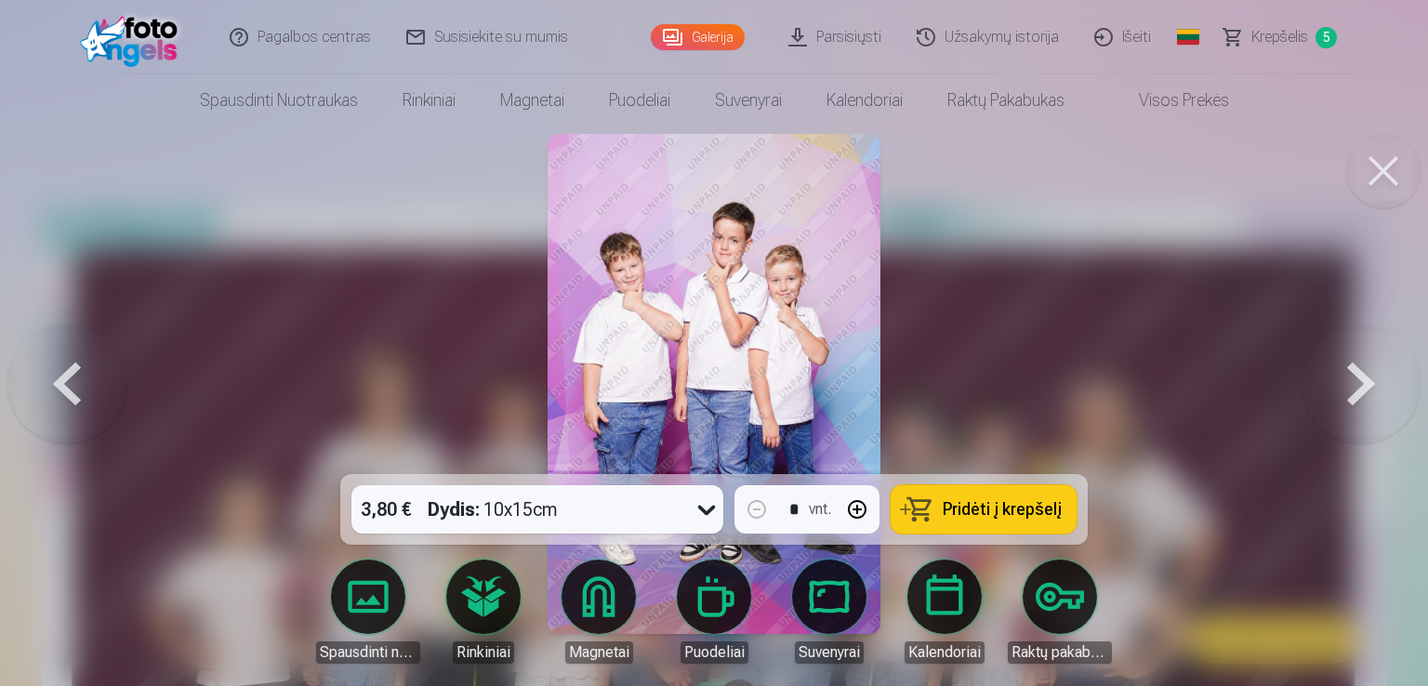
click at [962, 492] on button "Pridėti į krepšelį" at bounding box center [984, 509] width 186 height 48
click at [46, 404] on button at bounding box center [66, 383] width 119 height 143
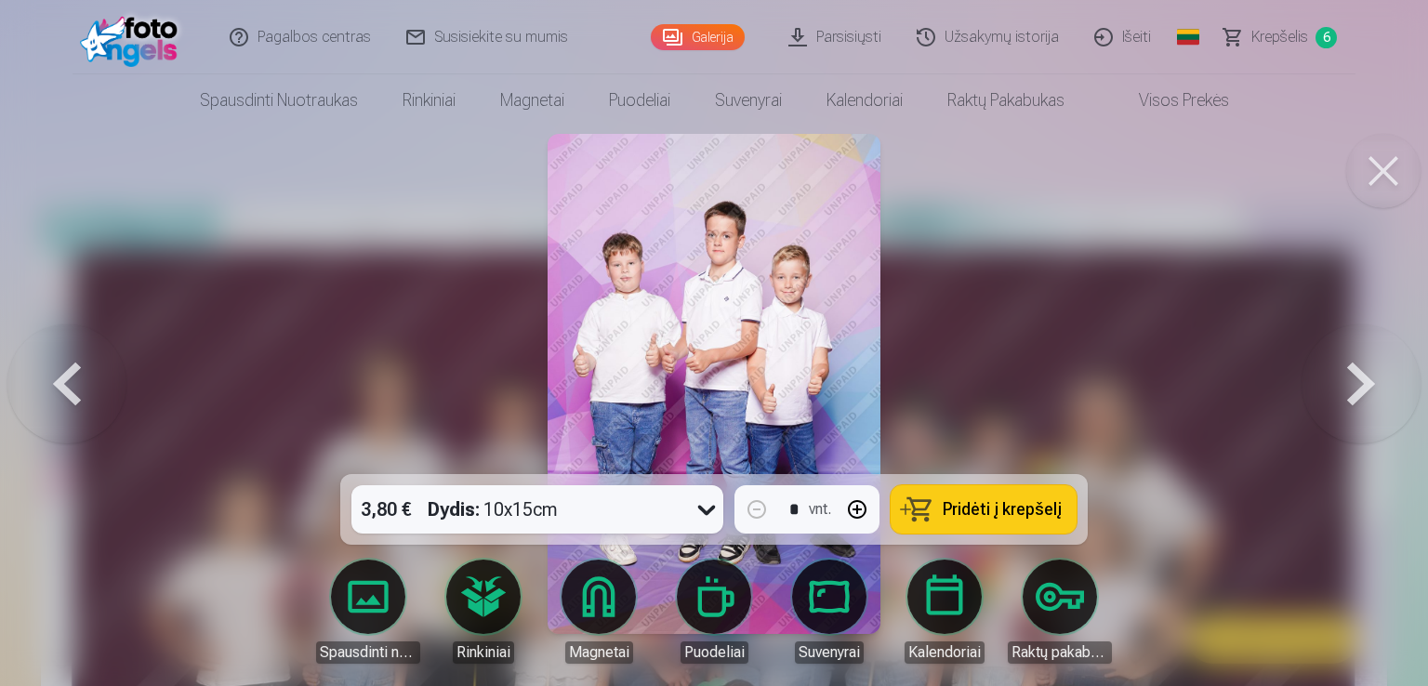
click at [1000, 501] on span "Pridėti į krepšelį" at bounding box center [1002, 509] width 119 height 17
click at [833, 33] on link "Parsisiųsti" at bounding box center [836, 37] width 128 height 74
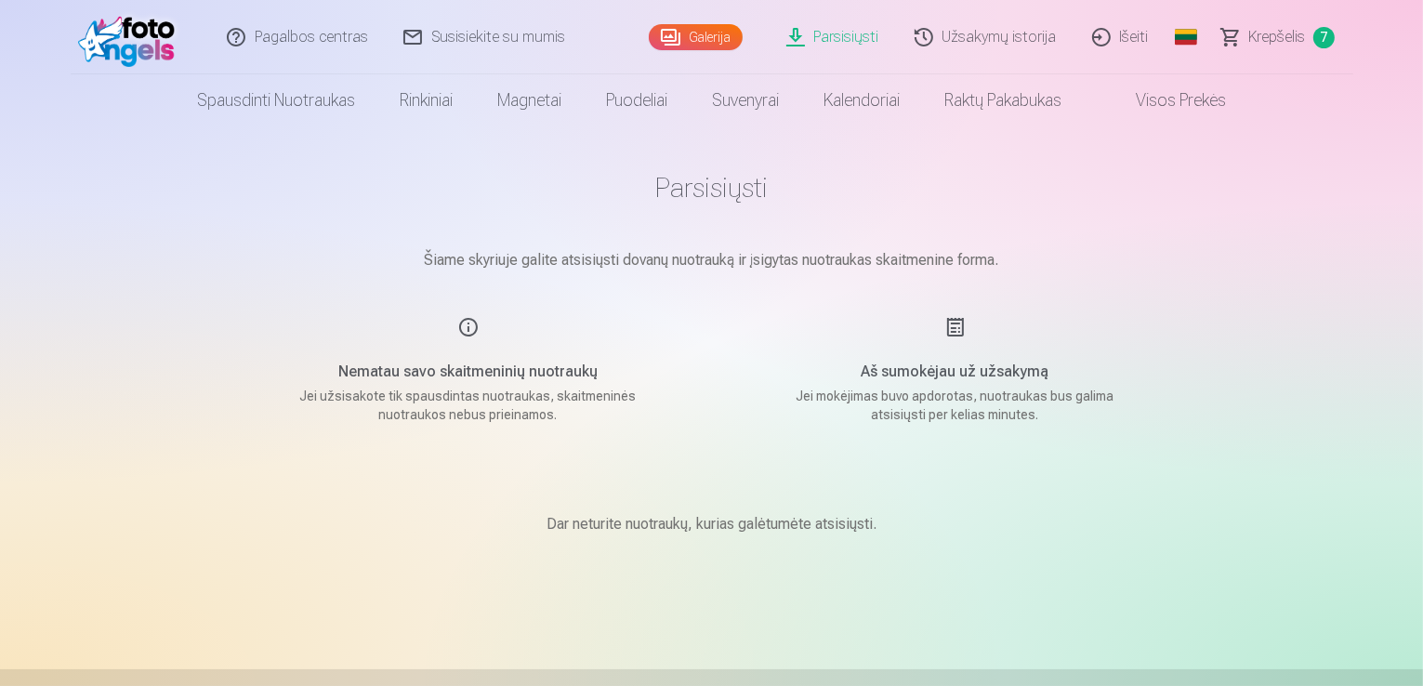
click at [1272, 34] on span "Krepšelis" at bounding box center [1277, 37] width 57 height 22
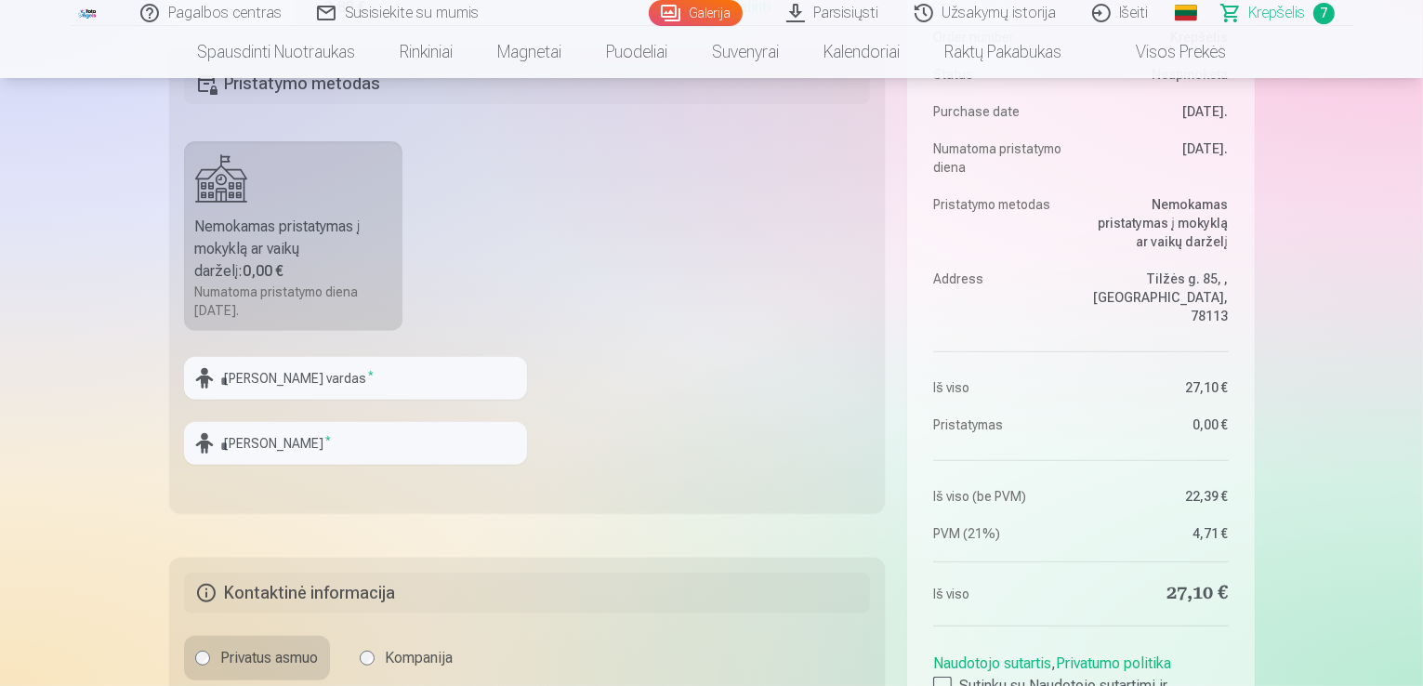
scroll to position [487, 0]
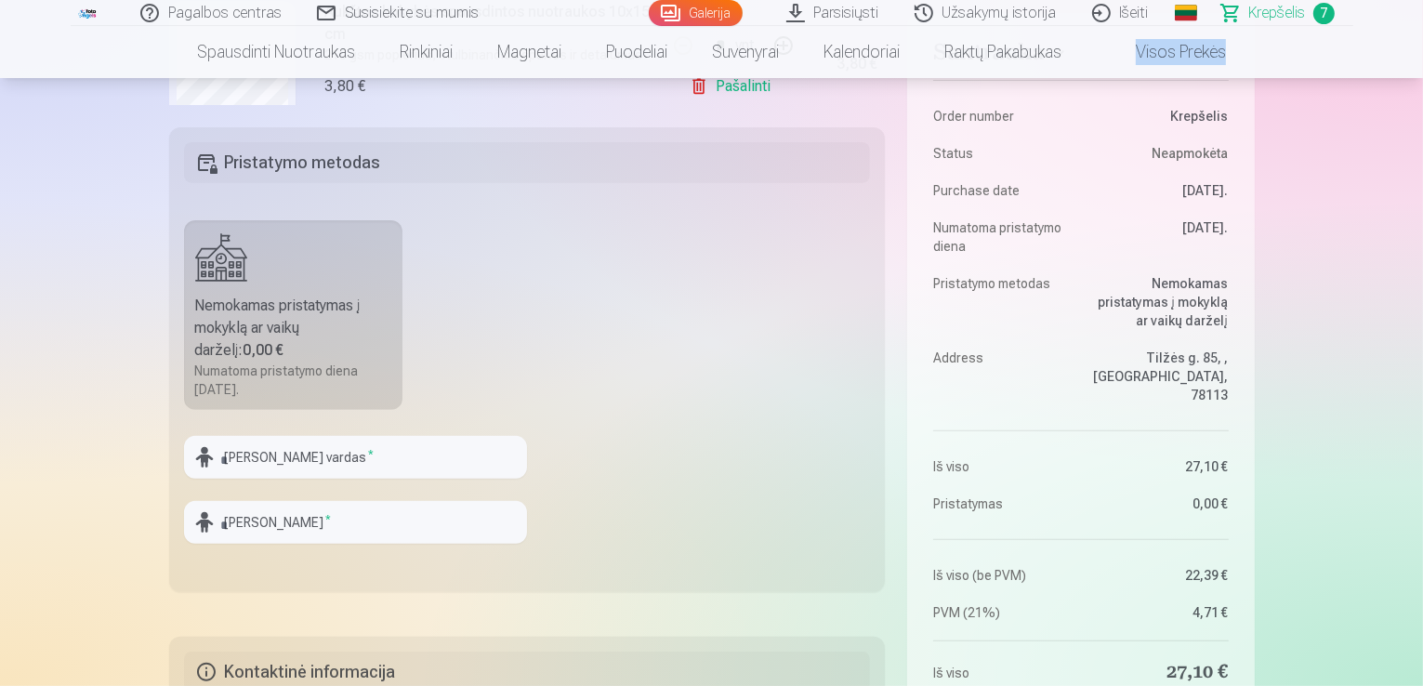
drag, startPoint x: 1419, startPoint y: 72, endPoint x: 1421, endPoint y: 46, distance: 25.2
click at [1421, 46] on nav "Spausdinti nuotraukas Aukštos kokybės spausdintos nuotraukos 210 gsm popierius,…" at bounding box center [711, 52] width 1423 height 52
click at [1301, 28] on nav "Spausdinti nuotraukas Aukštos kokybės spausdintos nuotraukos 210 gsm popierius,…" at bounding box center [711, 52] width 1423 height 52
click at [1287, 10] on span "Krepšelis" at bounding box center [1277, 13] width 57 height 22
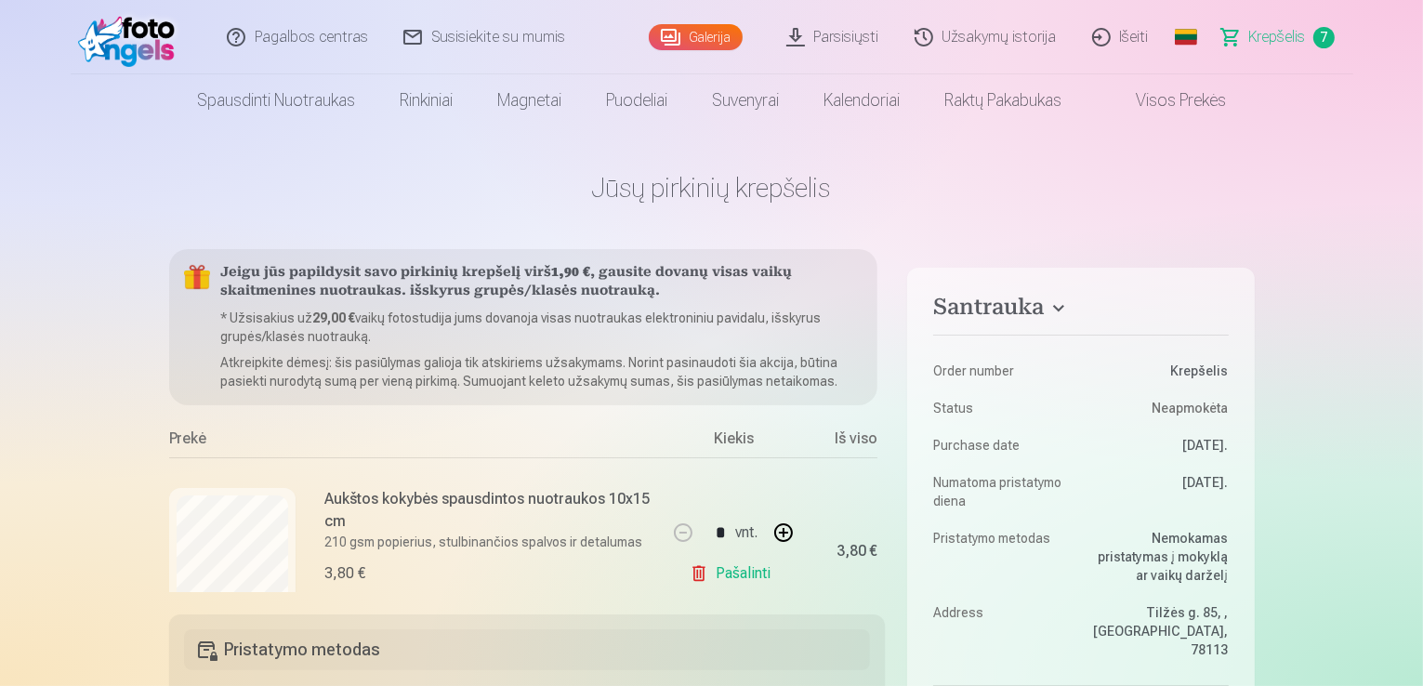
drag, startPoint x: 889, startPoint y: 311, endPoint x: 891, endPoint y: 346, distance: 34.4
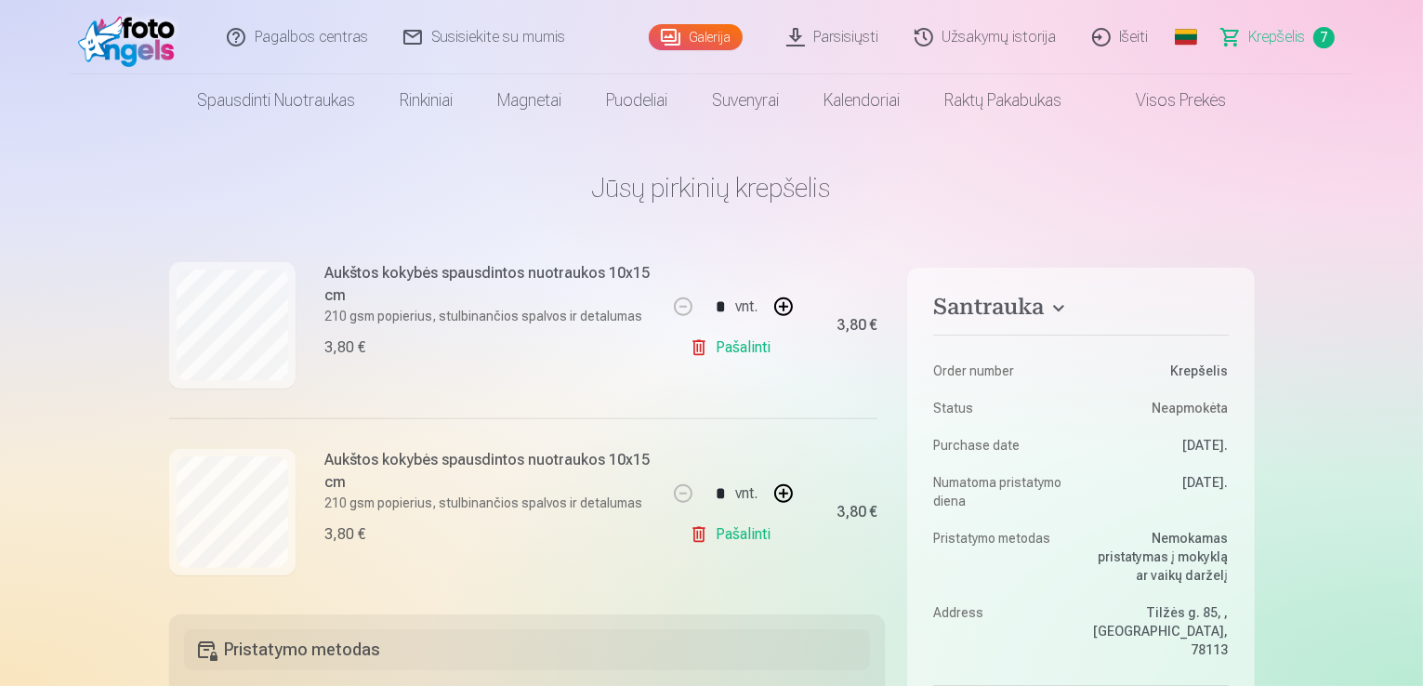
scroll to position [1176, 0]
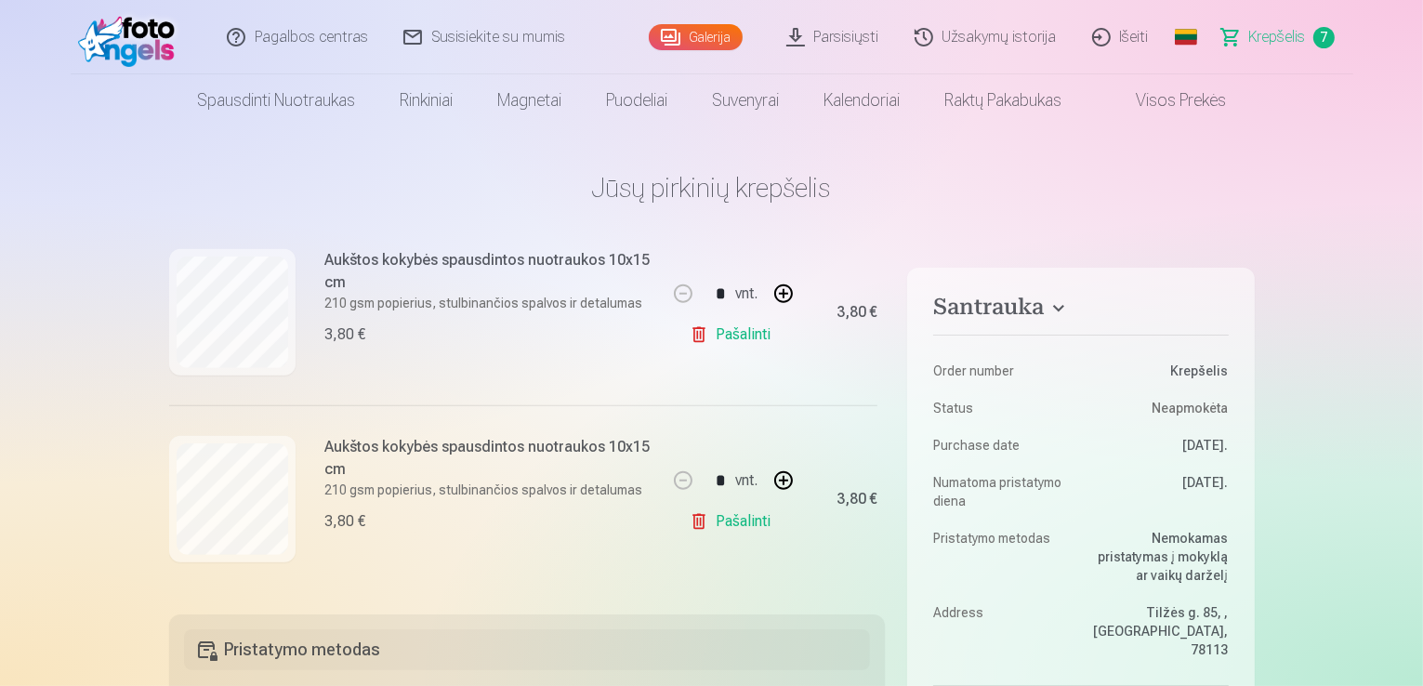
drag, startPoint x: 889, startPoint y: 557, endPoint x: 893, endPoint y: 548, distance: 10.4
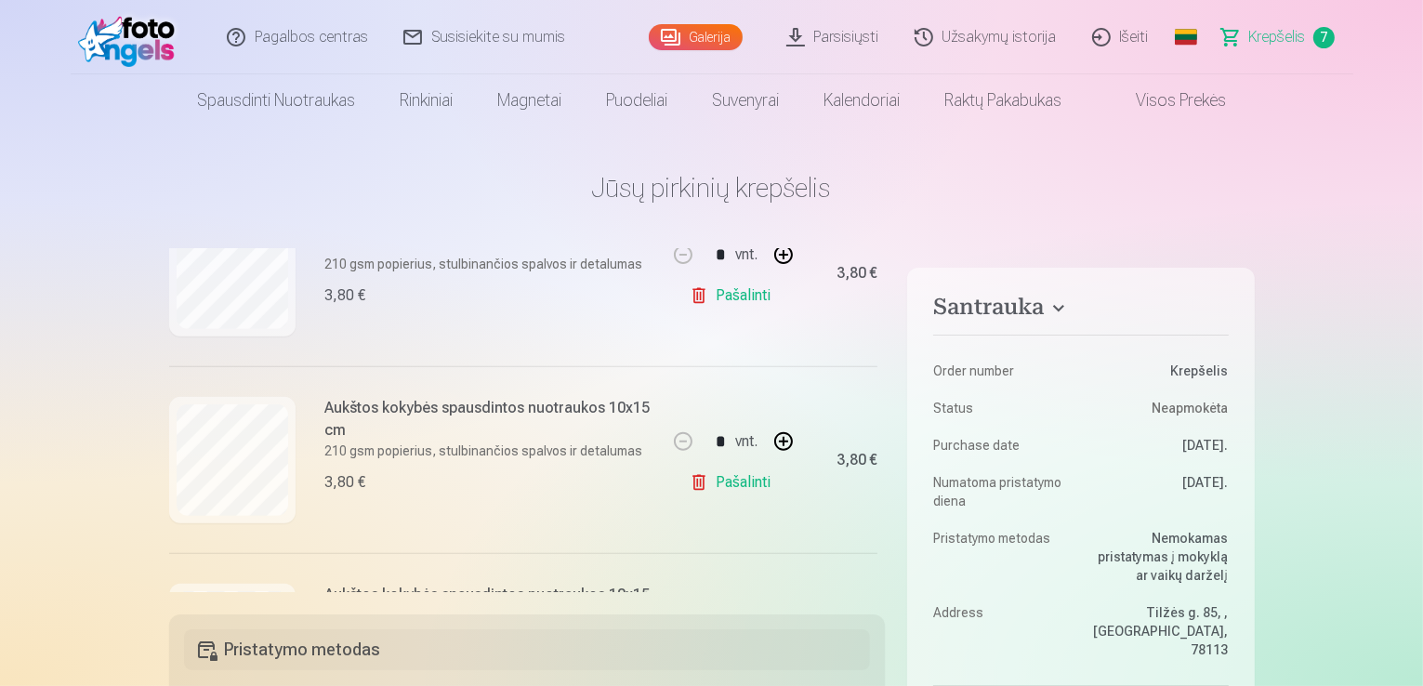
scroll to position [779, 0]
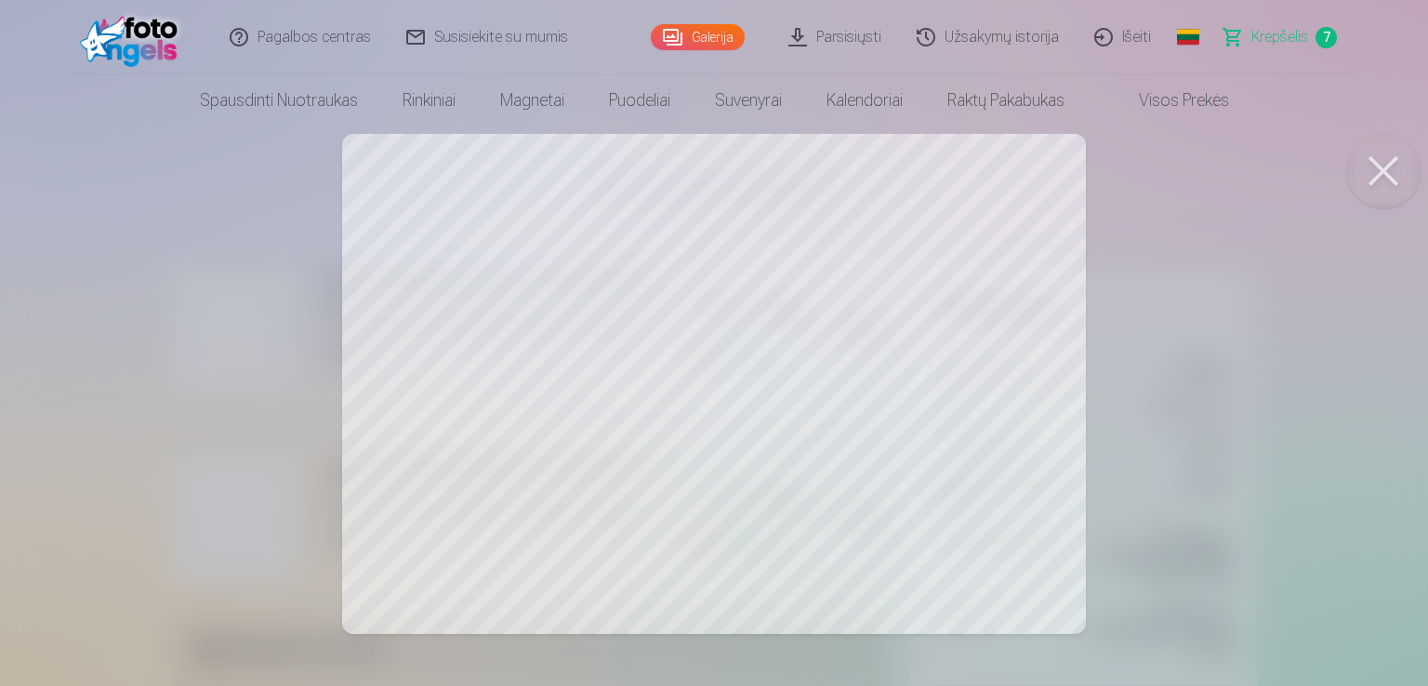
click at [1372, 167] on button at bounding box center [1383, 171] width 74 height 74
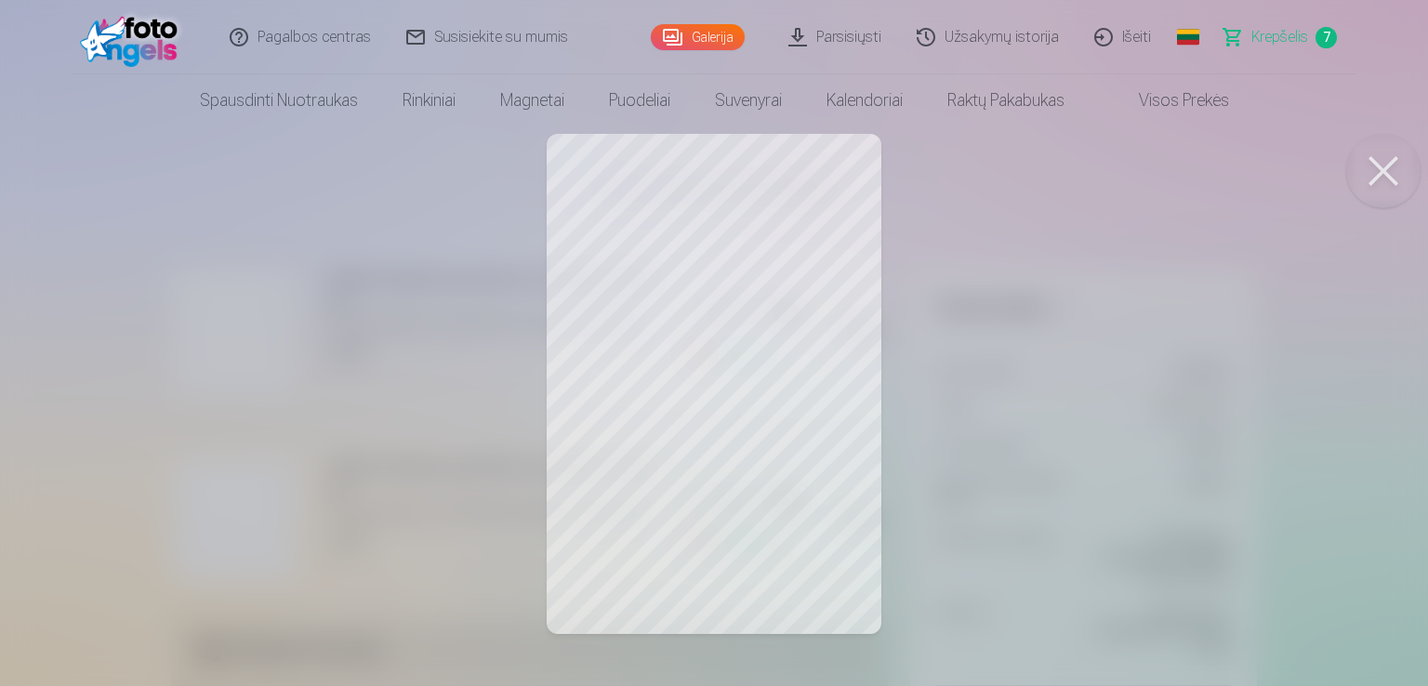
click at [1372, 168] on button at bounding box center [1383, 171] width 74 height 74
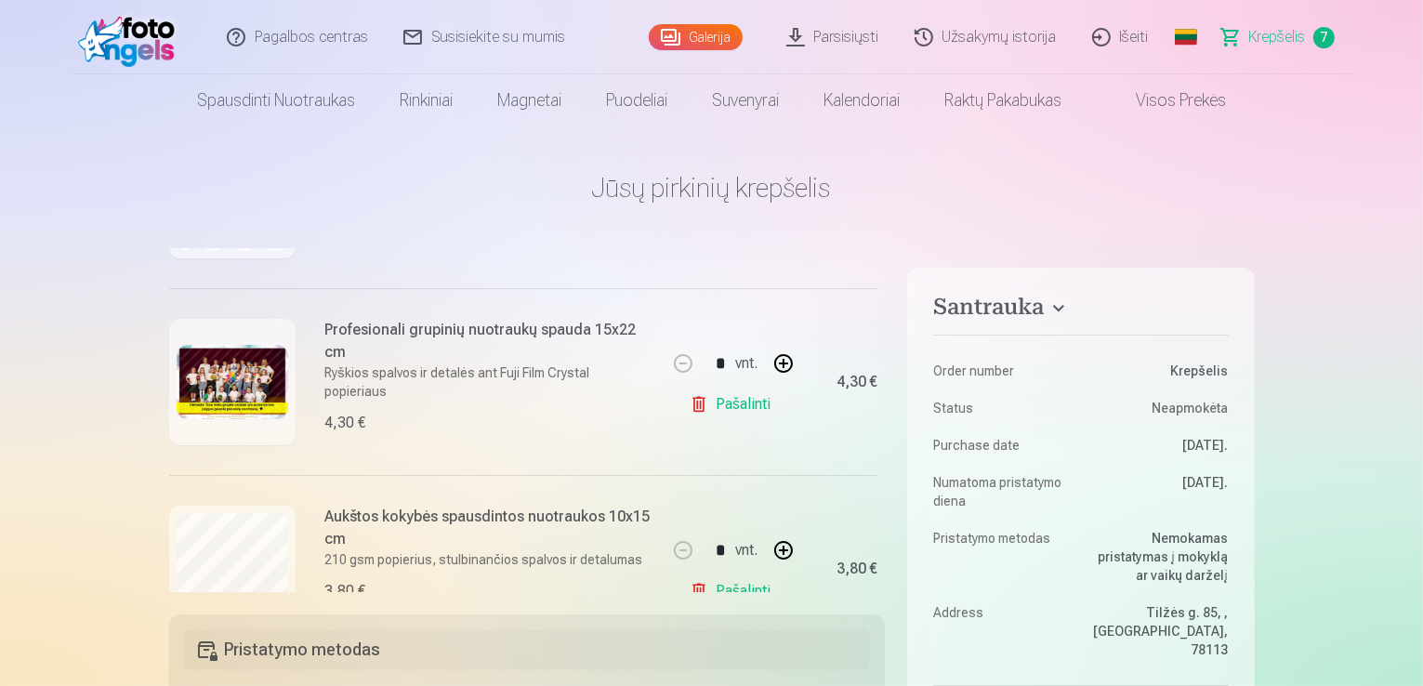
scroll to position [406, 0]
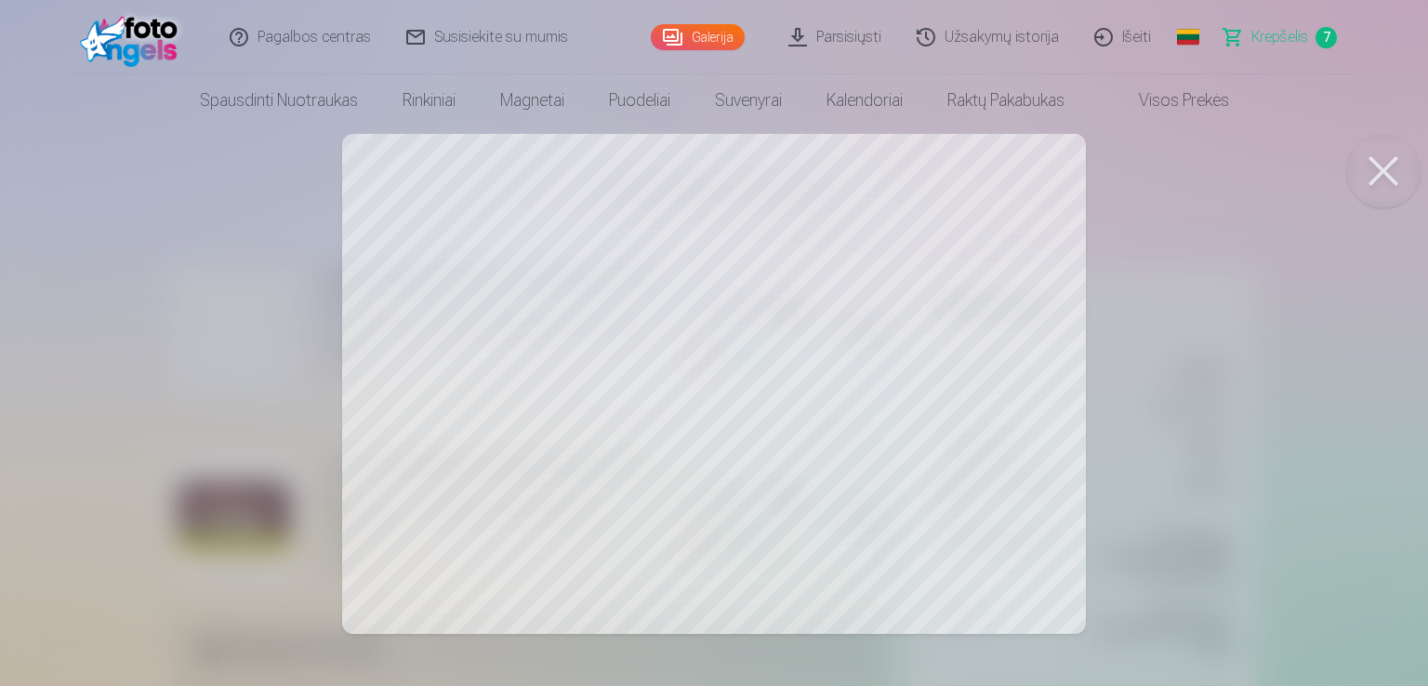
click at [1384, 171] on button at bounding box center [1383, 171] width 74 height 74
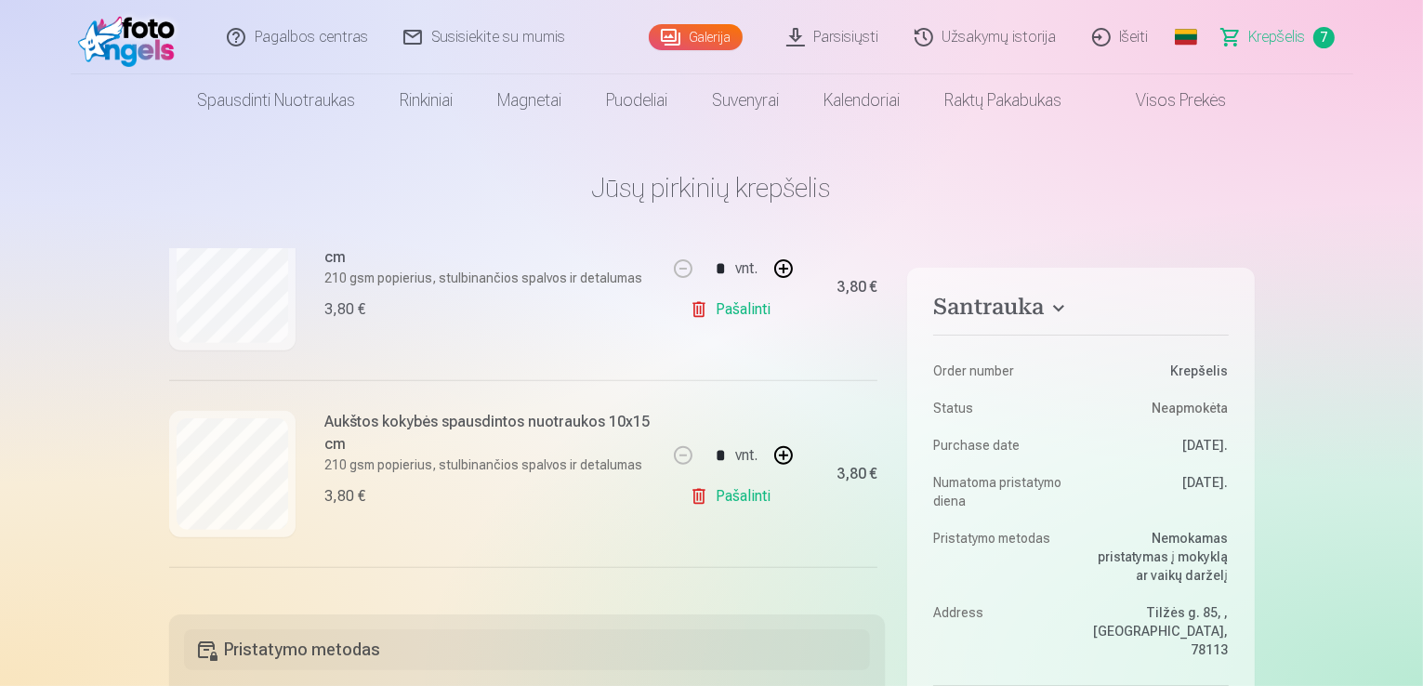
scroll to position [828, 0]
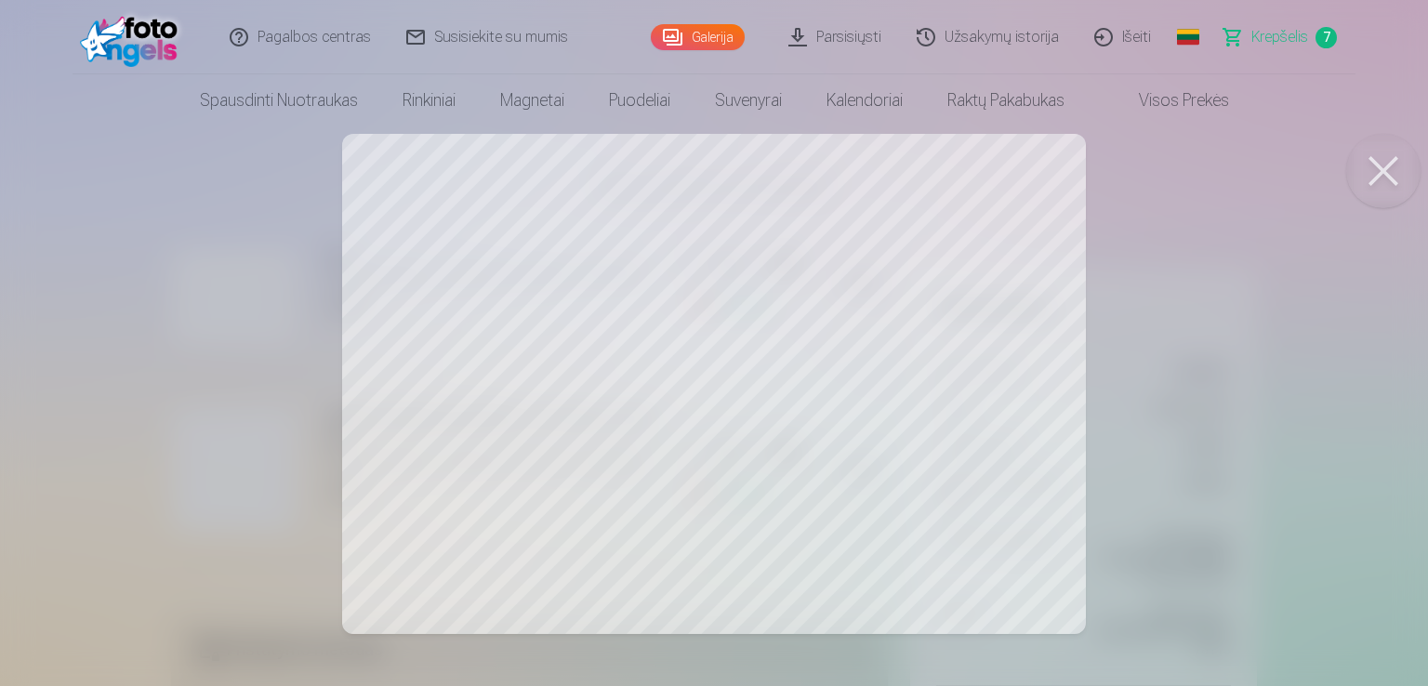
click at [1387, 176] on button at bounding box center [1383, 171] width 74 height 74
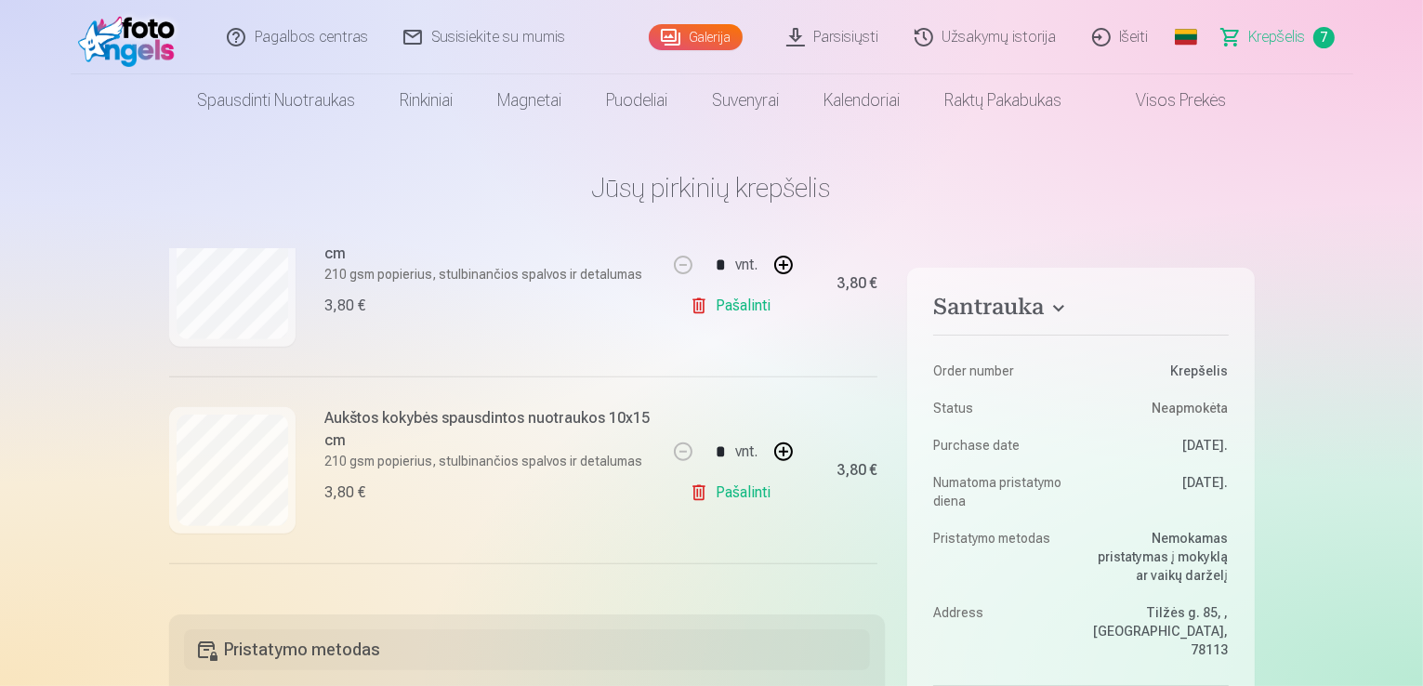
drag, startPoint x: 878, startPoint y: 474, endPoint x: 887, endPoint y: 395, distance: 79.5
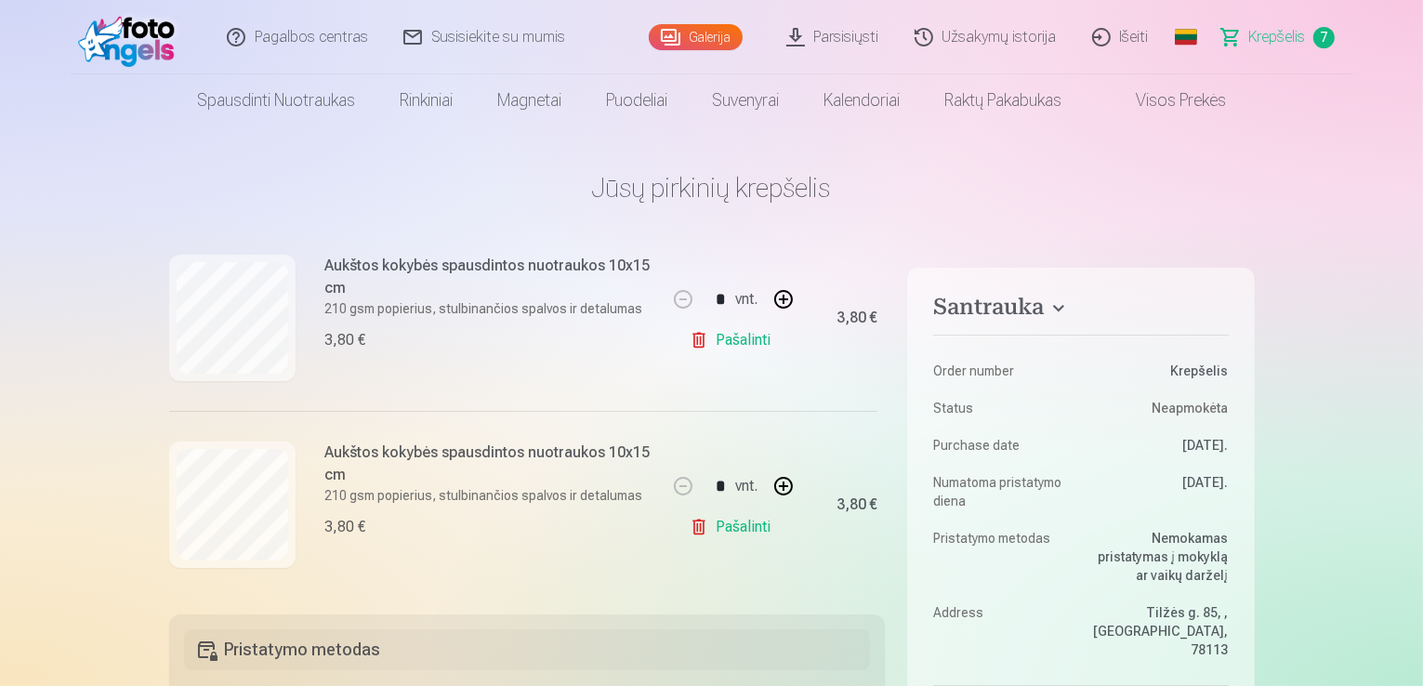
scroll to position [205, 0]
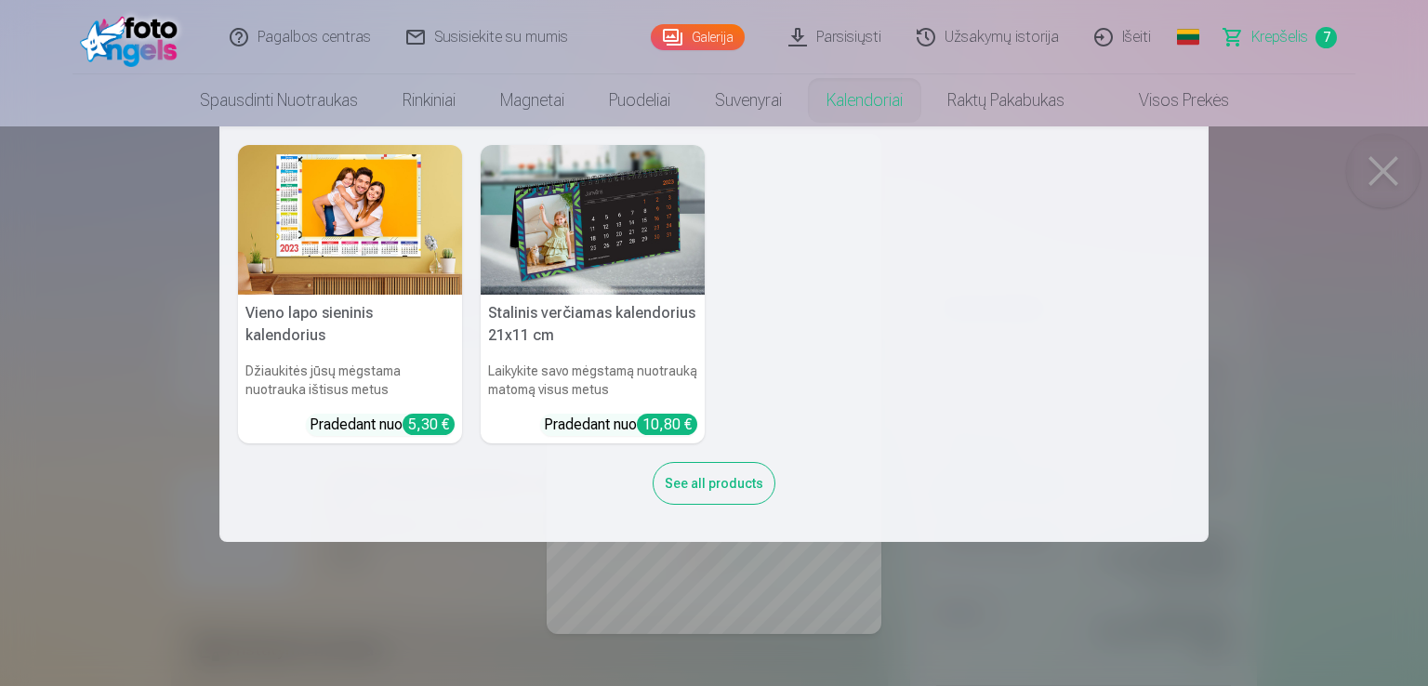
click at [1391, 178] on nav "Vieno lapo sieninis kalendorius Džiaukitės jūsų mėgstama nuotrauka ištisus metu…" at bounding box center [714, 334] width 1428 height 416
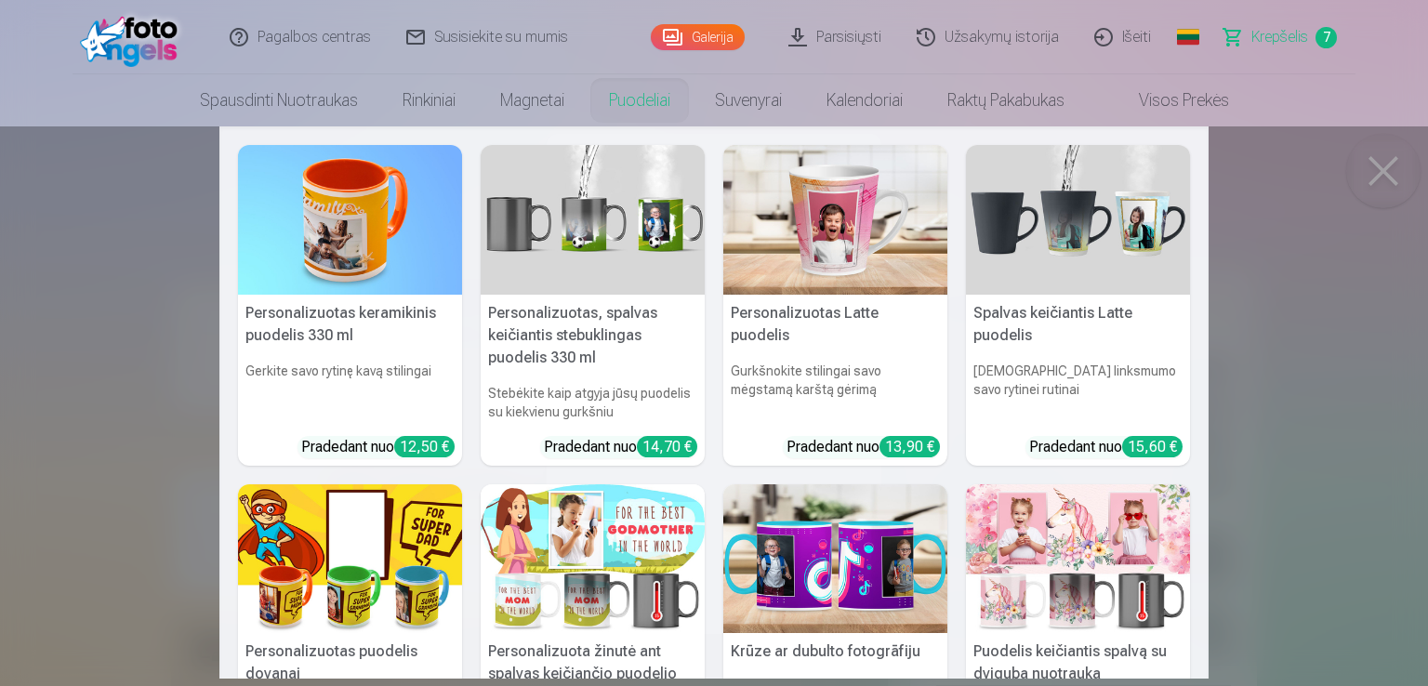
click at [673, 106] on link "Puodeliai" at bounding box center [640, 100] width 106 height 52
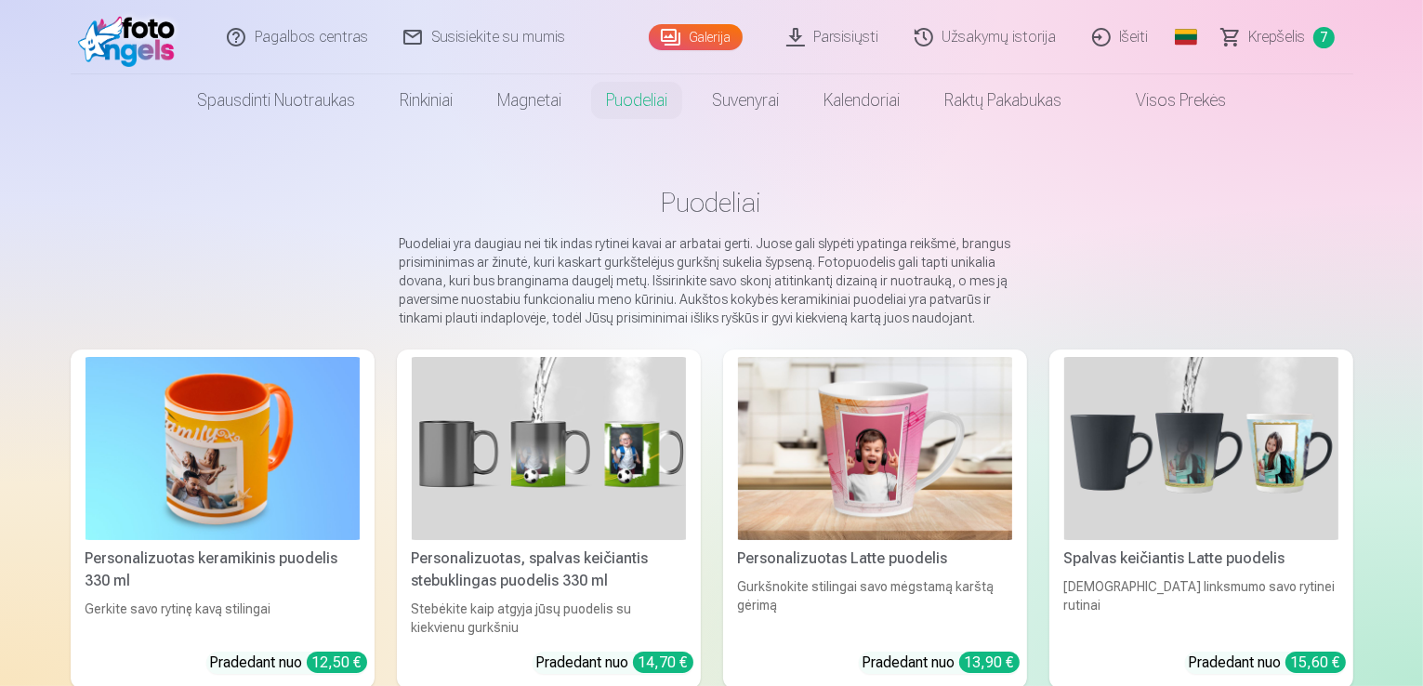
click at [1301, 36] on span "Krepšelis" at bounding box center [1277, 37] width 57 height 22
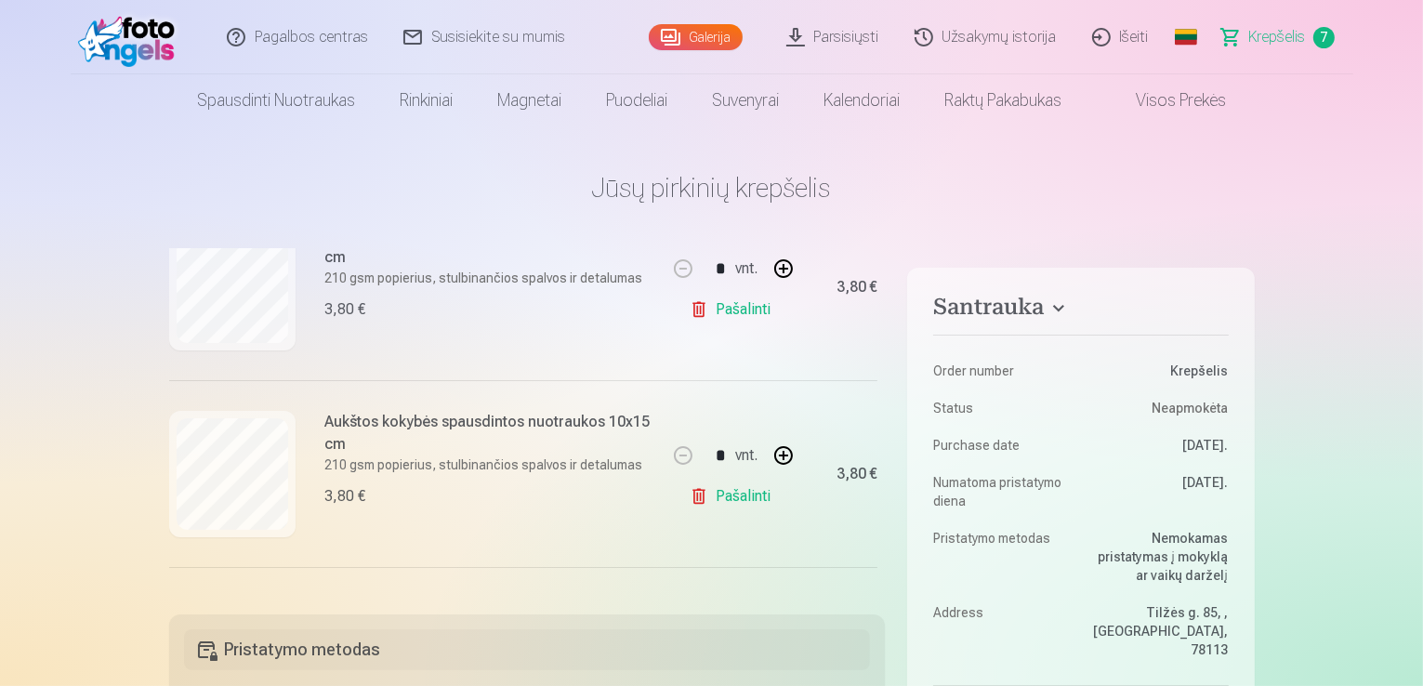
scroll to position [170, 0]
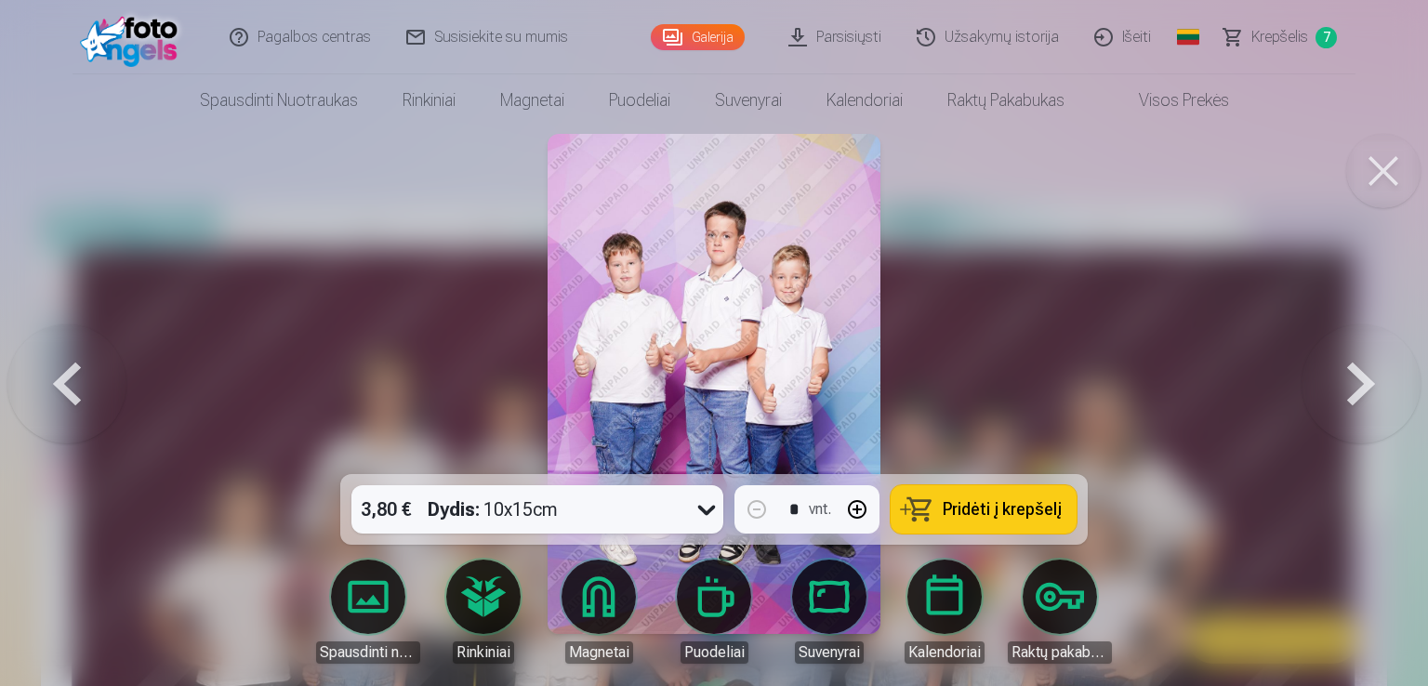
click at [1325, 386] on button at bounding box center [1360, 383] width 119 height 143
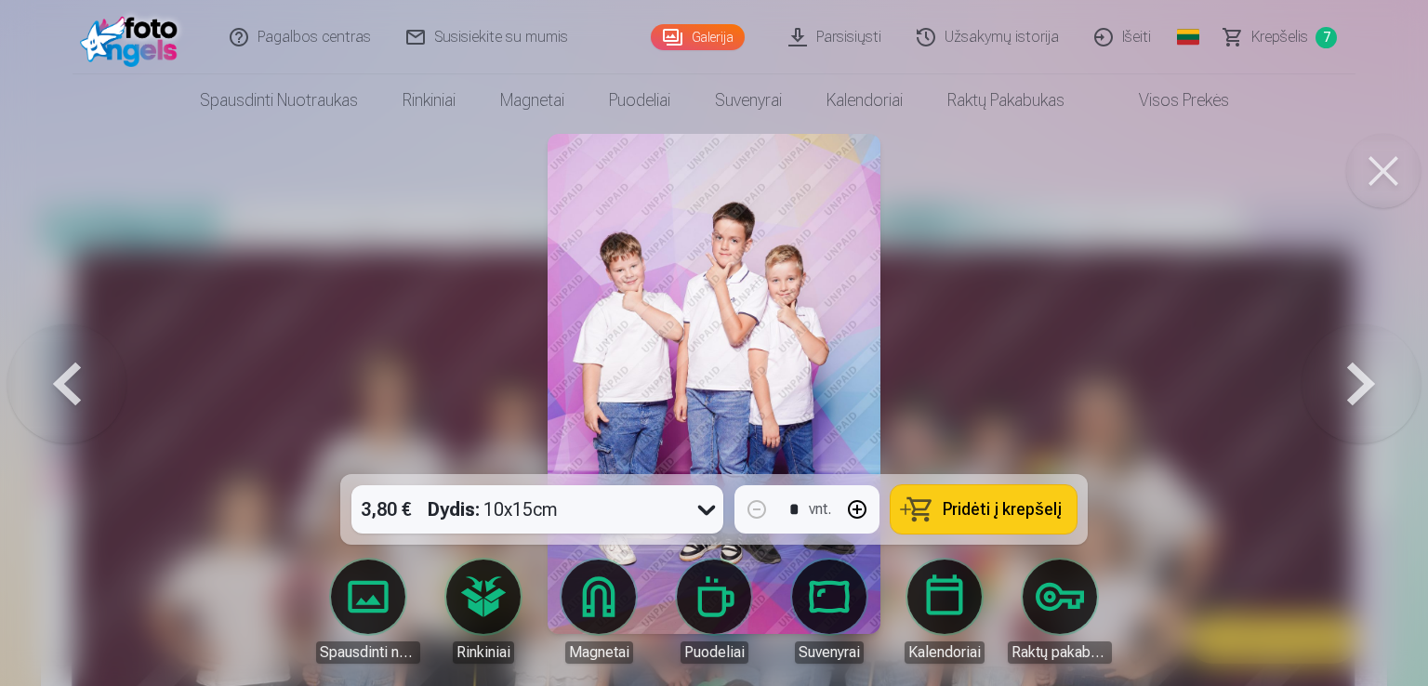
click at [1325, 386] on button at bounding box center [1360, 383] width 119 height 143
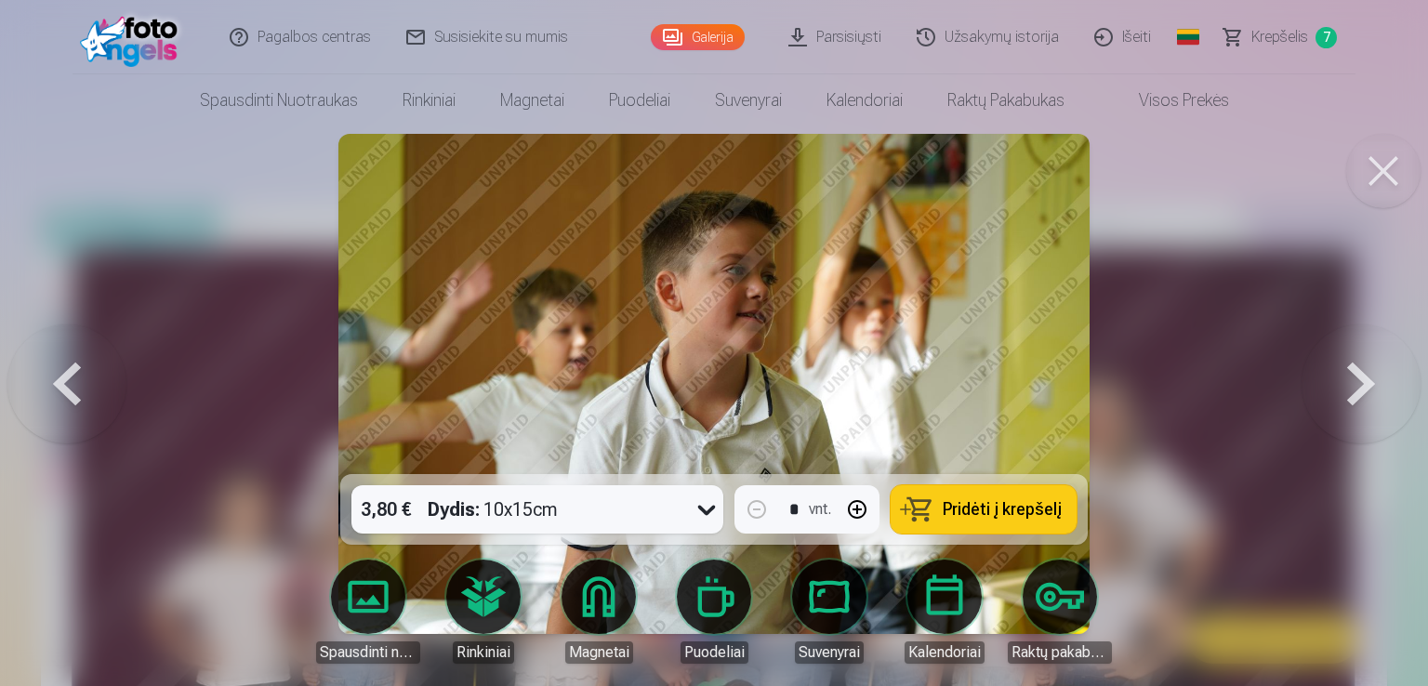
click at [1327, 386] on button at bounding box center [1360, 383] width 119 height 143
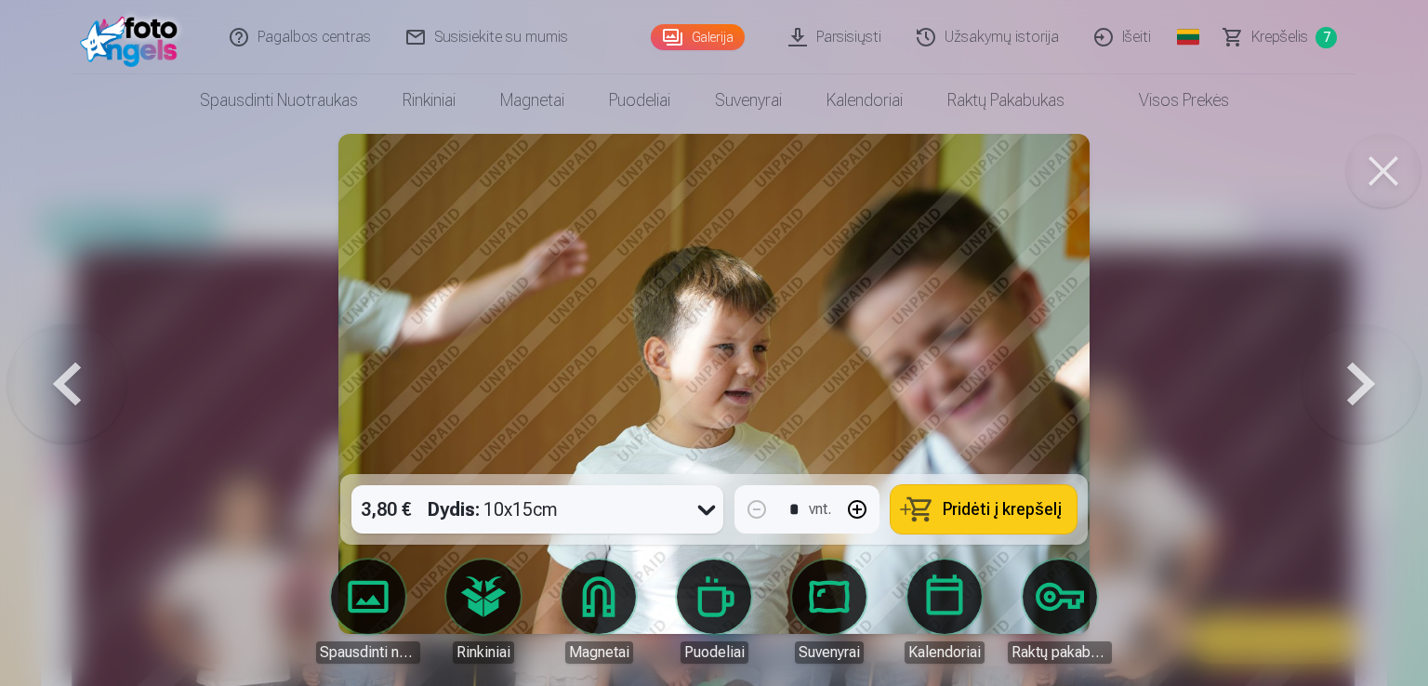
click at [1327, 386] on button at bounding box center [1360, 383] width 119 height 143
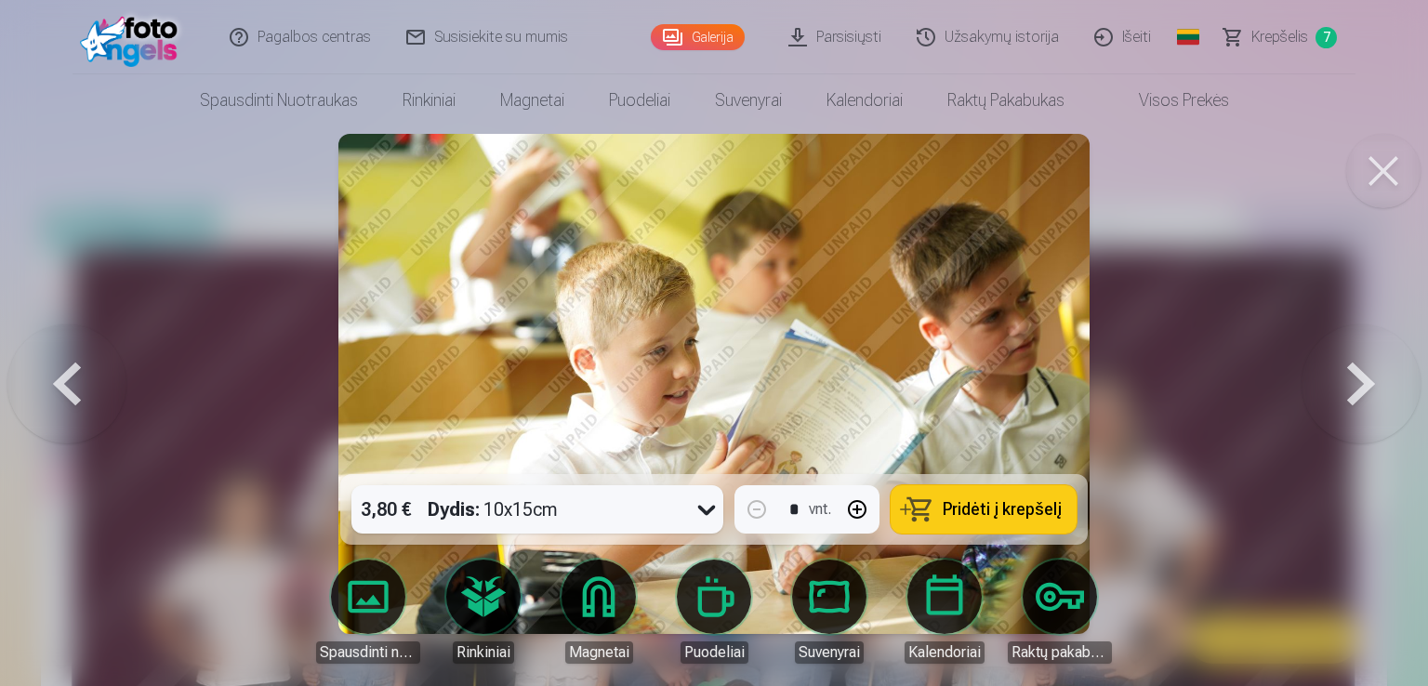
click at [1327, 386] on button at bounding box center [1360, 383] width 119 height 143
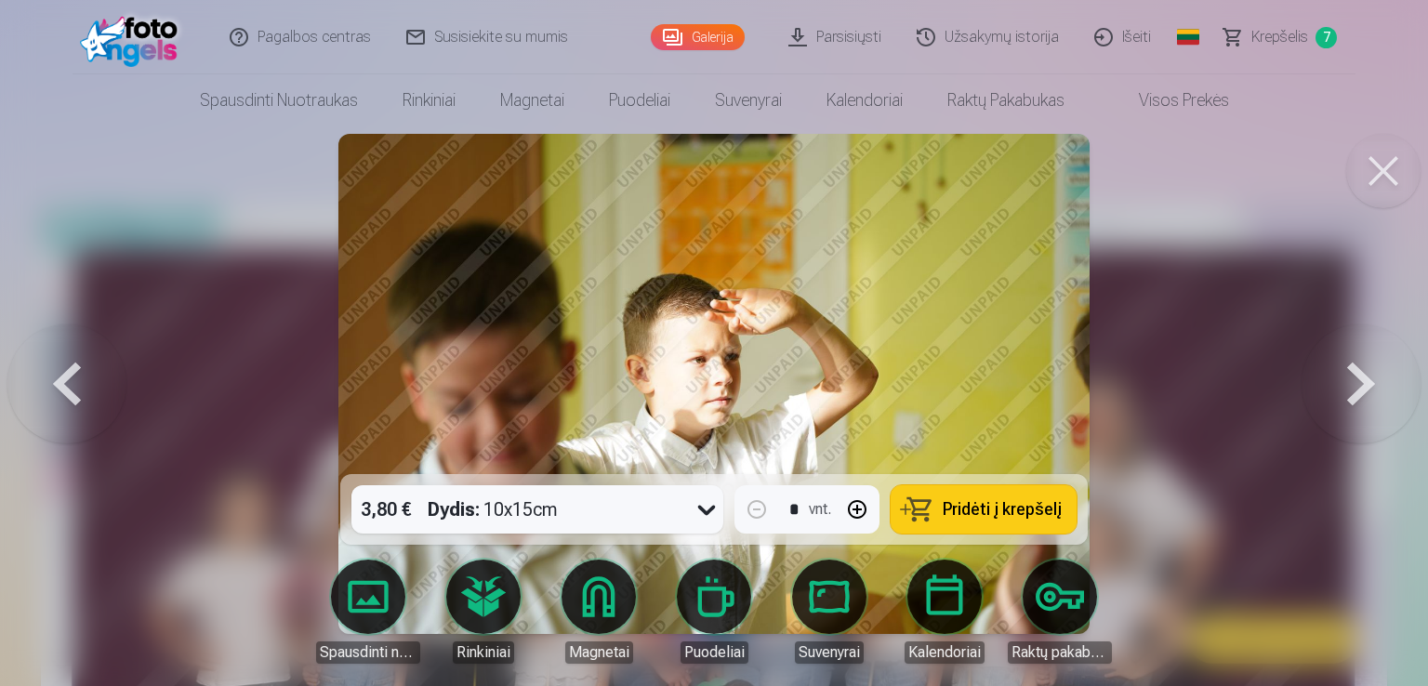
click at [1329, 386] on button at bounding box center [1360, 383] width 119 height 143
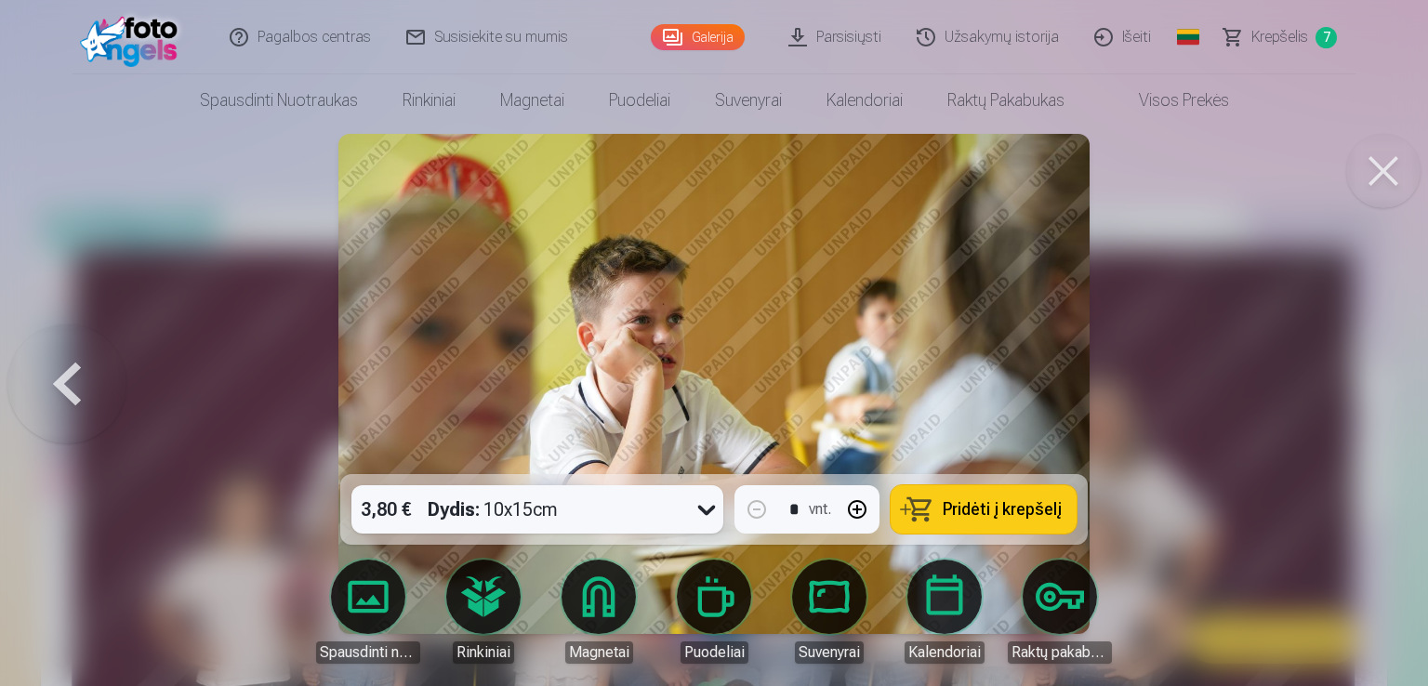
click at [1329, 386] on div at bounding box center [714, 343] width 1428 height 686
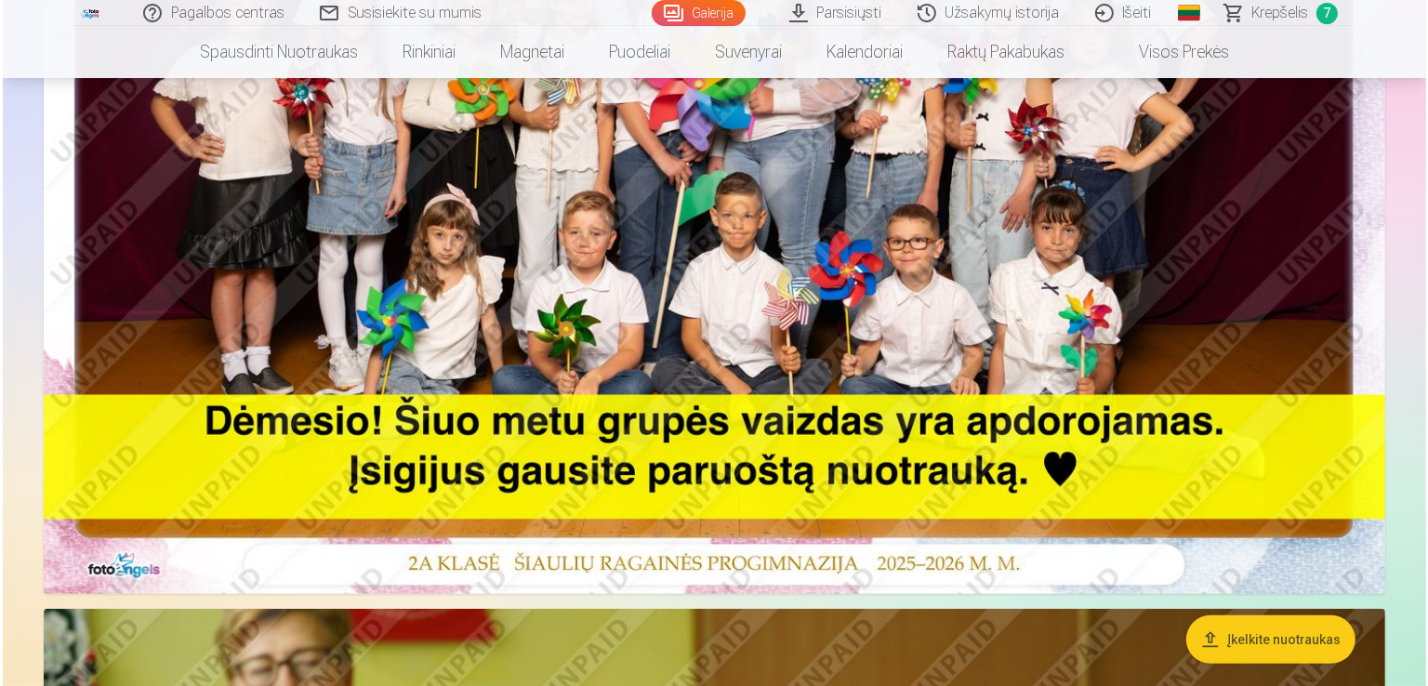
scroll to position [323, 0]
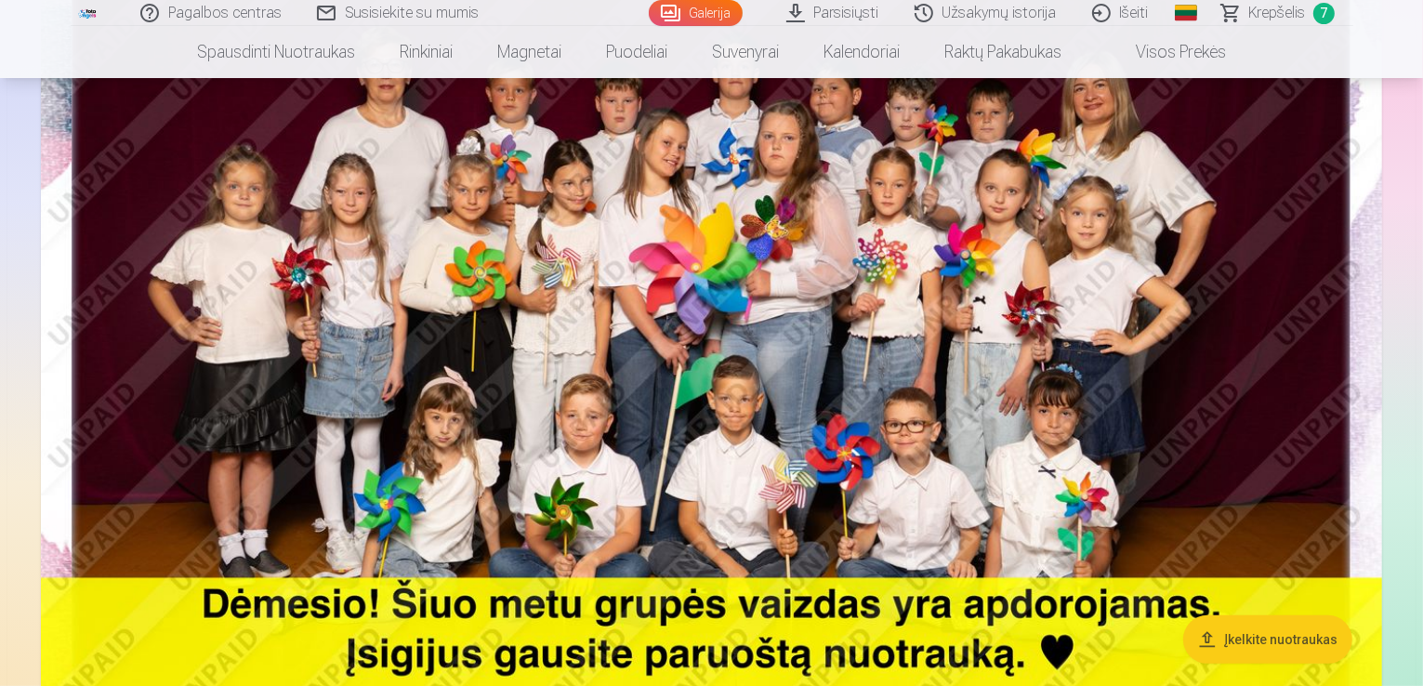
click at [1265, 287] on img at bounding box center [711, 329] width 1341 height 895
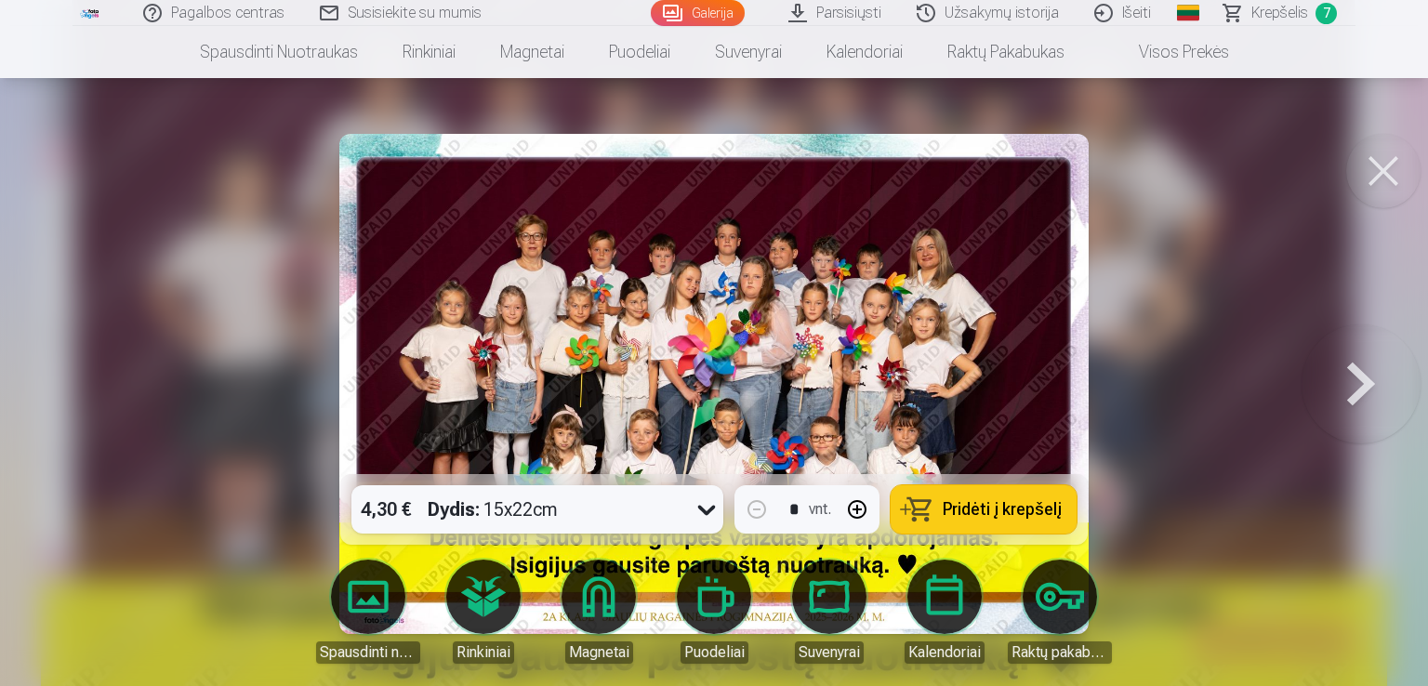
click at [1340, 380] on button at bounding box center [1360, 383] width 119 height 143
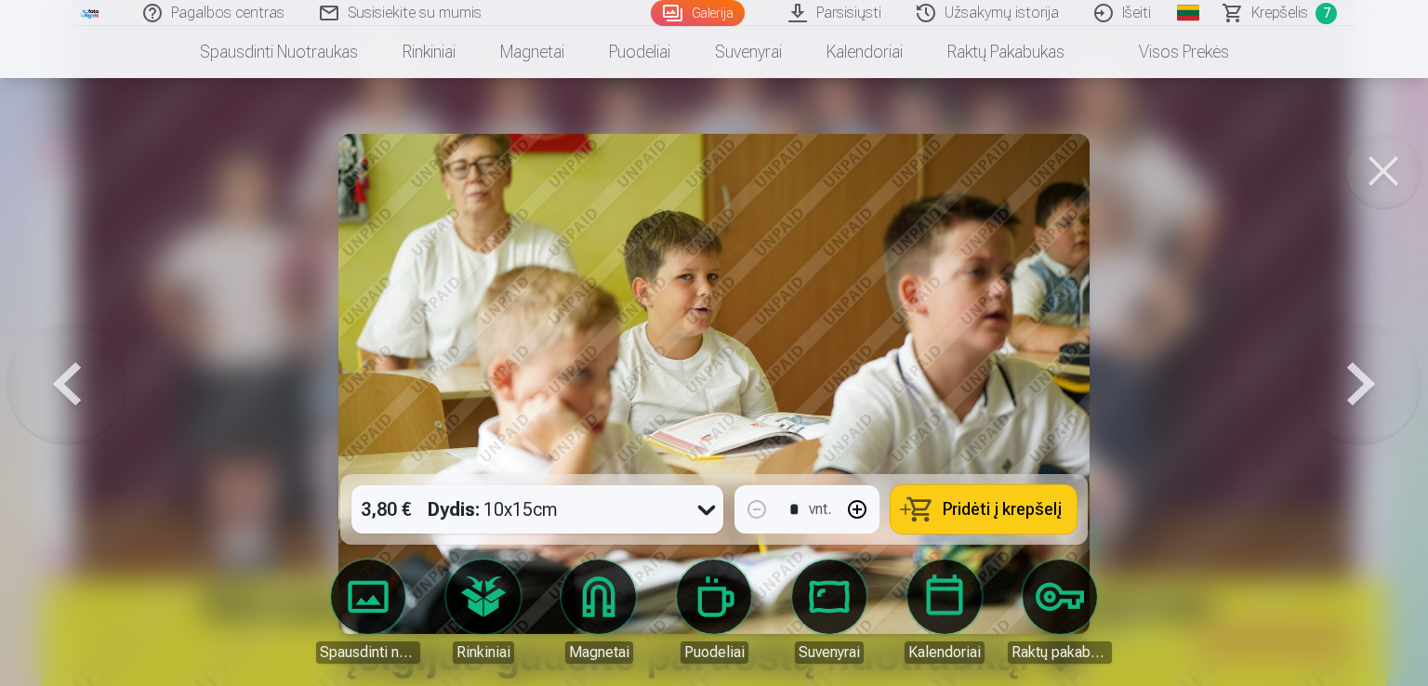
click at [1342, 380] on button at bounding box center [1360, 383] width 119 height 143
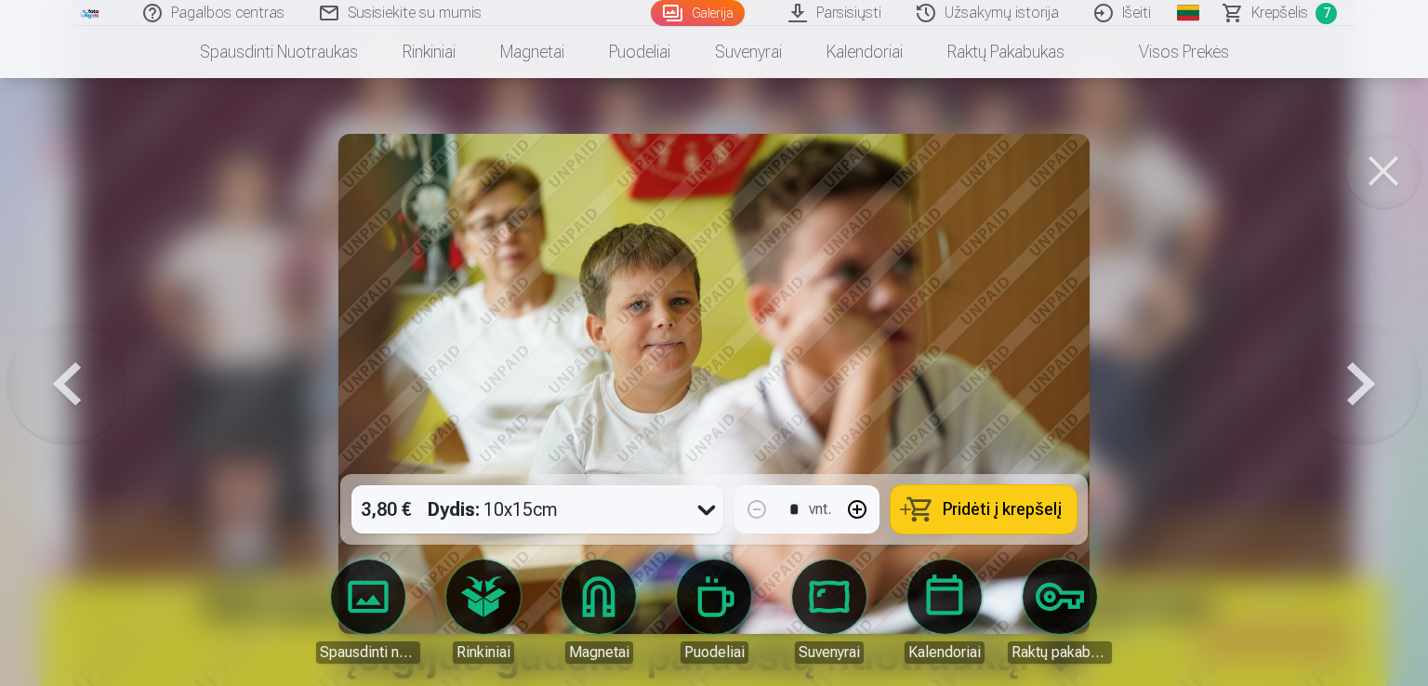
click at [1343, 381] on button at bounding box center [1360, 383] width 119 height 143
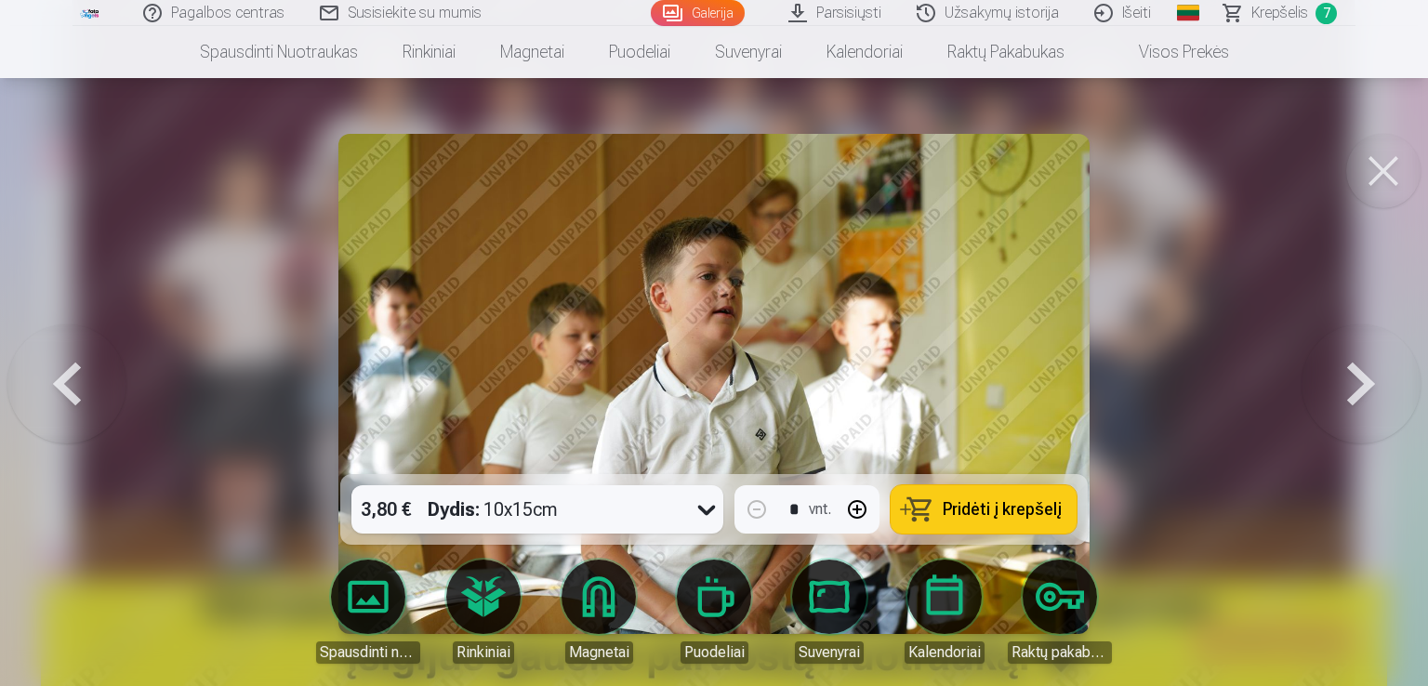
click at [1343, 381] on button at bounding box center [1360, 383] width 119 height 143
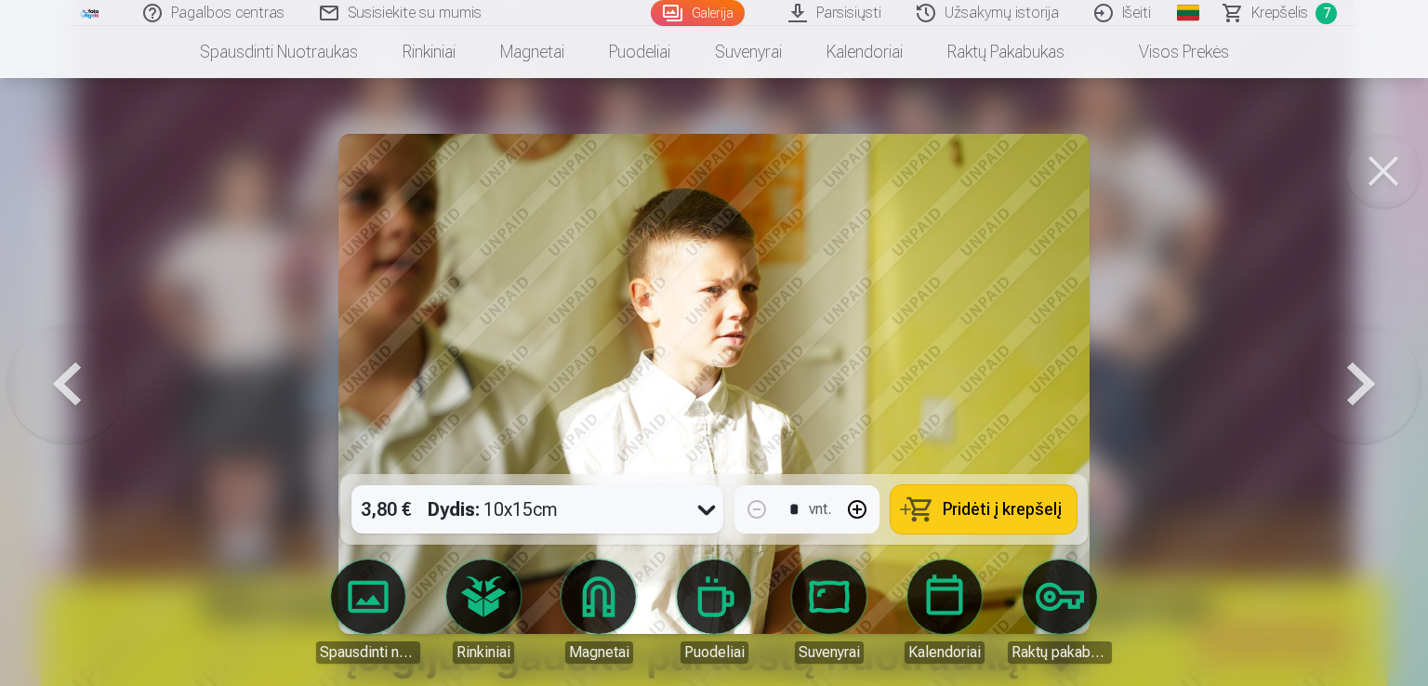
click at [1343, 381] on button at bounding box center [1360, 383] width 119 height 143
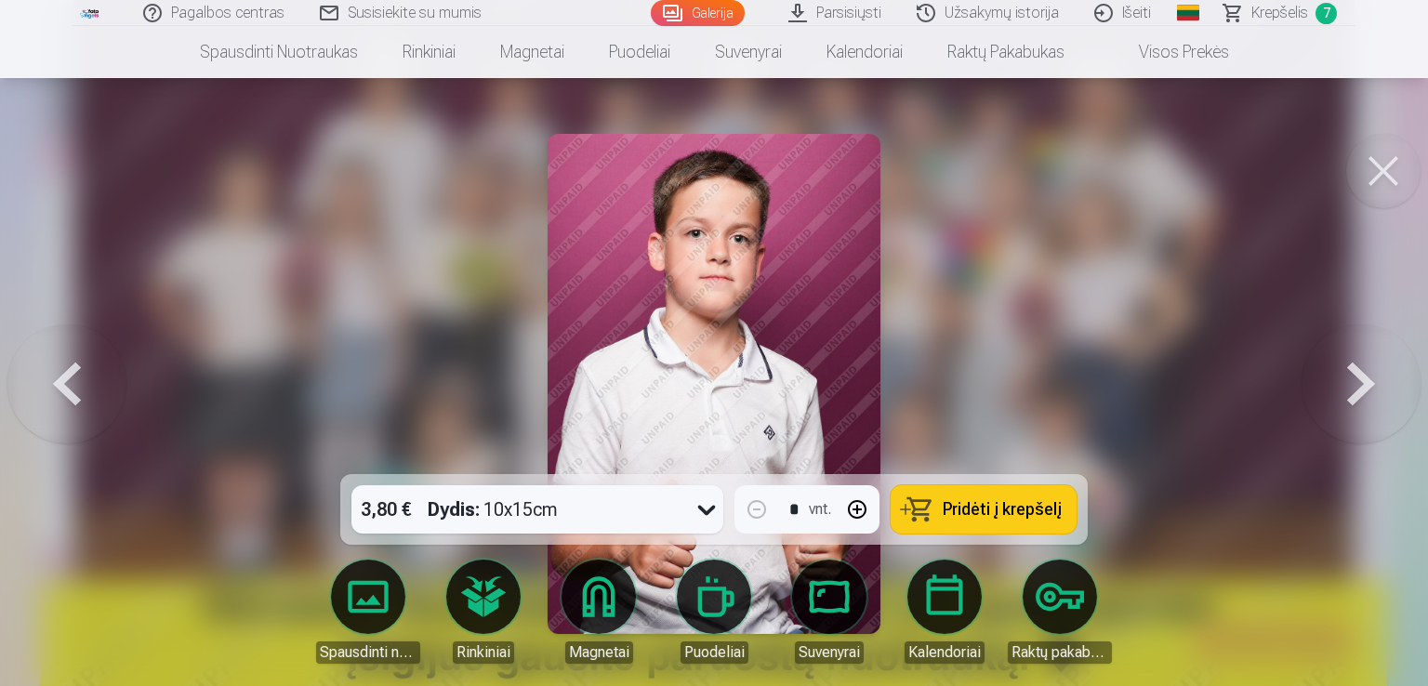
click at [1343, 381] on button at bounding box center [1360, 383] width 119 height 143
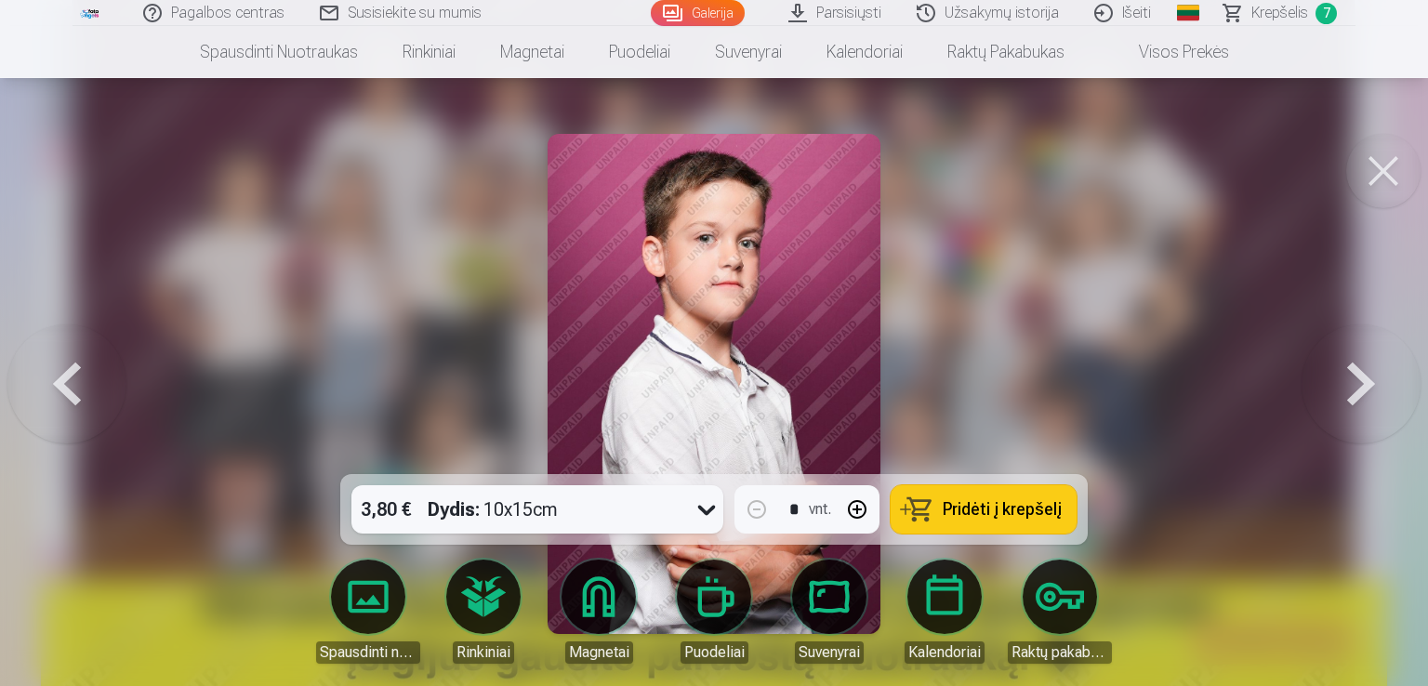
click at [1343, 381] on button at bounding box center [1360, 383] width 119 height 143
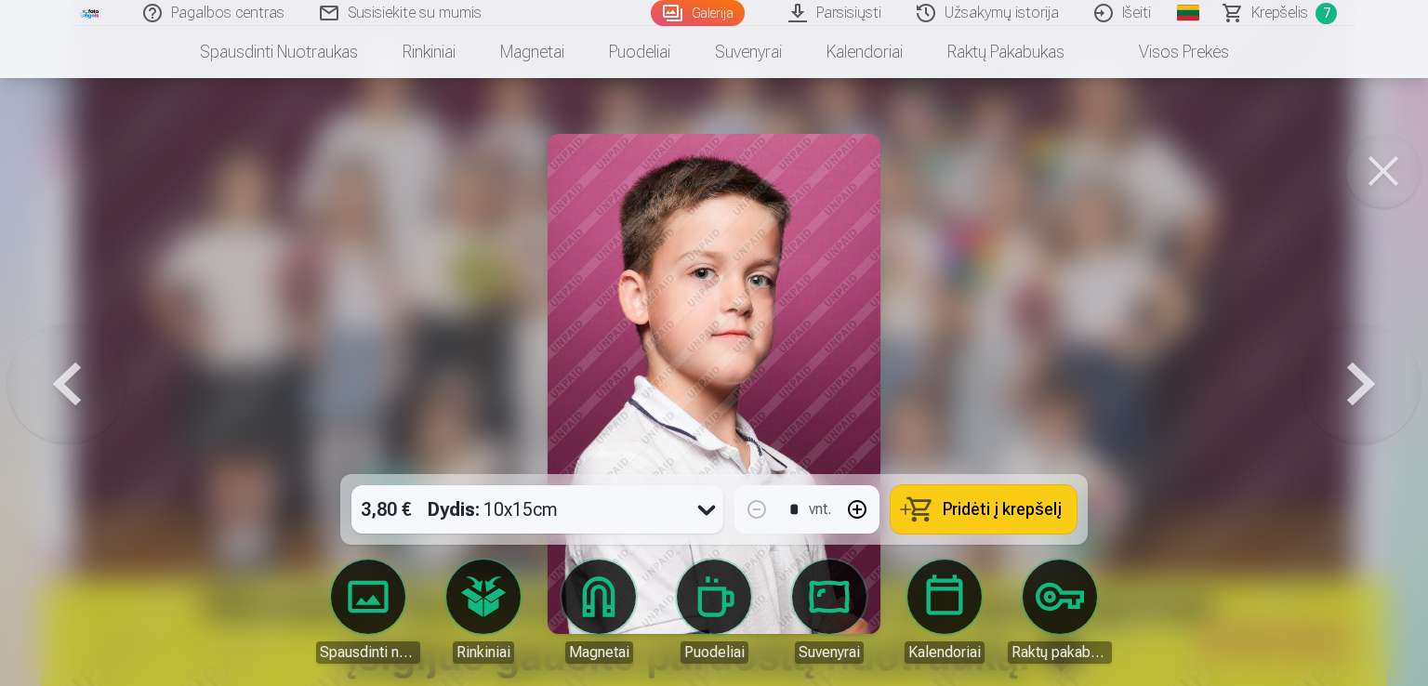
click at [1343, 381] on button at bounding box center [1360, 383] width 119 height 143
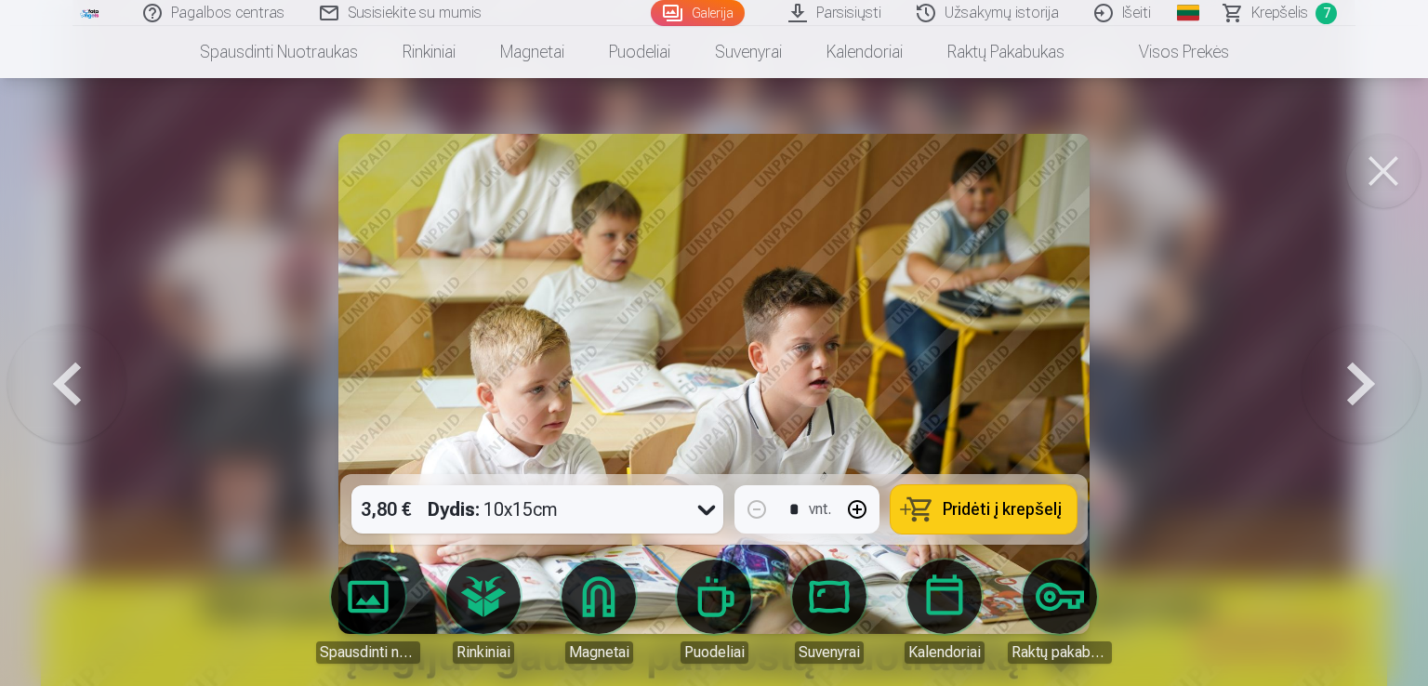
click at [1342, 388] on button at bounding box center [1360, 383] width 119 height 143
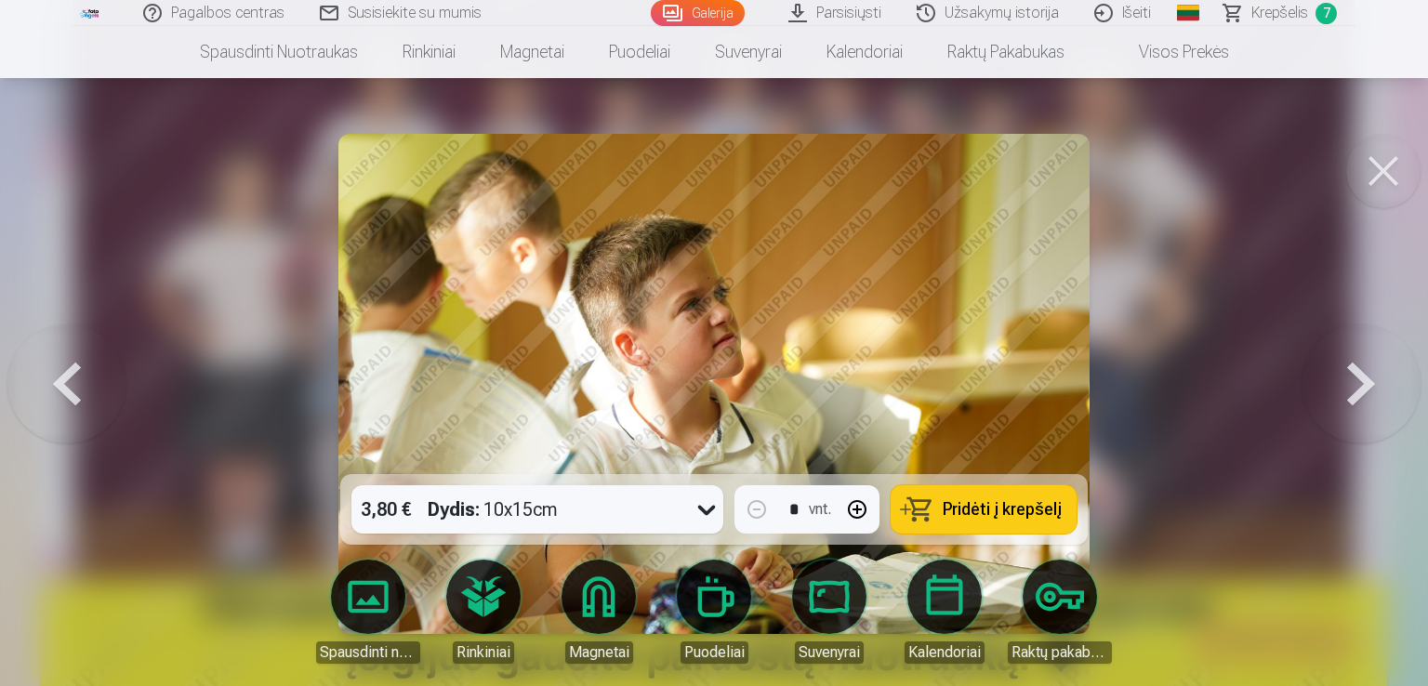
click at [1339, 389] on button at bounding box center [1360, 383] width 119 height 143
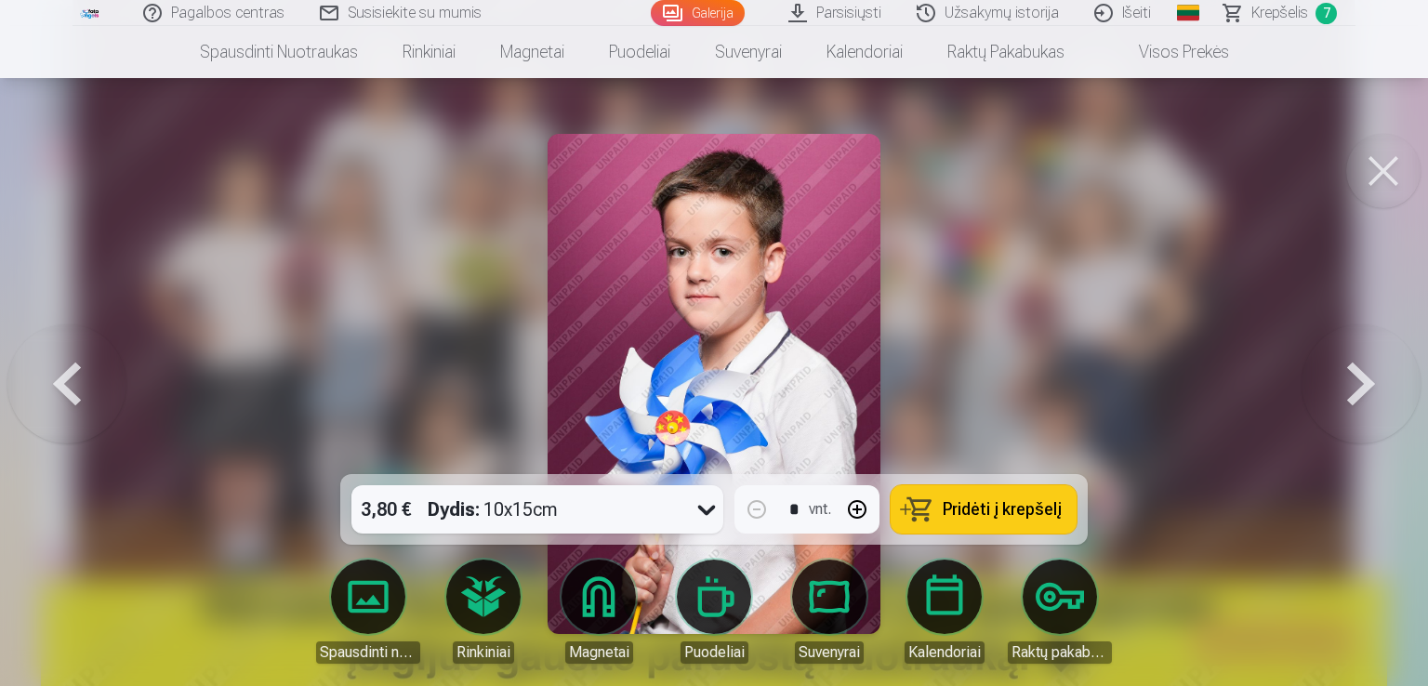
click at [691, 265] on img at bounding box center [715, 384] width 334 height 500
click at [1361, 378] on button at bounding box center [1360, 383] width 119 height 143
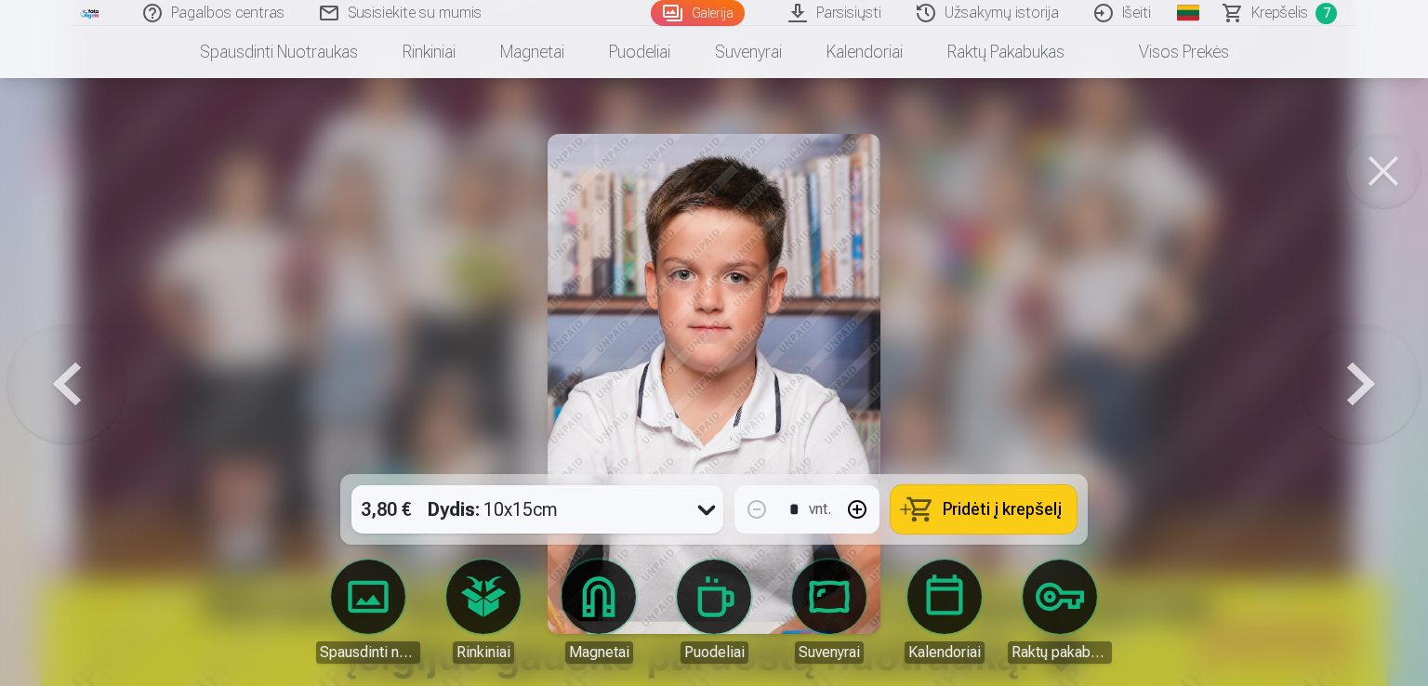
click at [1361, 378] on button at bounding box center [1360, 383] width 119 height 143
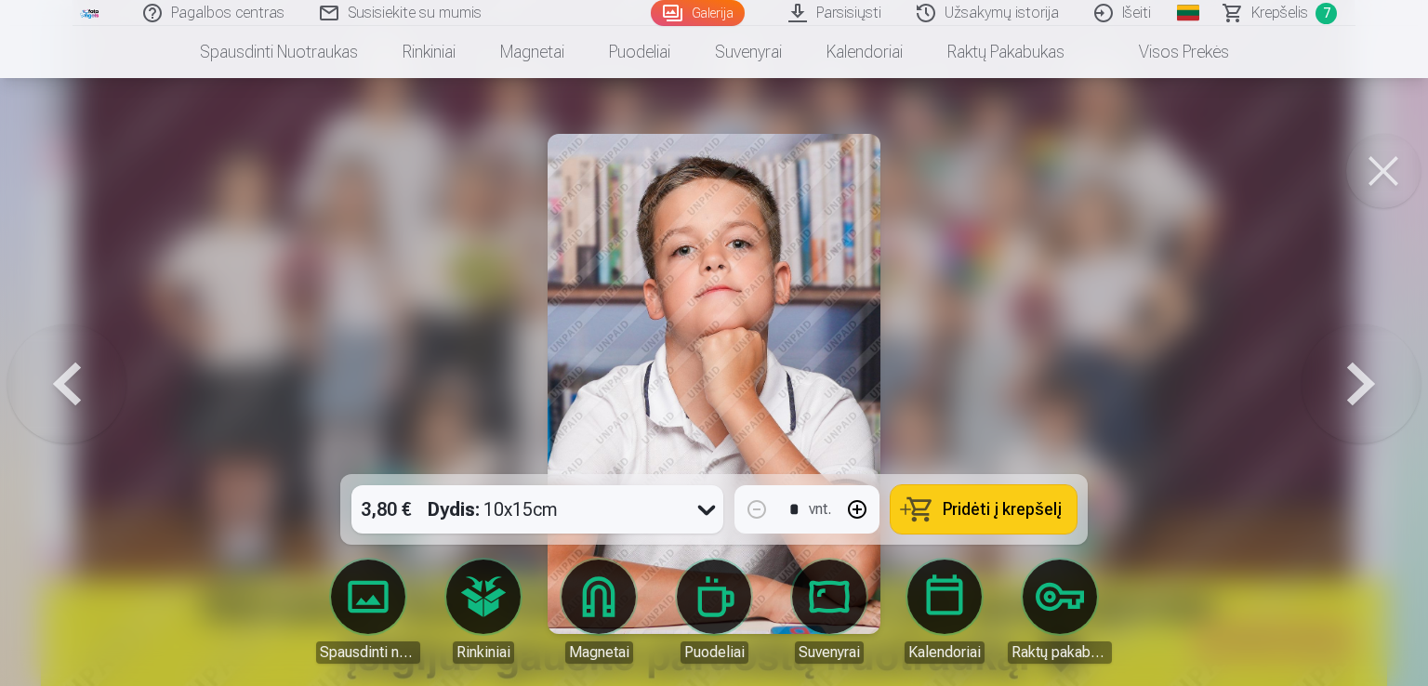
click at [1361, 378] on button at bounding box center [1360, 383] width 119 height 143
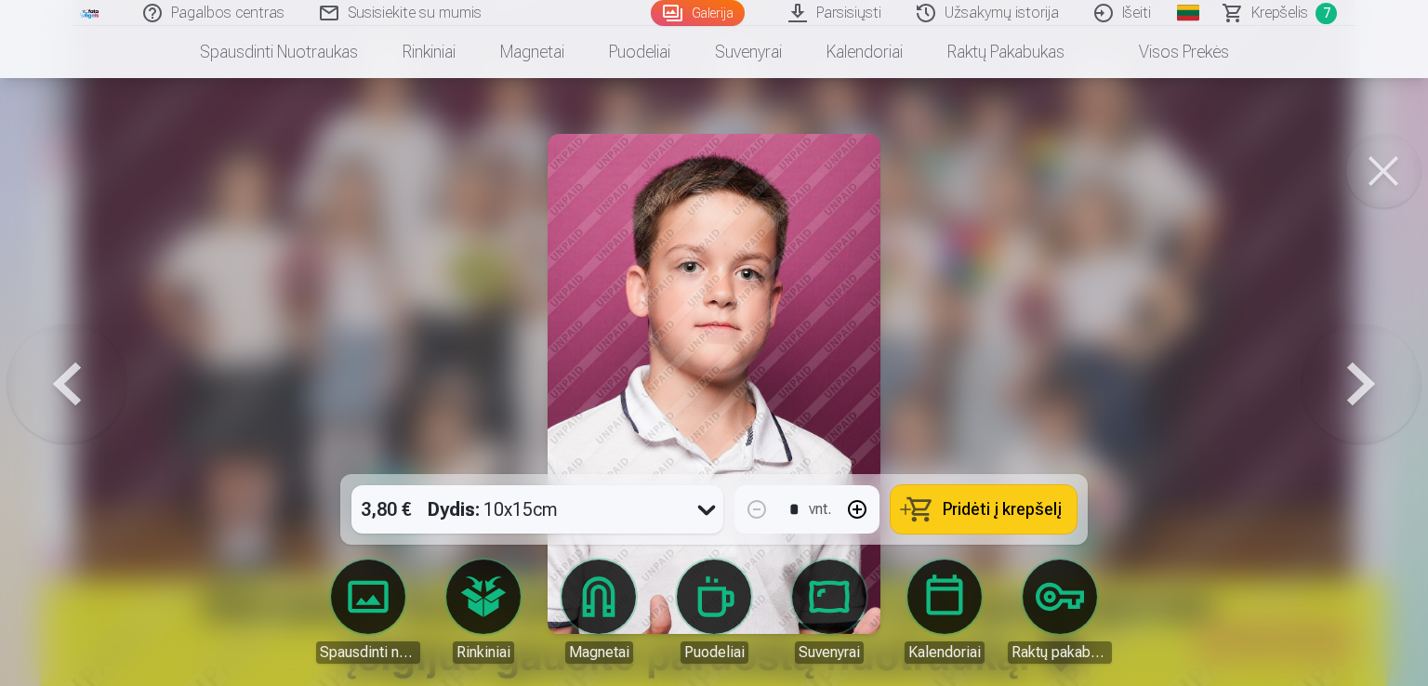
click at [992, 507] on span "Pridėti į krepšelį" at bounding box center [1002, 509] width 119 height 17
click at [1361, 380] on button at bounding box center [1360, 383] width 119 height 143
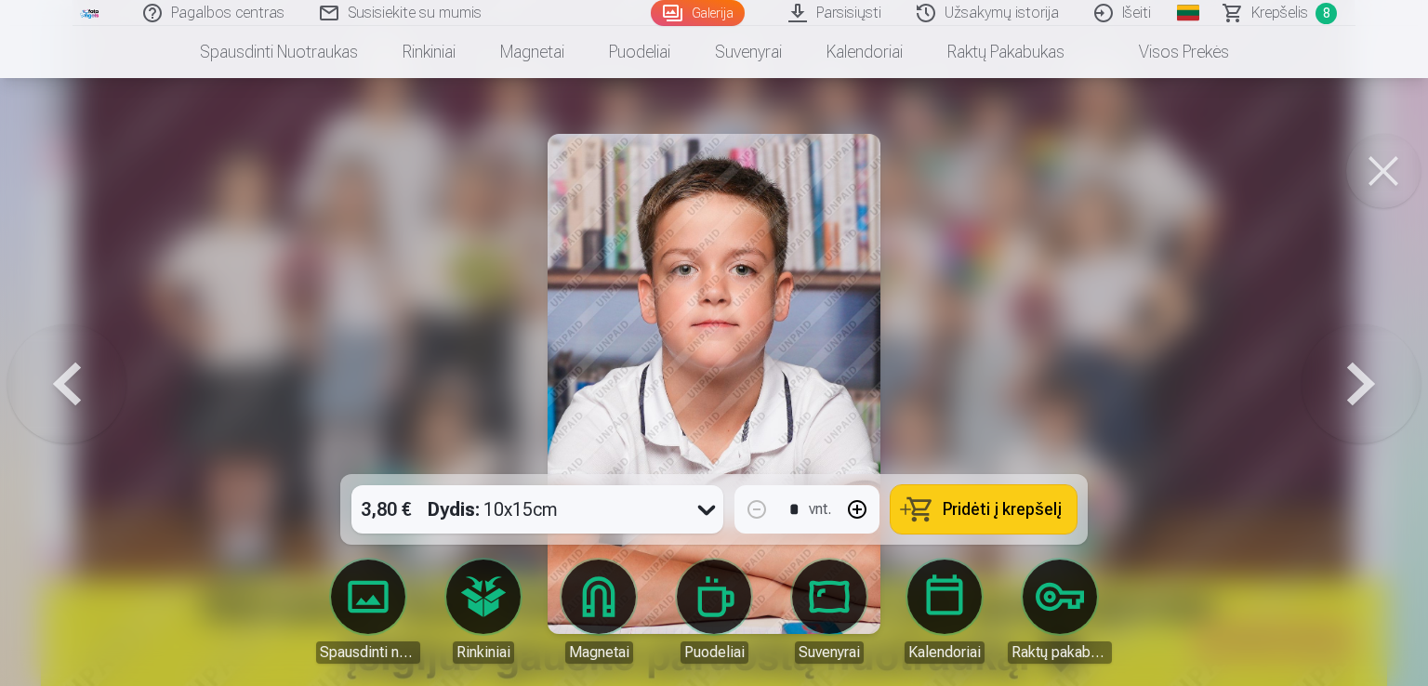
click at [1361, 380] on button at bounding box center [1360, 383] width 119 height 143
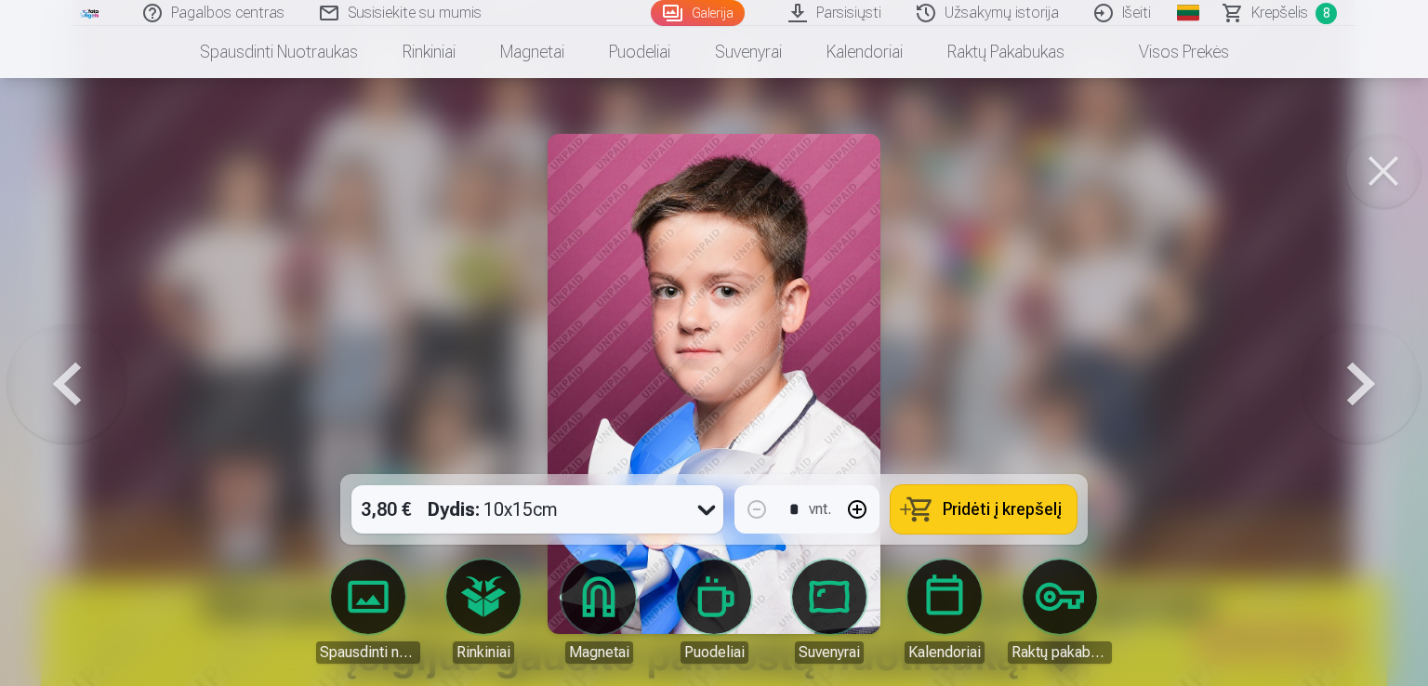
click at [1361, 380] on button at bounding box center [1360, 383] width 119 height 143
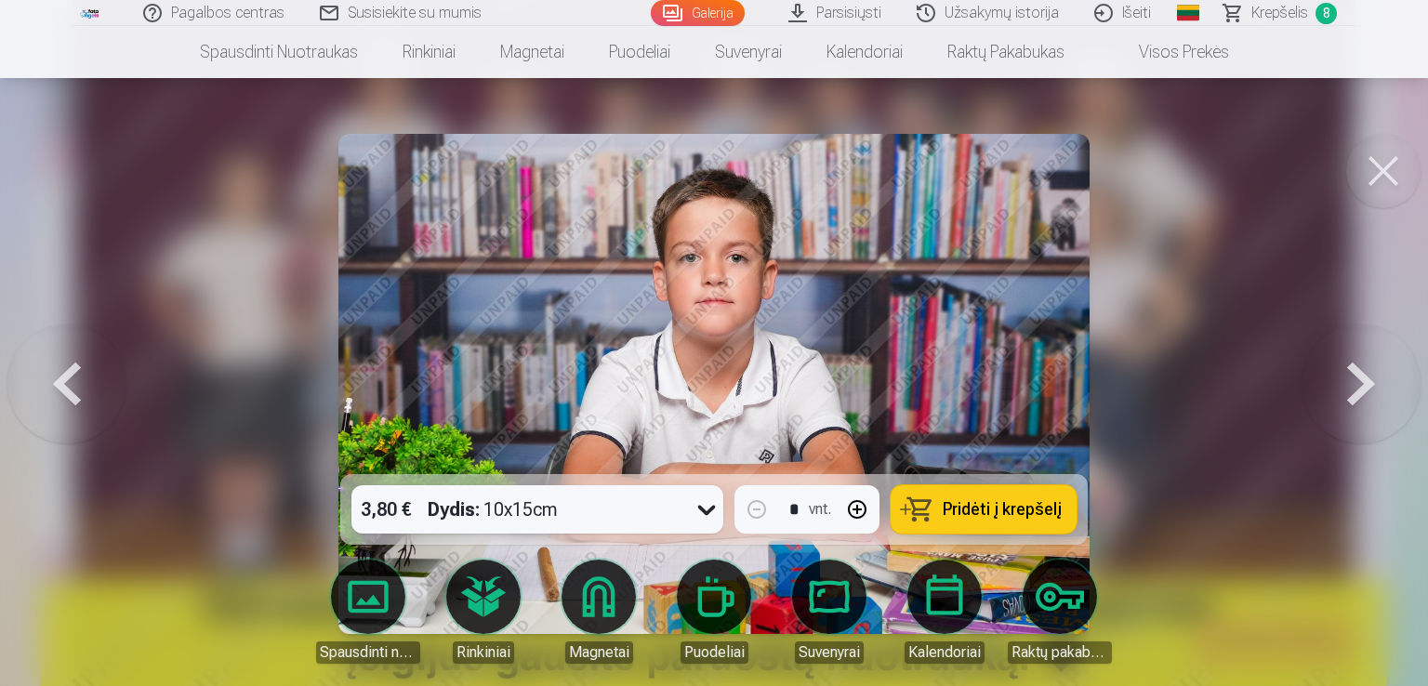
click at [1361, 380] on button at bounding box center [1360, 383] width 119 height 143
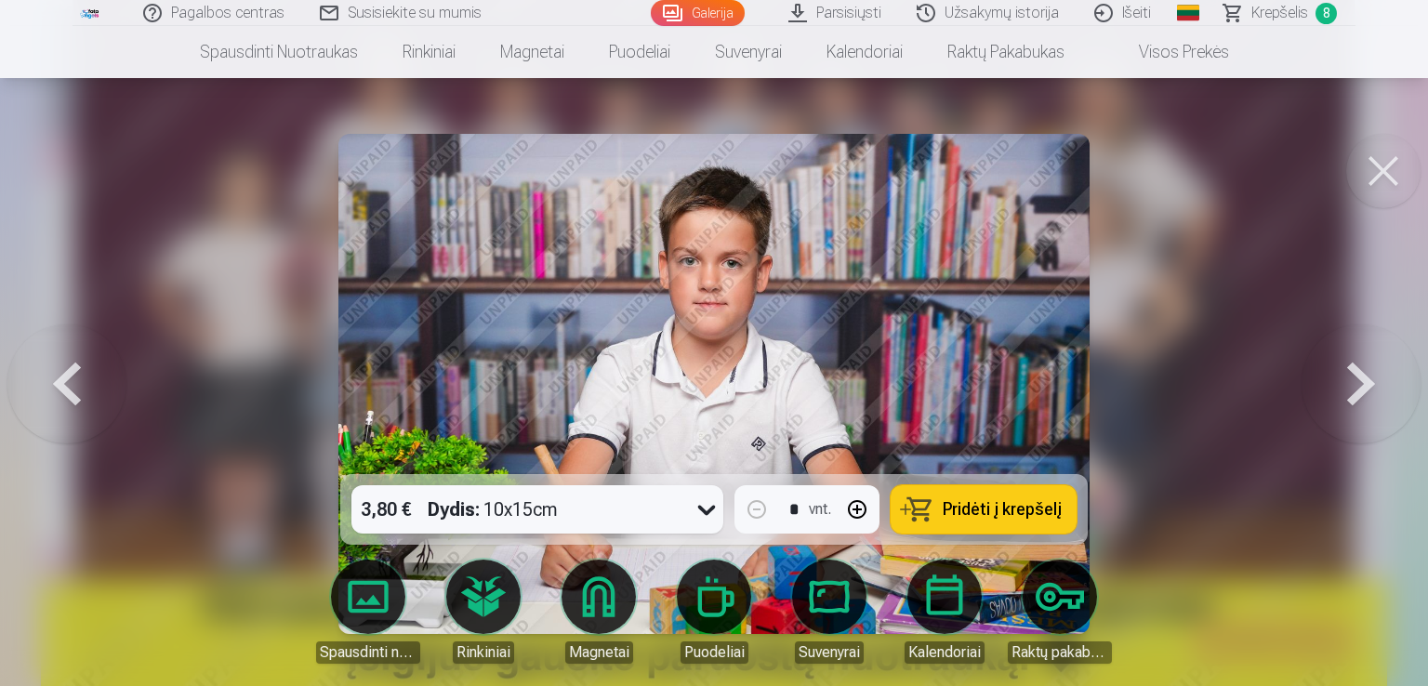
click at [1361, 380] on button at bounding box center [1360, 383] width 119 height 143
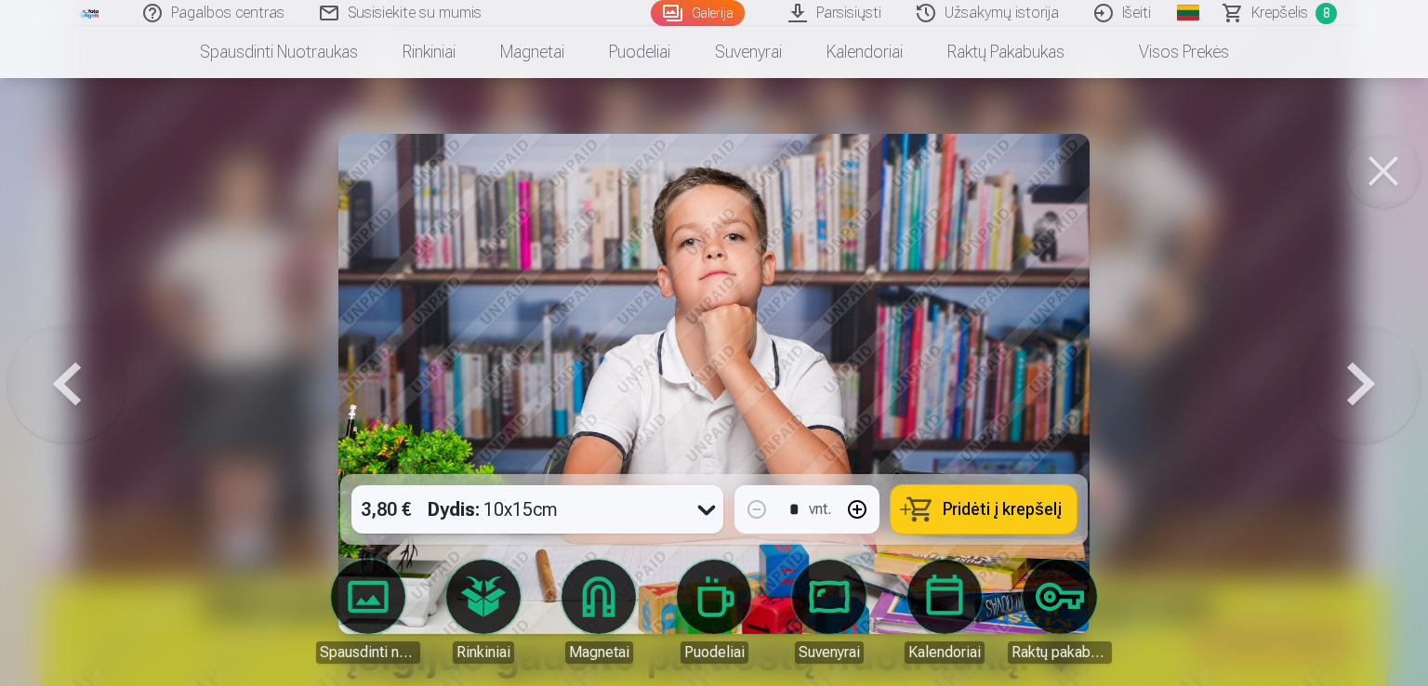
click at [1361, 380] on button at bounding box center [1360, 383] width 119 height 143
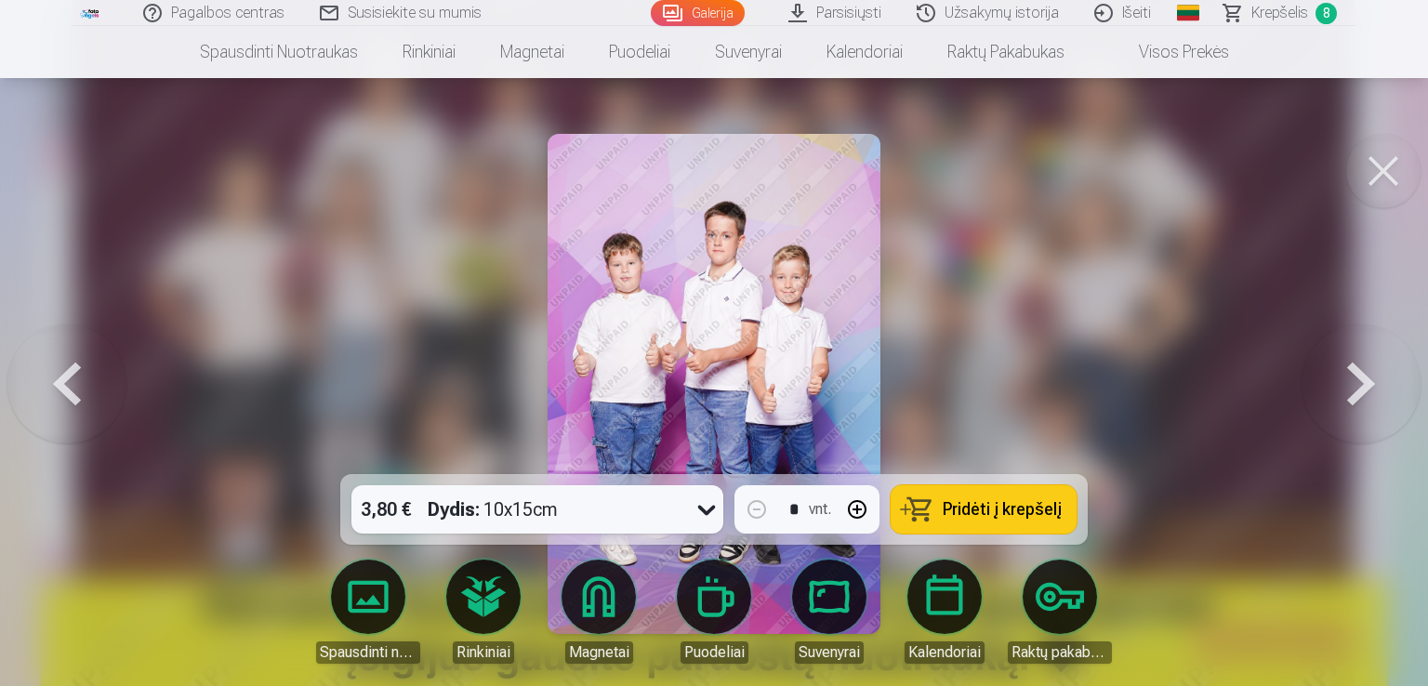
click at [1263, 16] on span "Krepšelis" at bounding box center [1279, 13] width 57 height 22
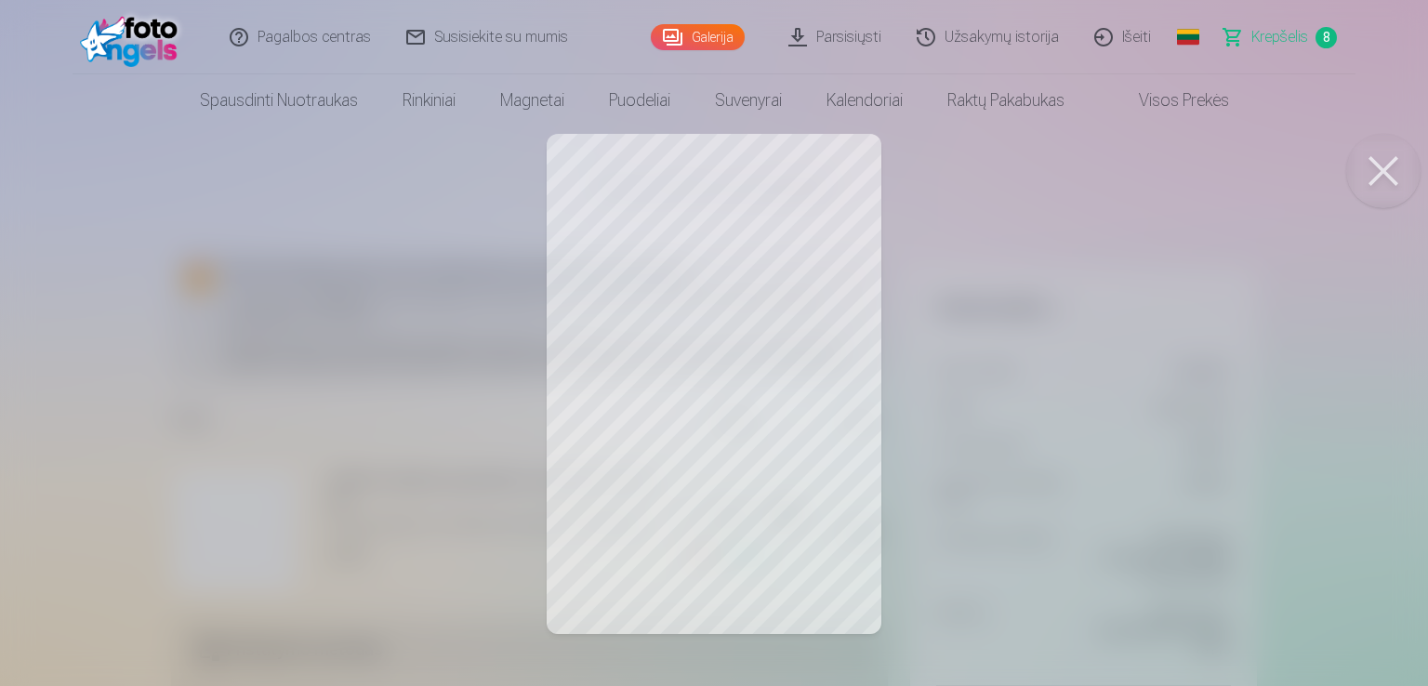
click at [1394, 176] on button at bounding box center [1383, 171] width 74 height 74
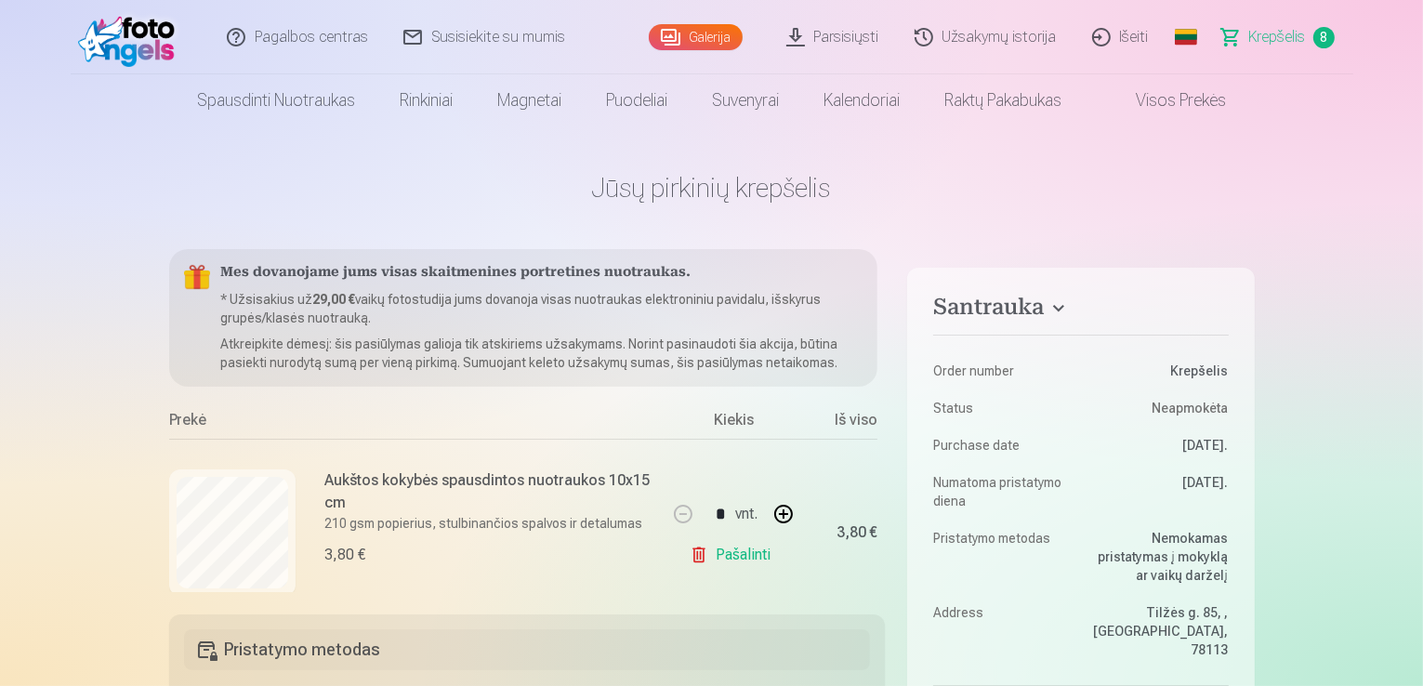
scroll to position [0, 45]
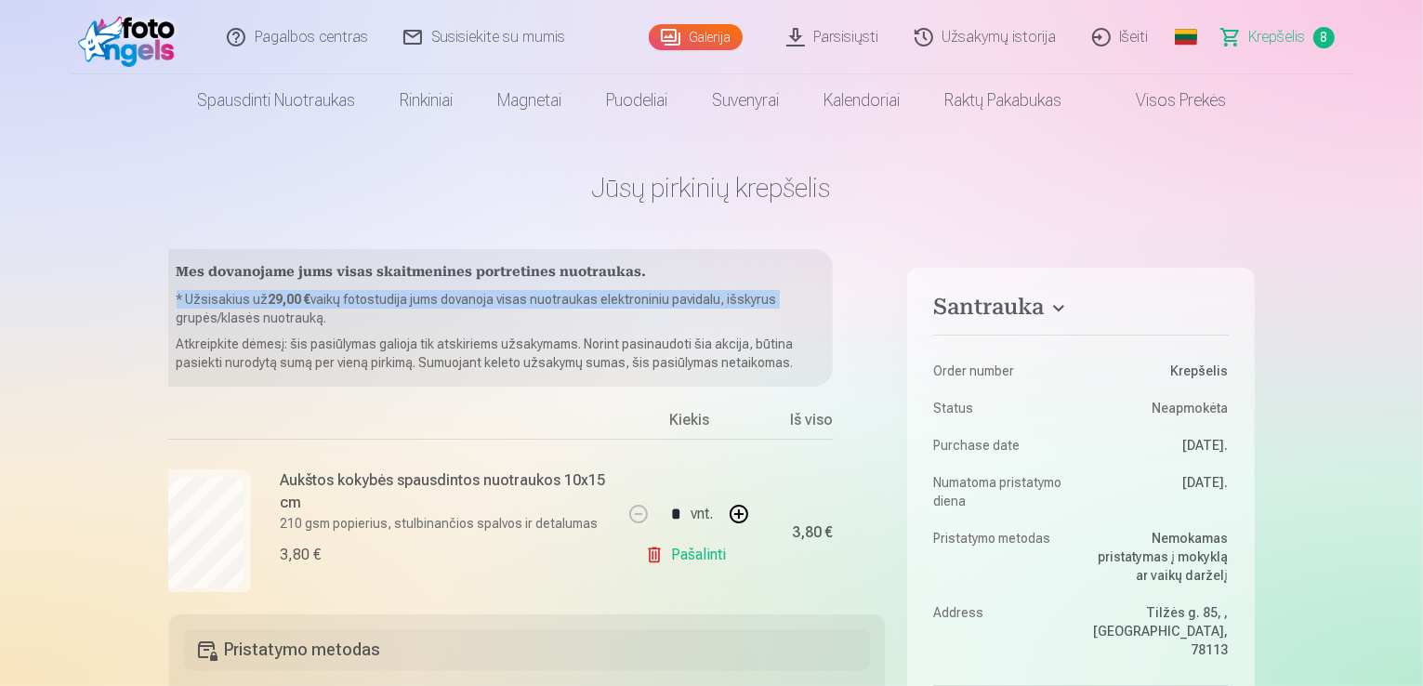
drag, startPoint x: 878, startPoint y: 293, endPoint x: 892, endPoint y: 284, distance: 16.3
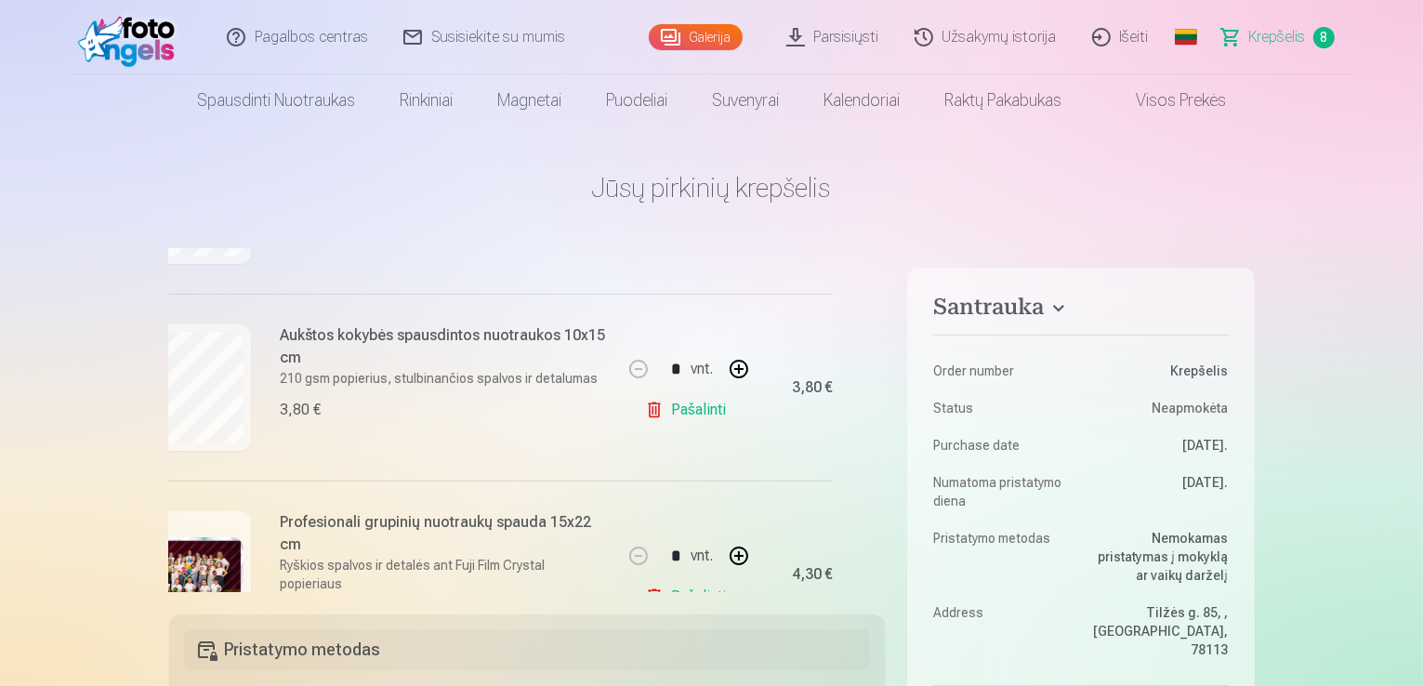
scroll to position [347, 45]
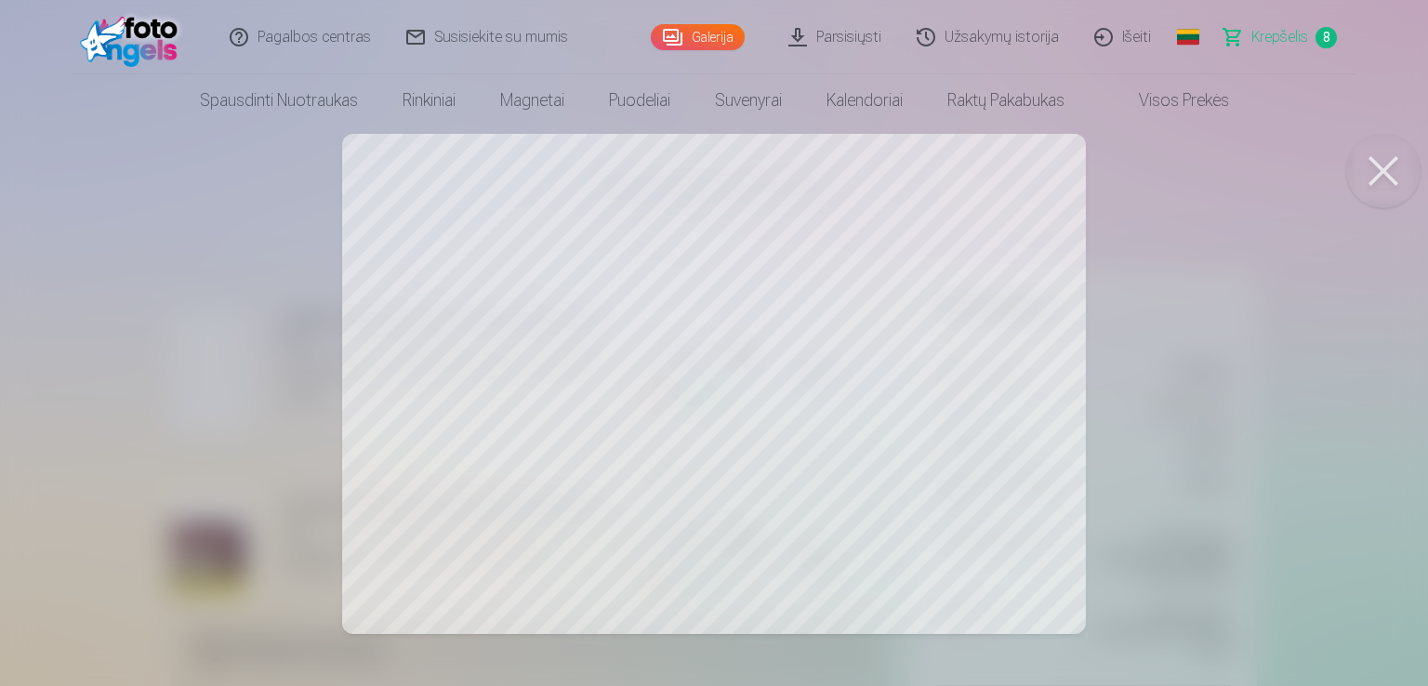
click at [1376, 167] on button at bounding box center [1383, 171] width 74 height 74
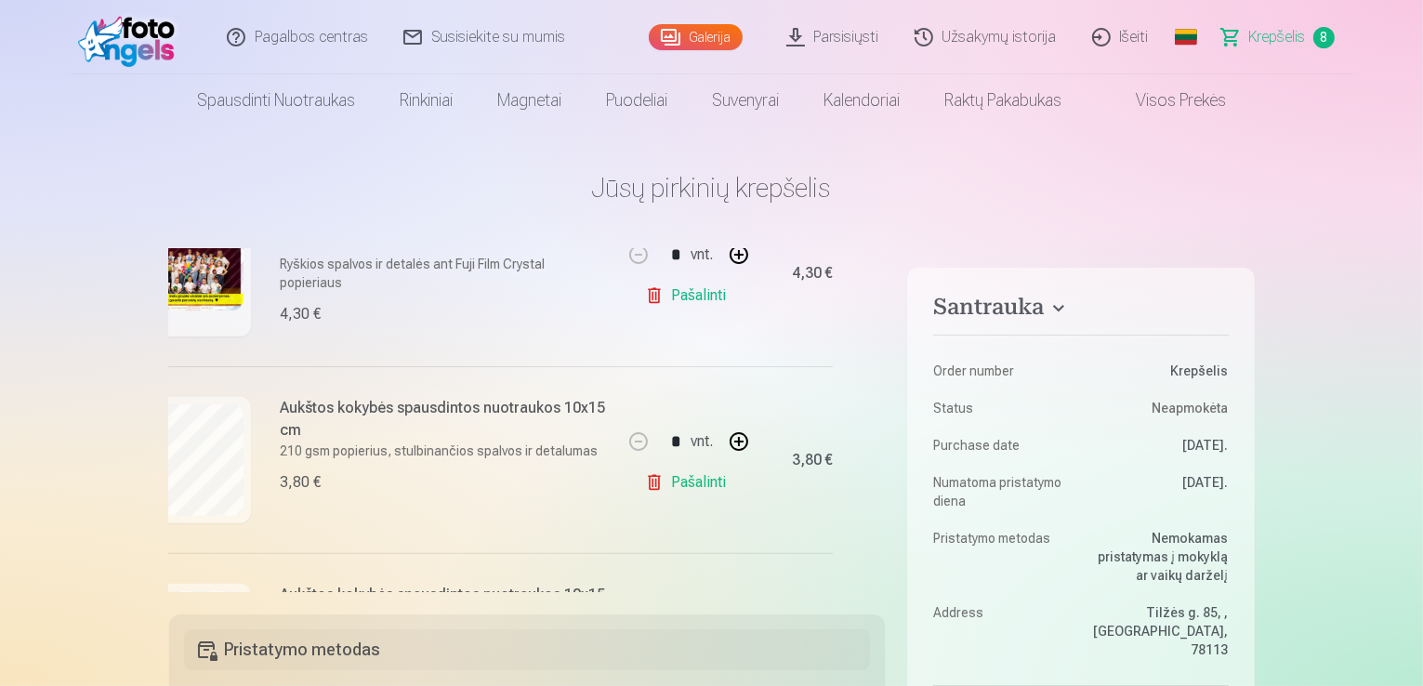
scroll to position [653, 45]
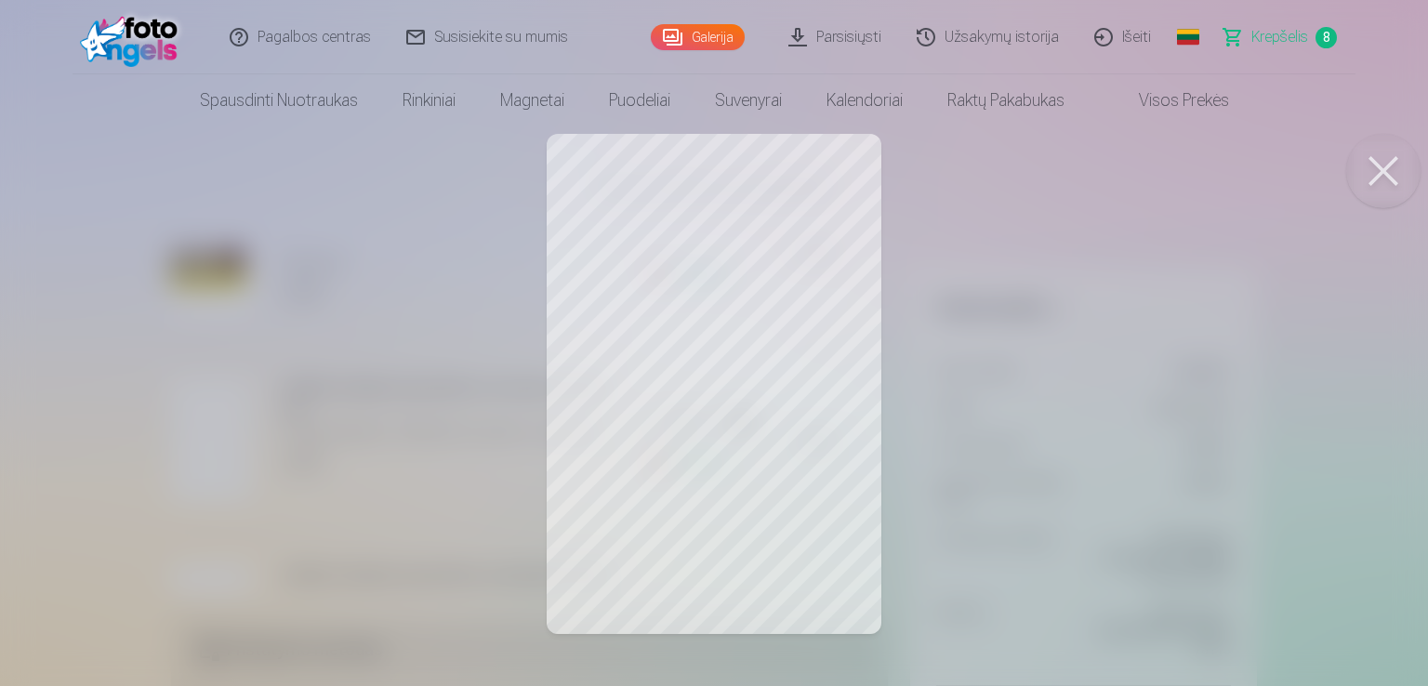
click at [1401, 172] on button at bounding box center [1383, 171] width 74 height 74
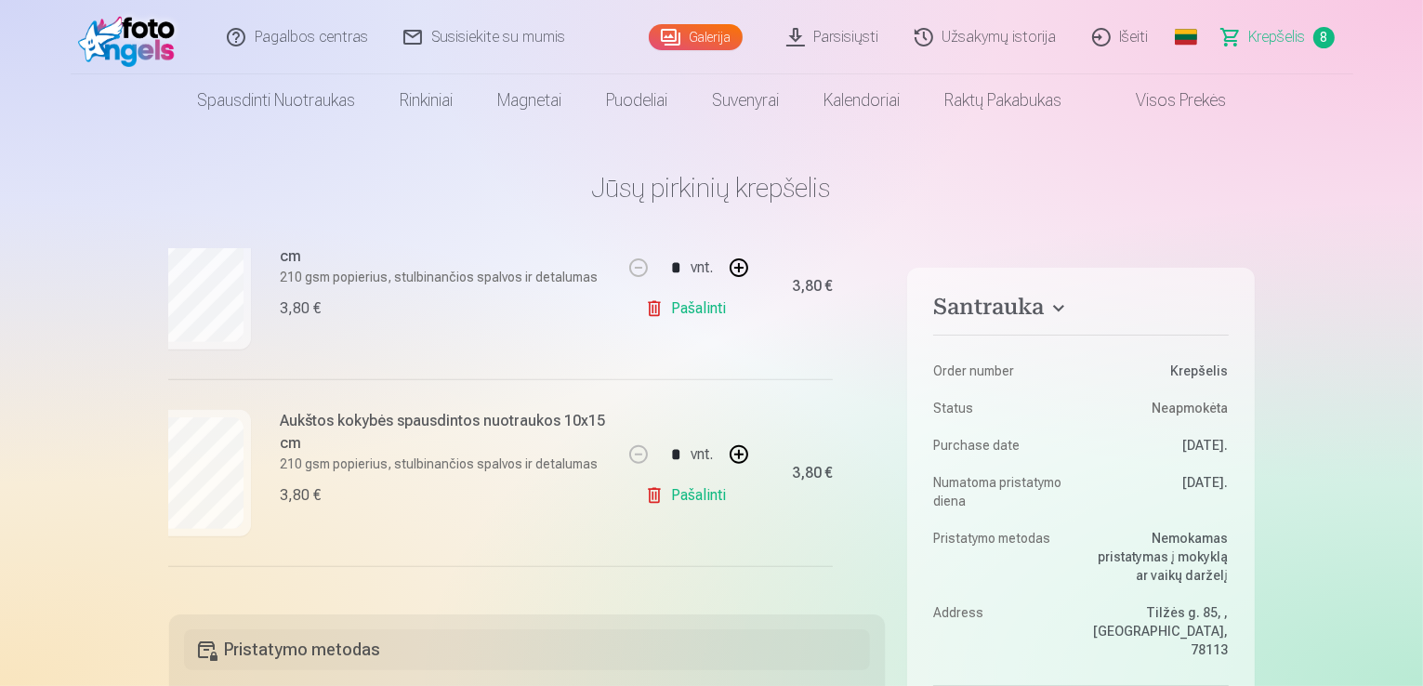
scroll to position [826, 45]
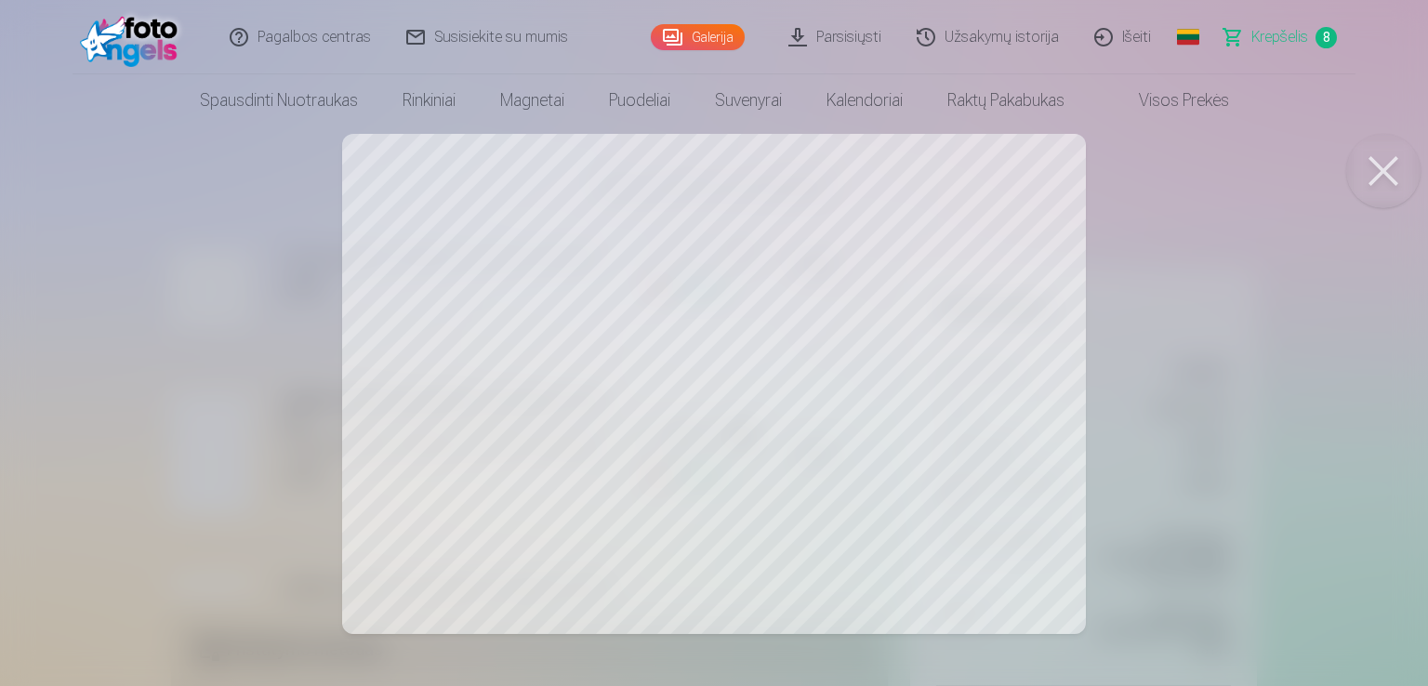
click at [1374, 172] on button at bounding box center [1383, 171] width 74 height 74
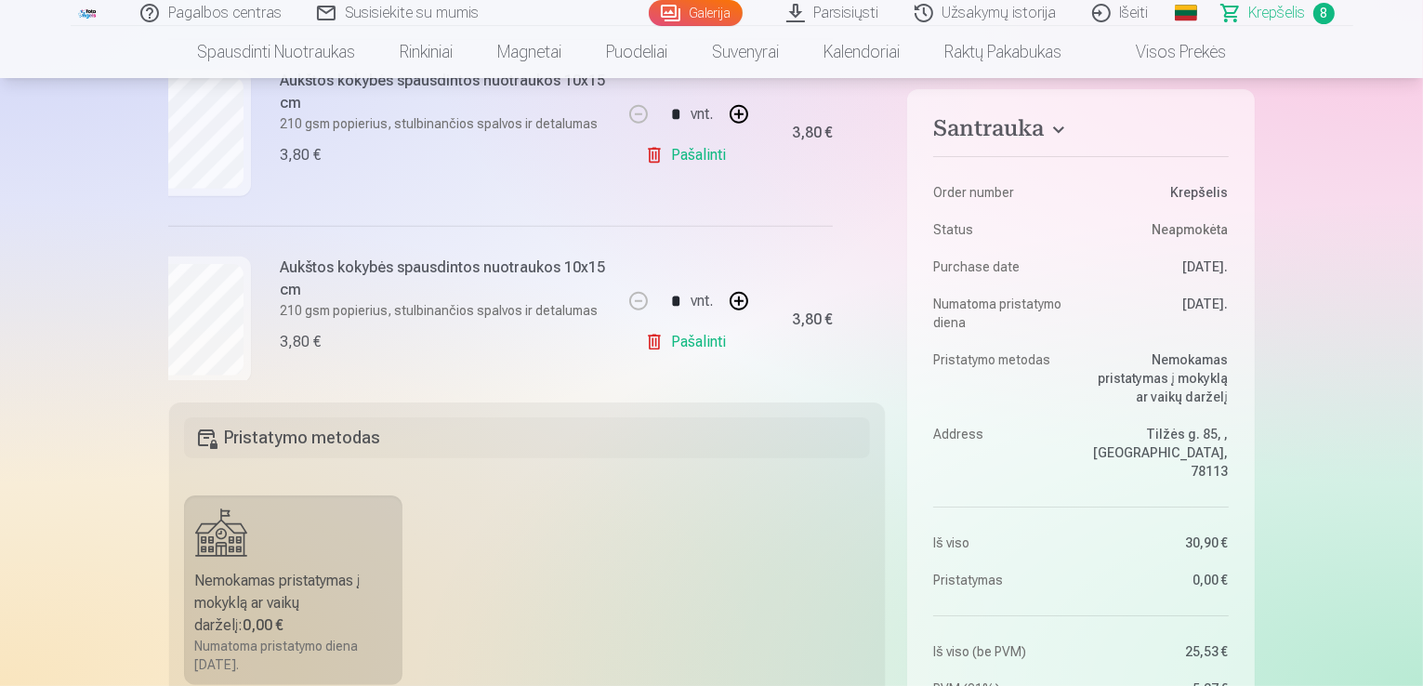
scroll to position [1290, 45]
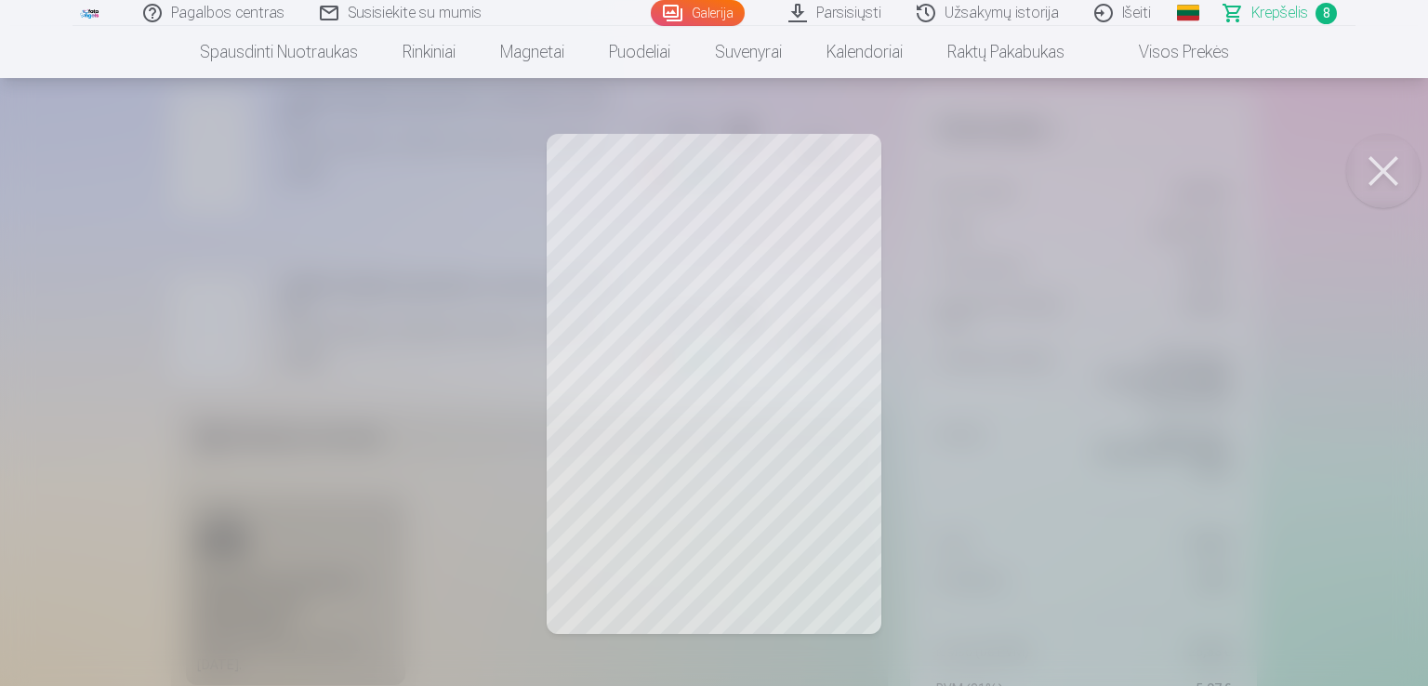
click at [1368, 167] on button at bounding box center [1383, 171] width 74 height 74
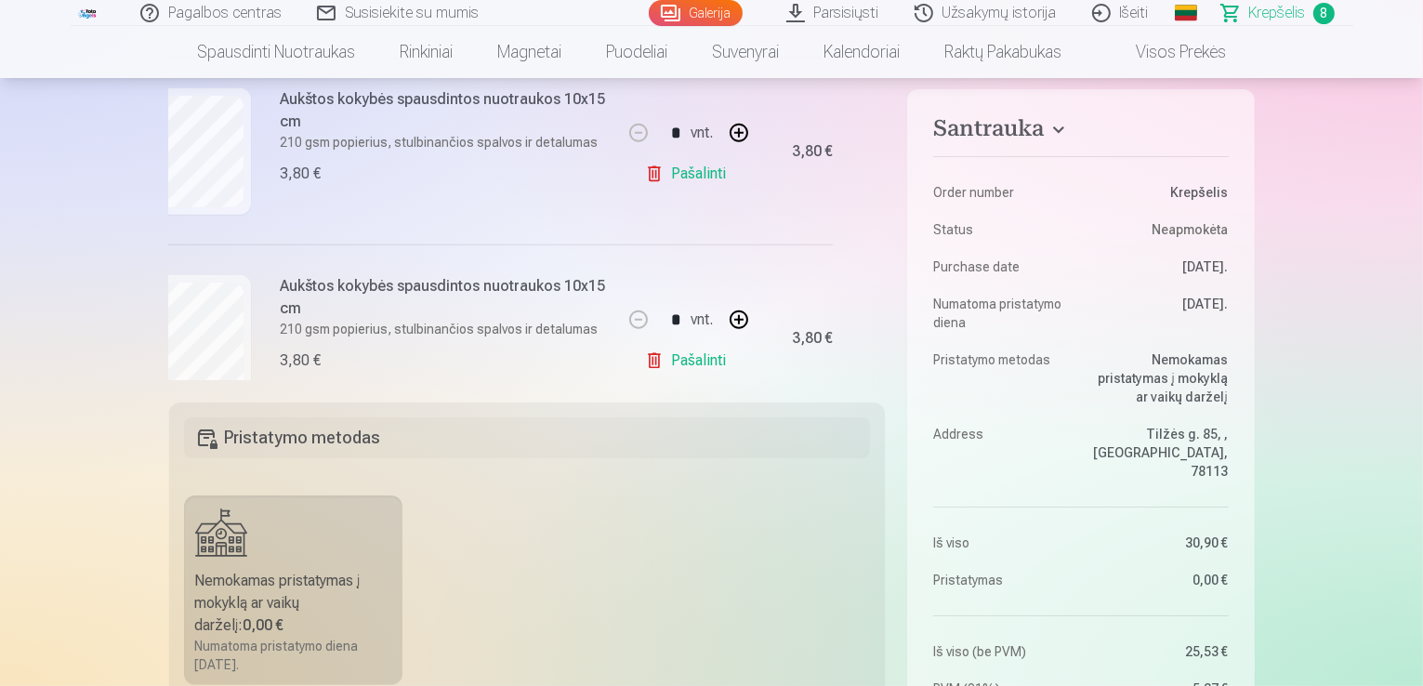
click at [688, 359] on link "Pašalinti" at bounding box center [689, 360] width 88 height 37
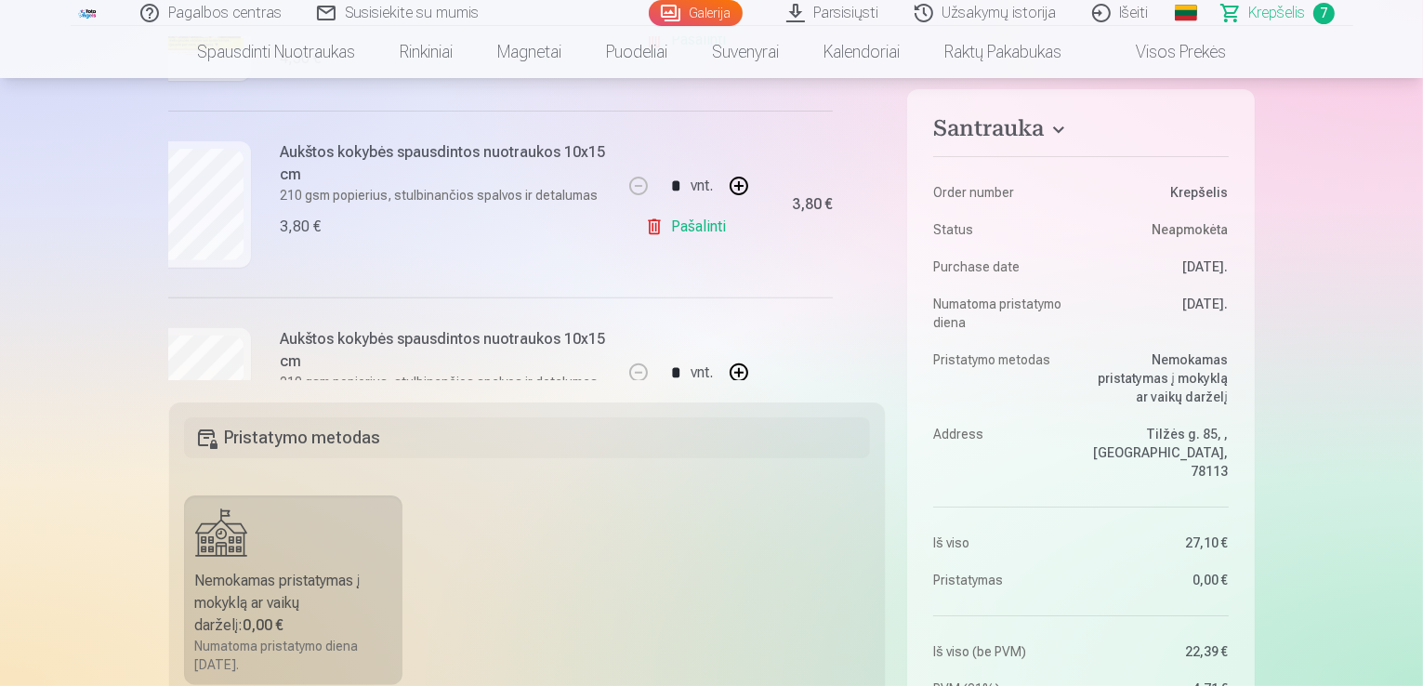
drag, startPoint x: 879, startPoint y: 231, endPoint x: 878, endPoint y: 161, distance: 70.7
click at [878, 161] on div "Jeigu jūs papildysit savo pirkinių krepšelį virš 1,90 € , gausite dovanų visas …" at bounding box center [527, 208] width 717 height 343
click at [710, 4] on link "Galerija" at bounding box center [696, 13] width 94 height 26
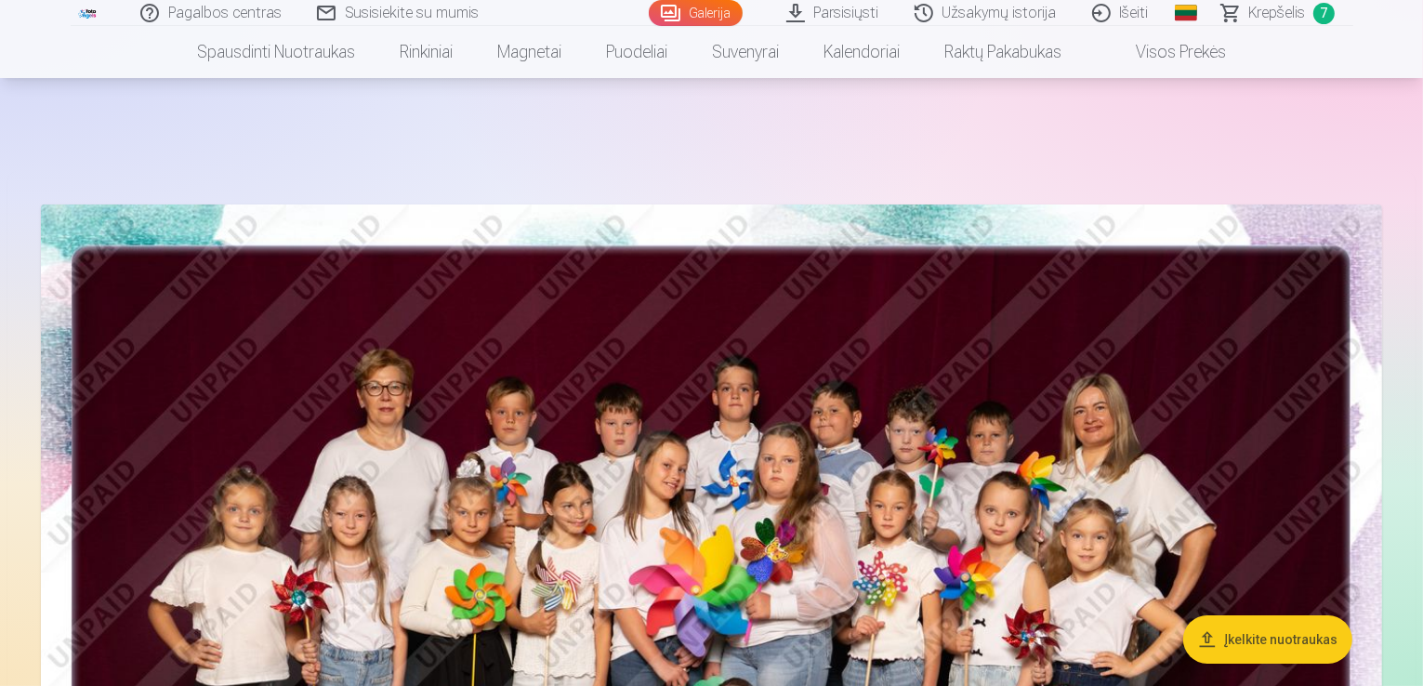
scroll to position [600, 0]
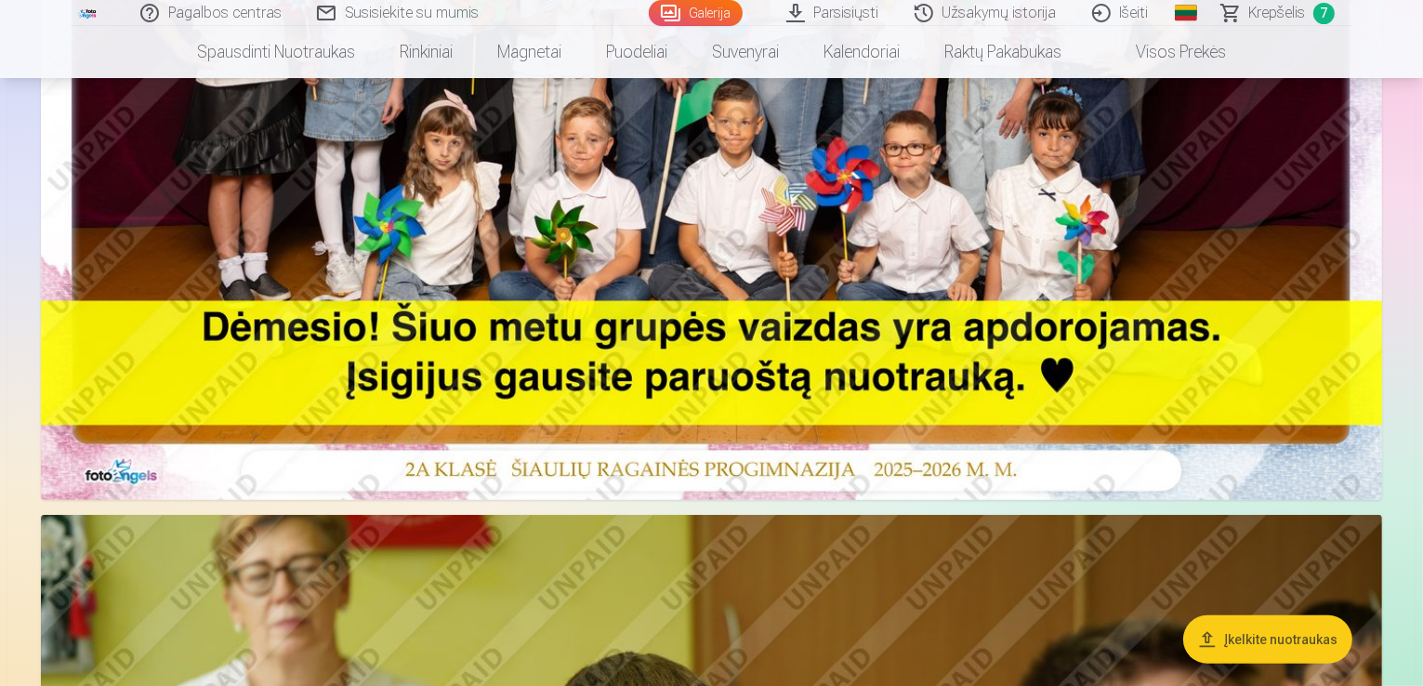
drag, startPoint x: 1383, startPoint y: 276, endPoint x: 1415, endPoint y: 195, distance: 86.8
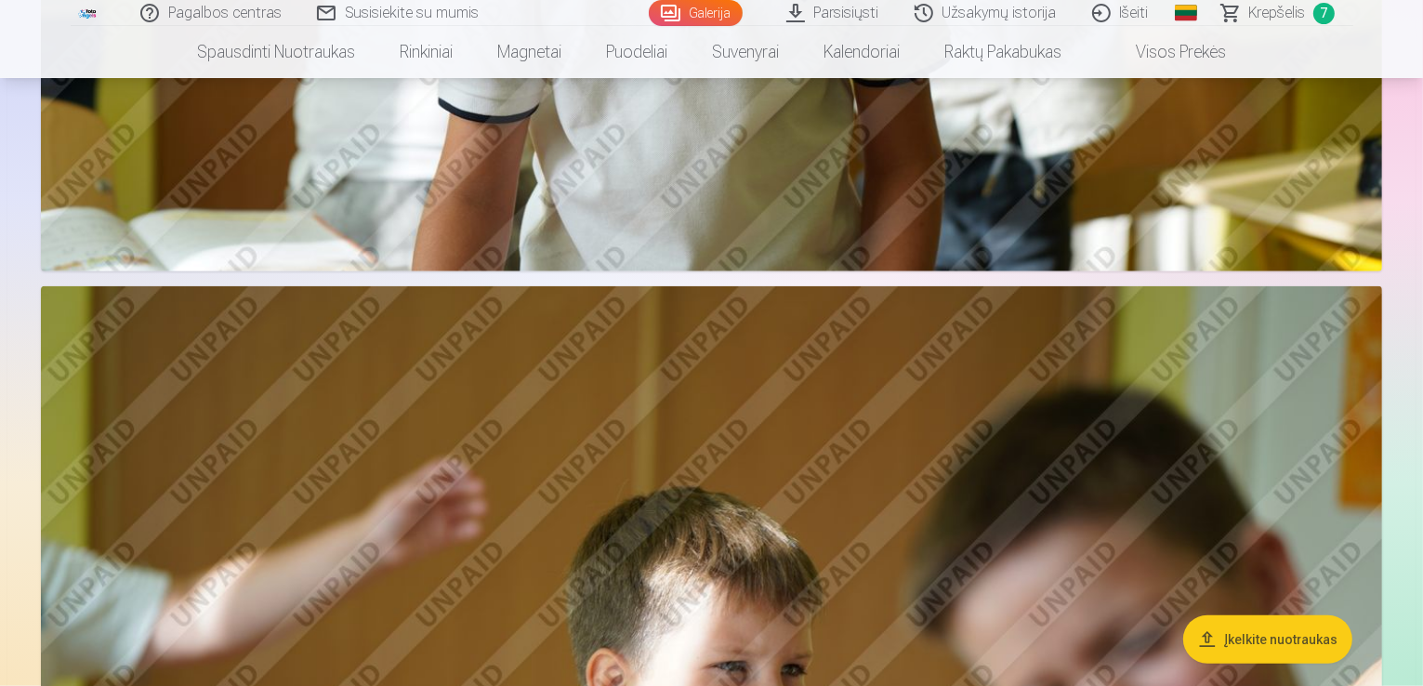
scroll to position [8844, 0]
